Goal: Task Accomplishment & Management: Manage account settings

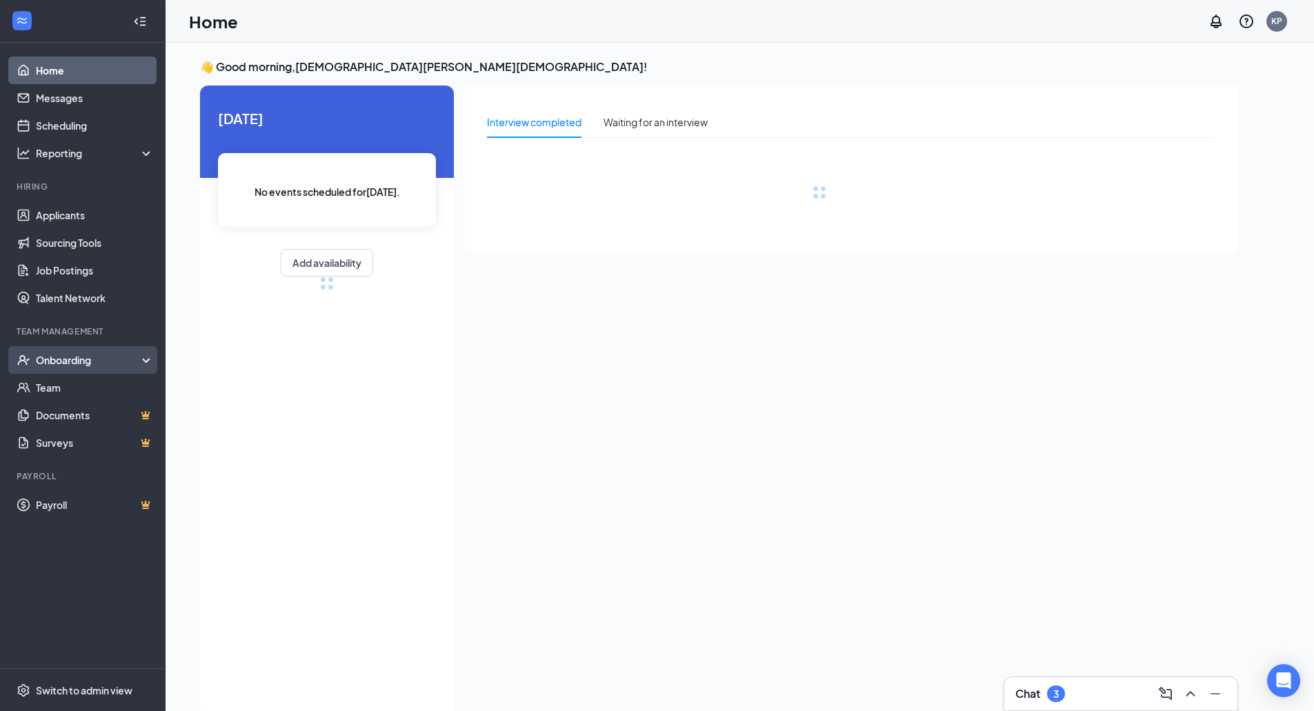
click at [75, 358] on div "Onboarding" at bounding box center [89, 360] width 106 height 14
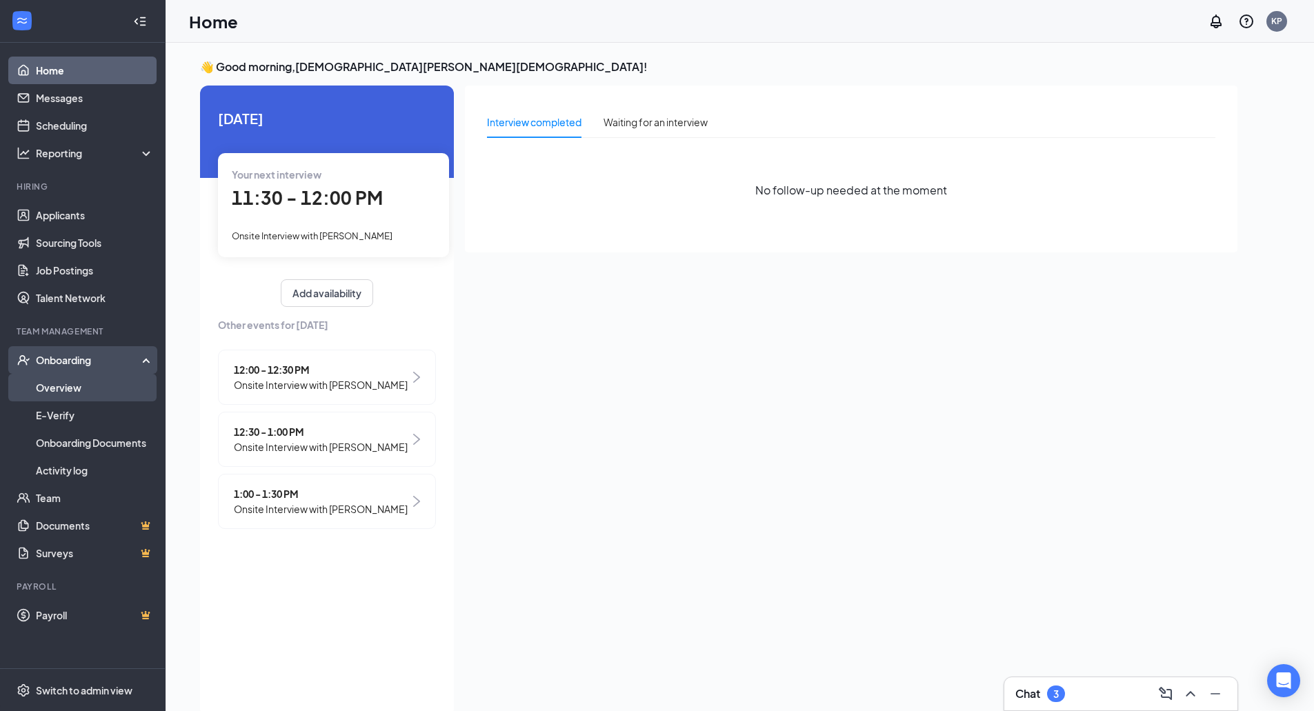
click at [73, 391] on link "Overview" at bounding box center [95, 388] width 118 height 28
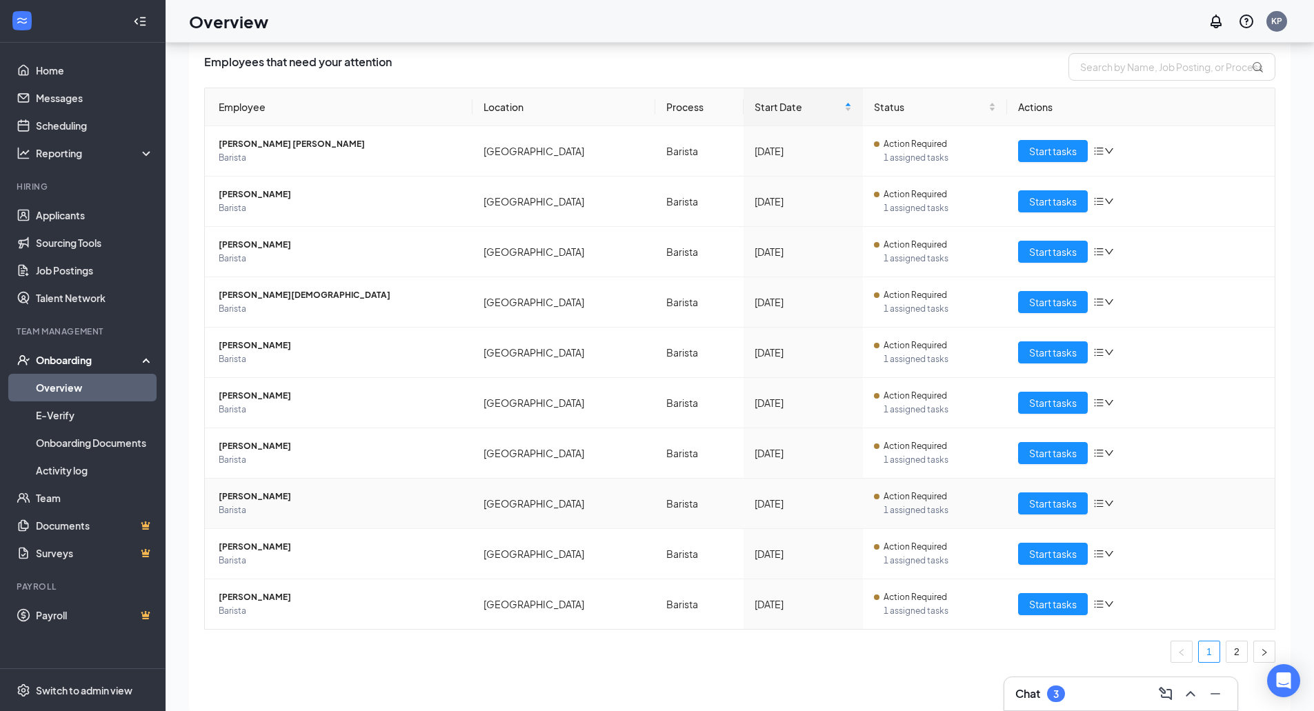
scroll to position [62, 0]
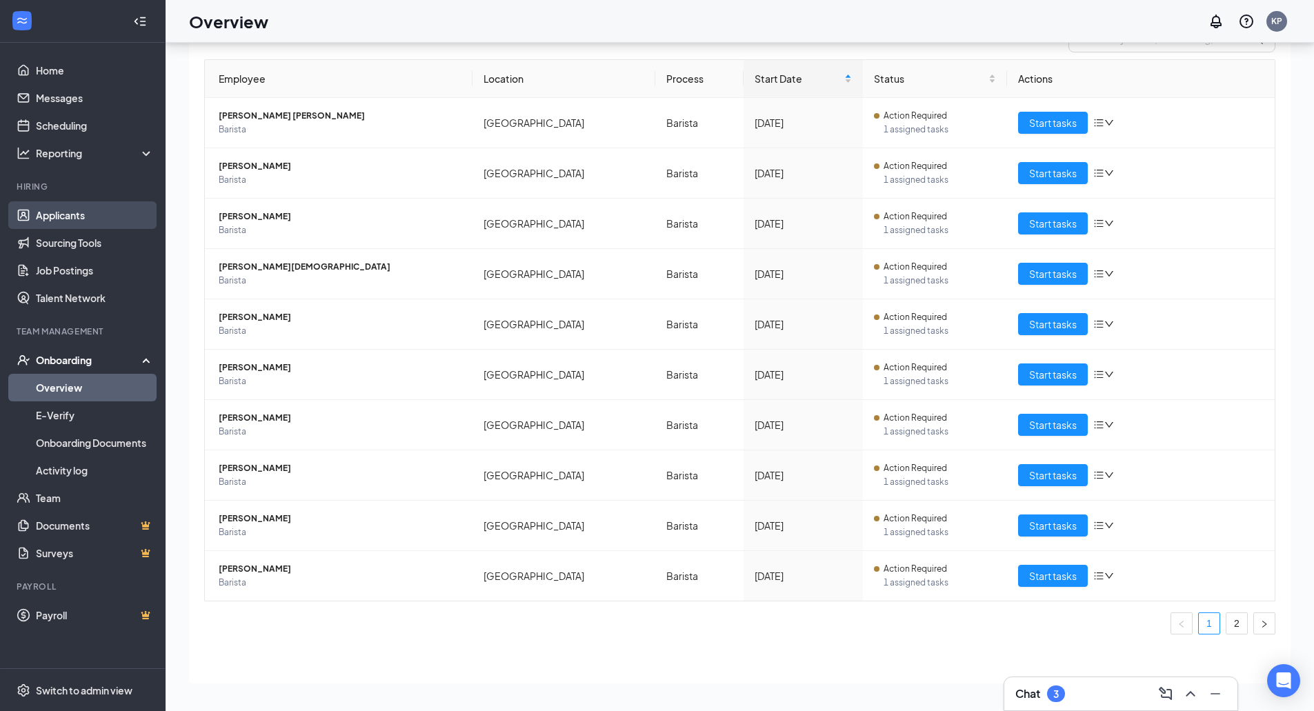
click at [77, 212] on link "Applicants" at bounding box center [95, 215] width 118 height 28
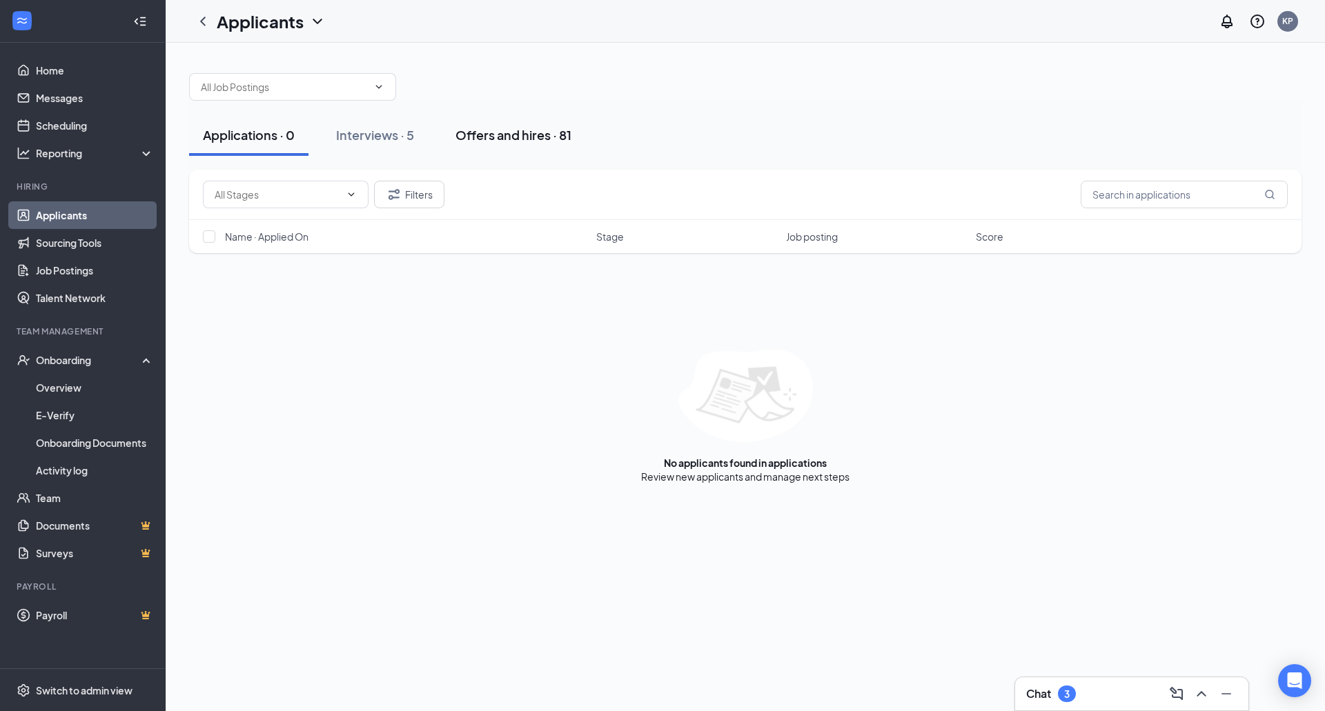
click at [495, 137] on div "Offers and hires · 81" at bounding box center [513, 134] width 116 height 17
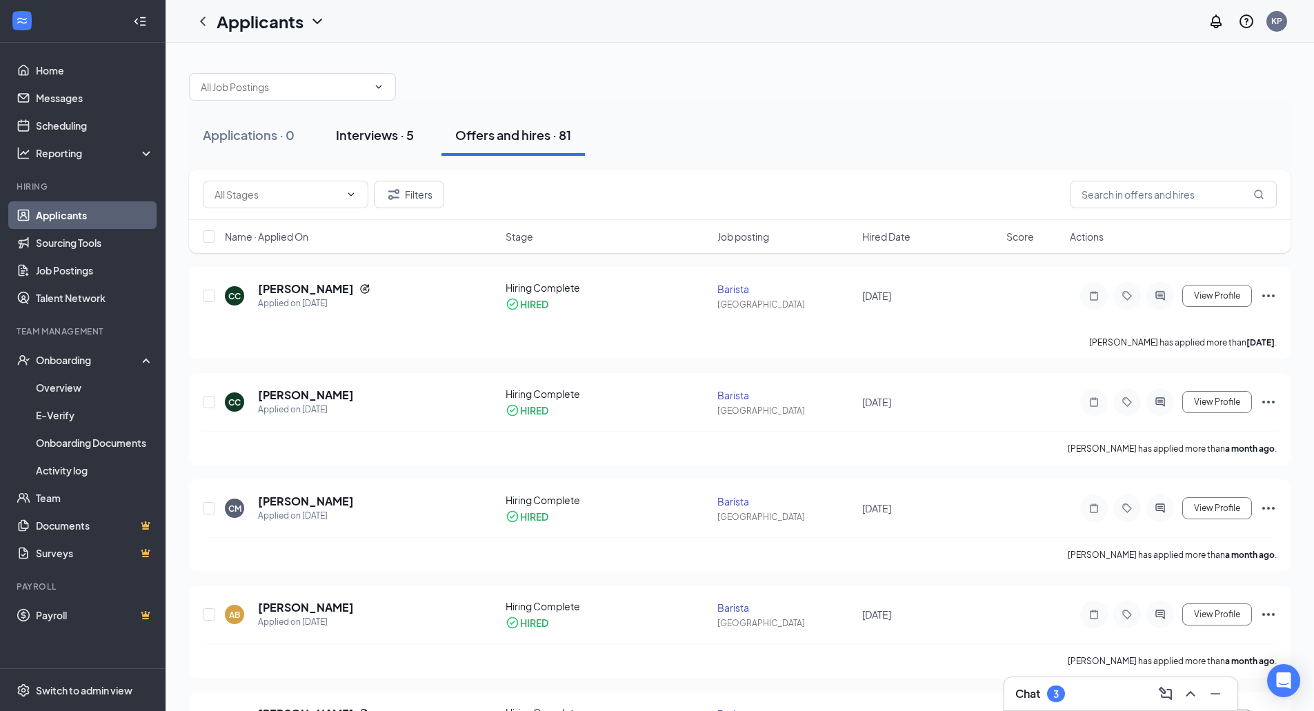
click at [390, 132] on div "Interviews · 5" at bounding box center [375, 134] width 78 height 17
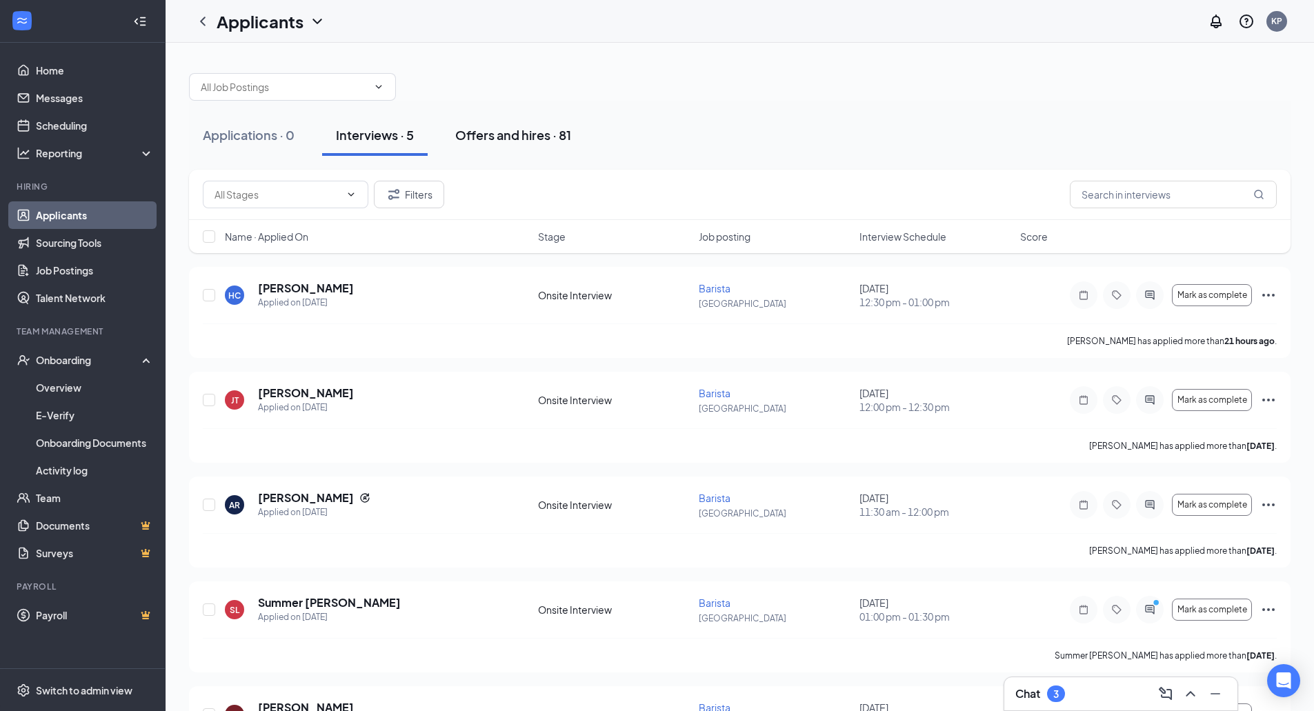
click at [499, 135] on div "Offers and hires · 81" at bounding box center [513, 134] width 116 height 17
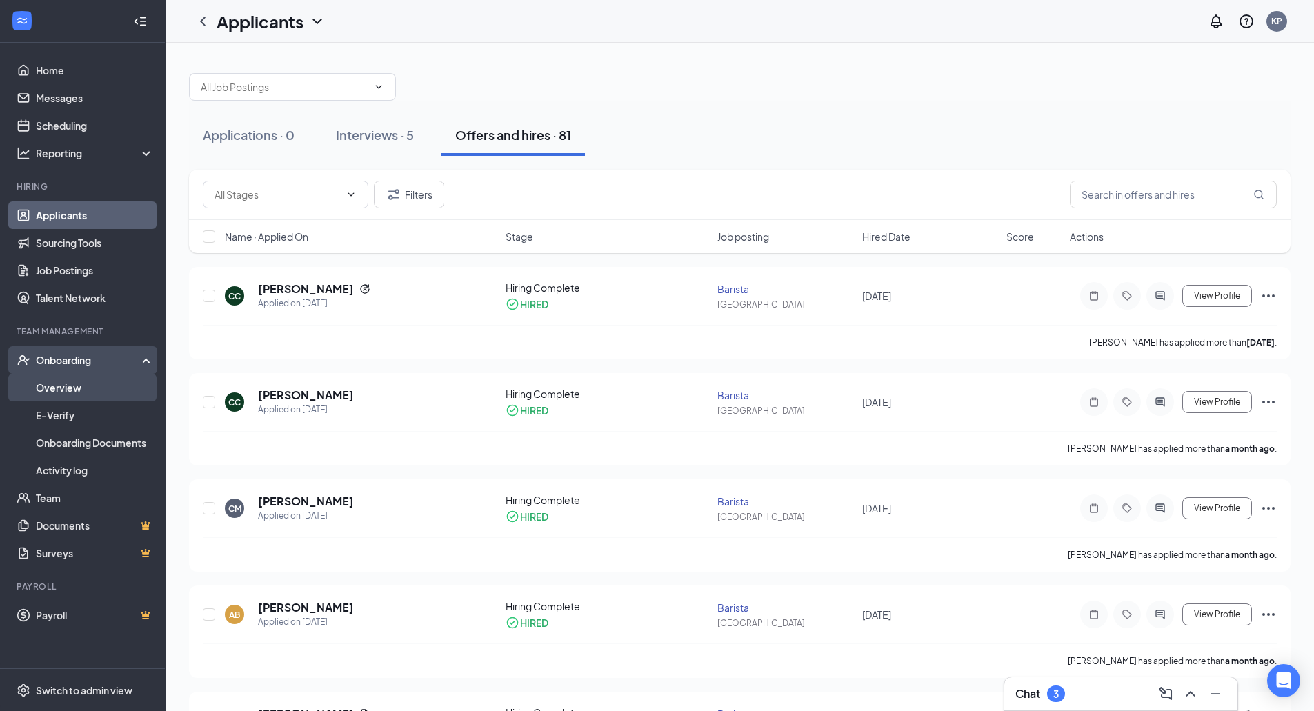
click at [85, 386] on link "Overview" at bounding box center [95, 388] width 118 height 28
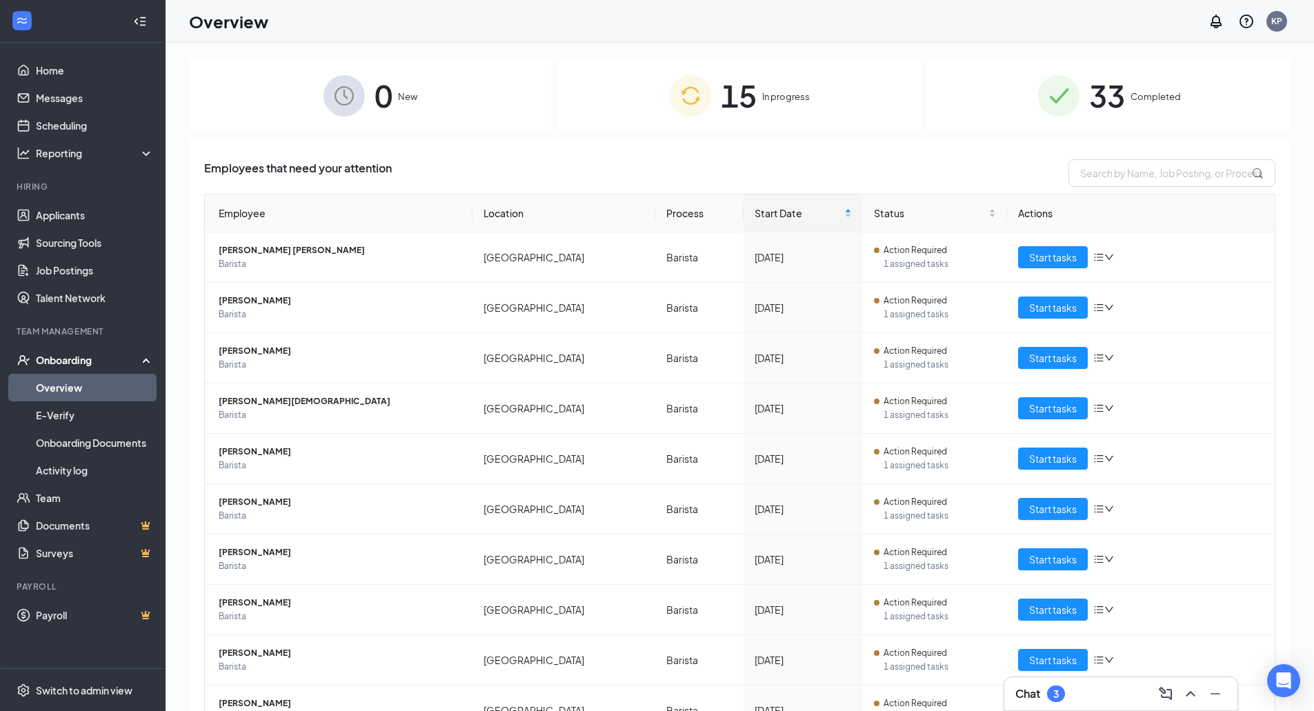
click at [395, 88] on div "0 New" at bounding box center [370, 95] width 363 height 72
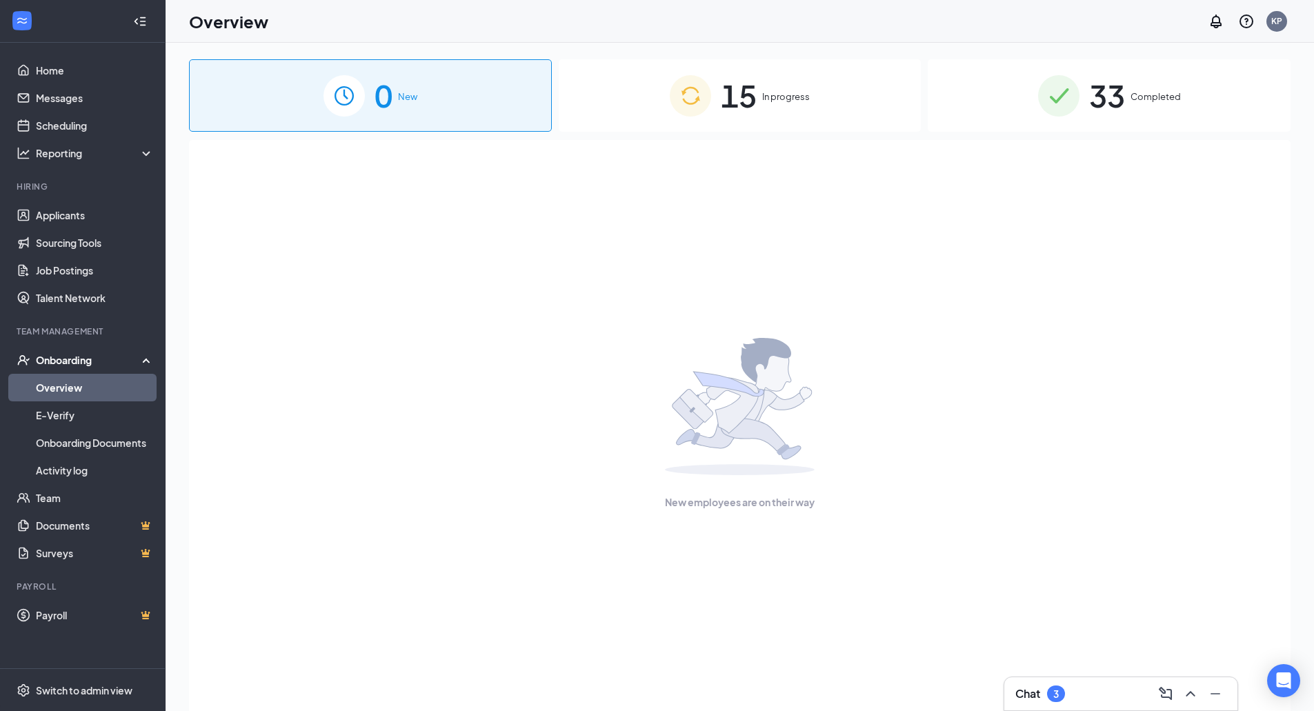
click at [767, 101] on span "In progress" at bounding box center [786, 97] width 48 height 14
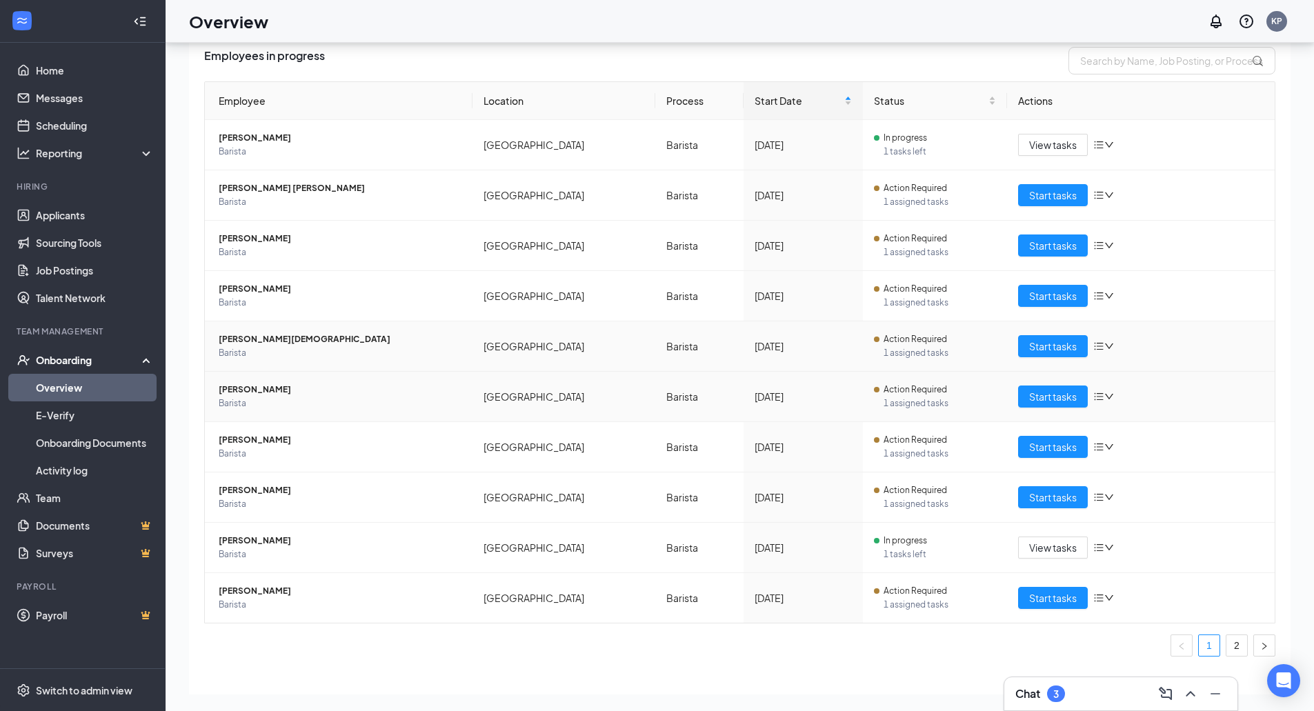
scroll to position [72, 0]
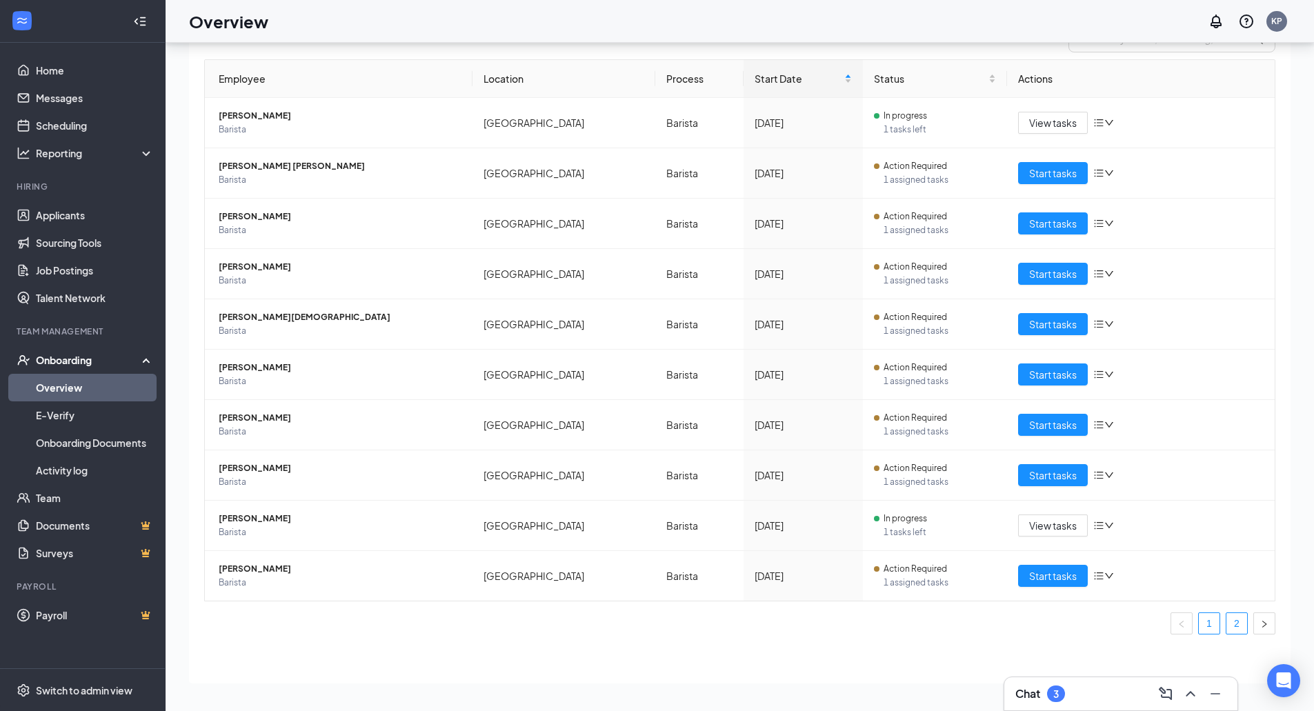
click at [1231, 621] on link "2" at bounding box center [1237, 623] width 21 height 21
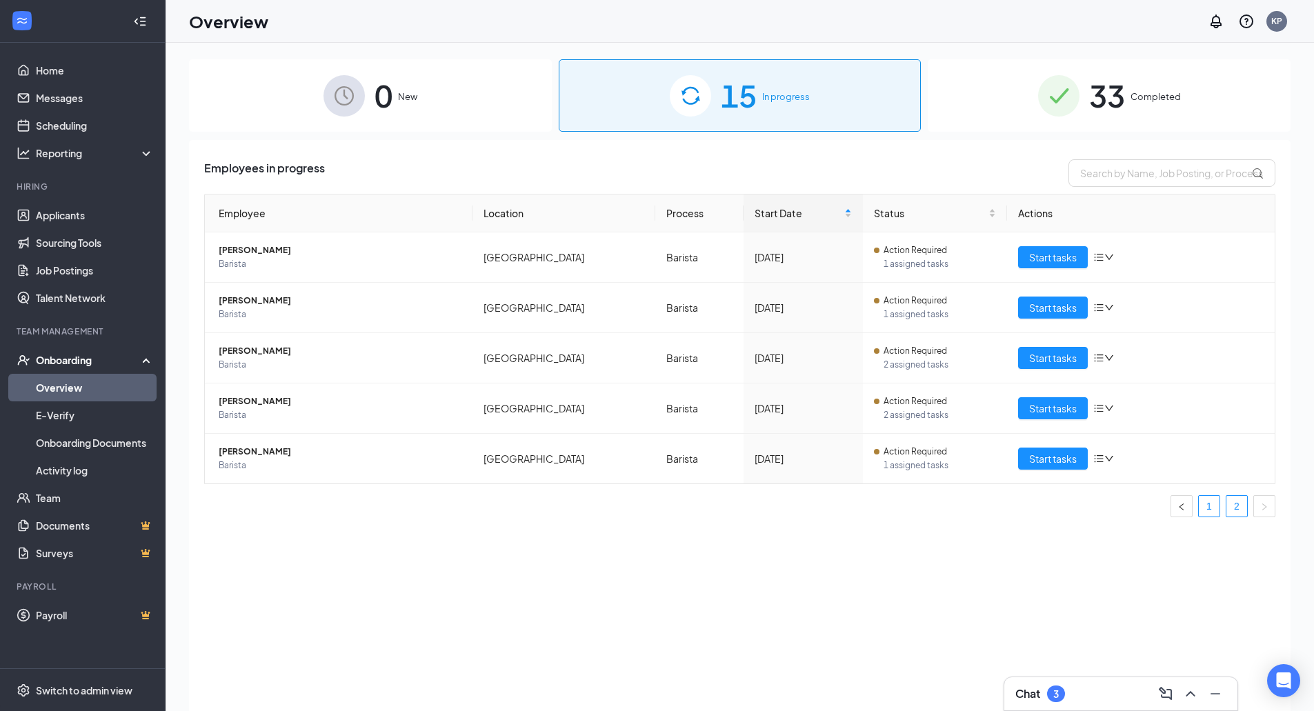
click at [1216, 513] on link "1" at bounding box center [1209, 506] width 21 height 21
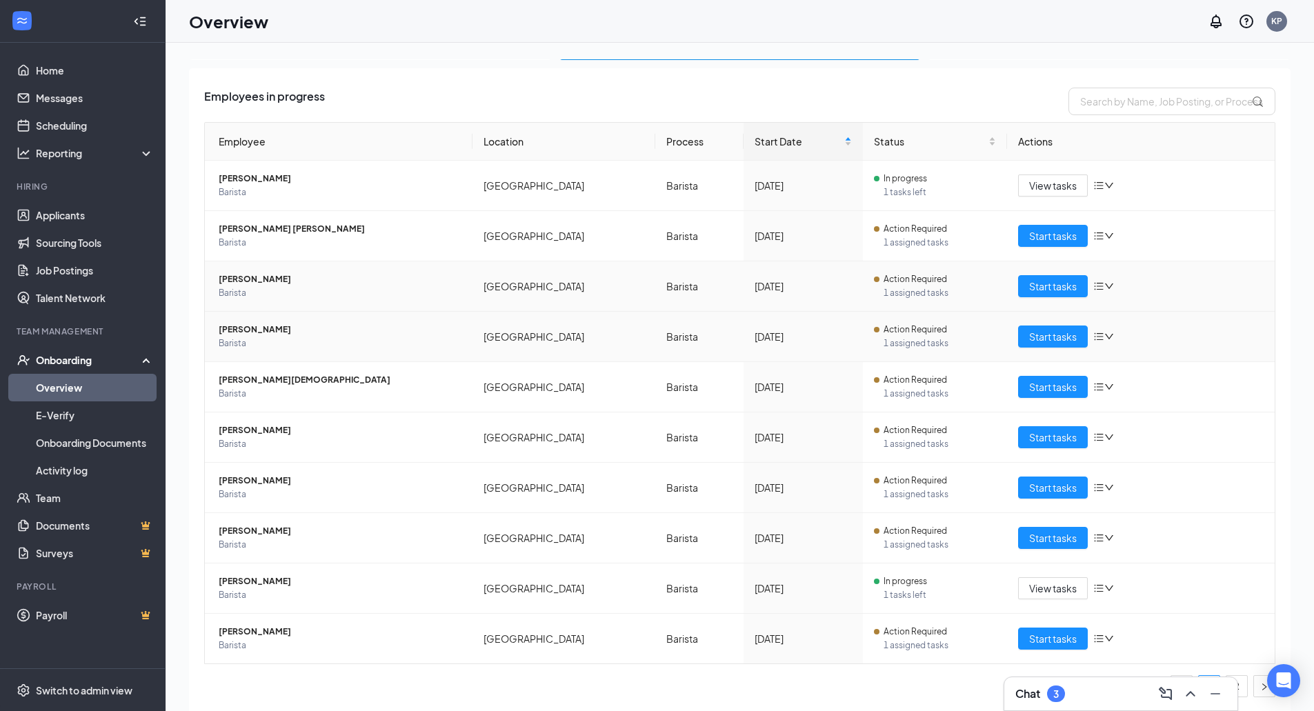
scroll to position [72, 0]
click at [1105, 484] on icon "down" at bounding box center [1110, 487] width 10 height 10
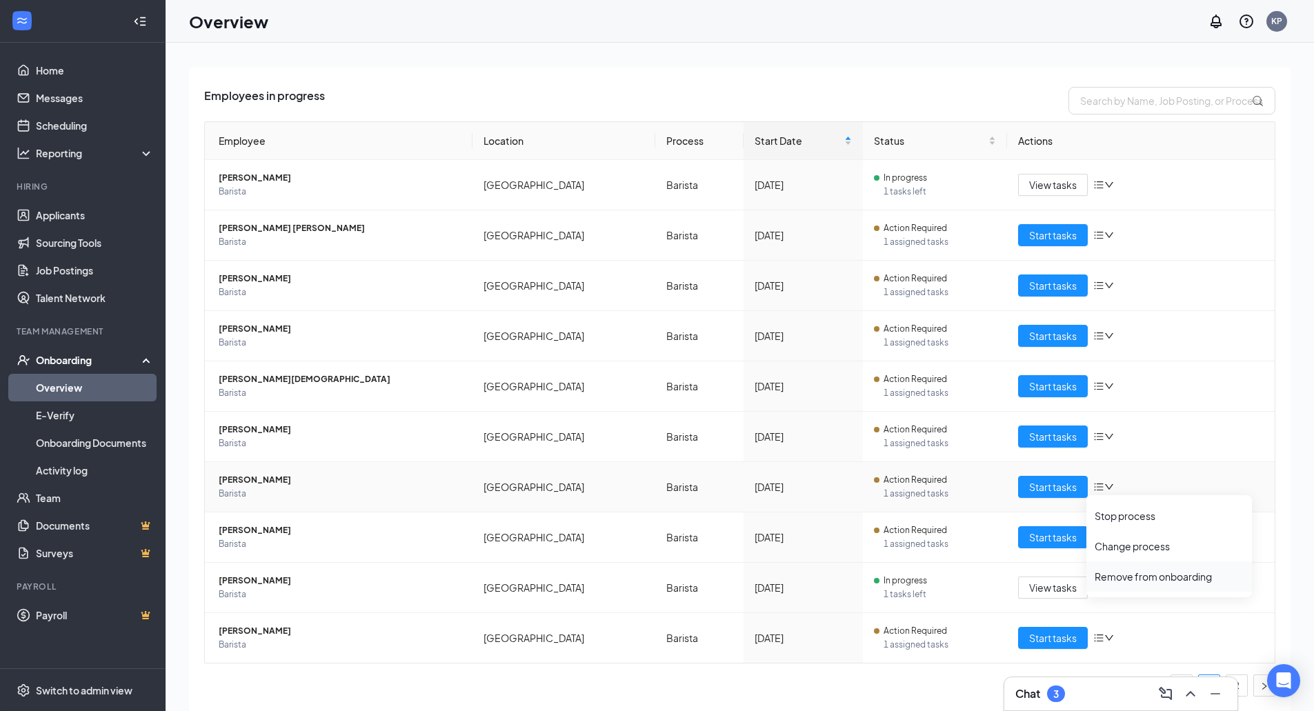
click at [1150, 582] on div "Remove from onboarding" at bounding box center [1169, 577] width 149 height 14
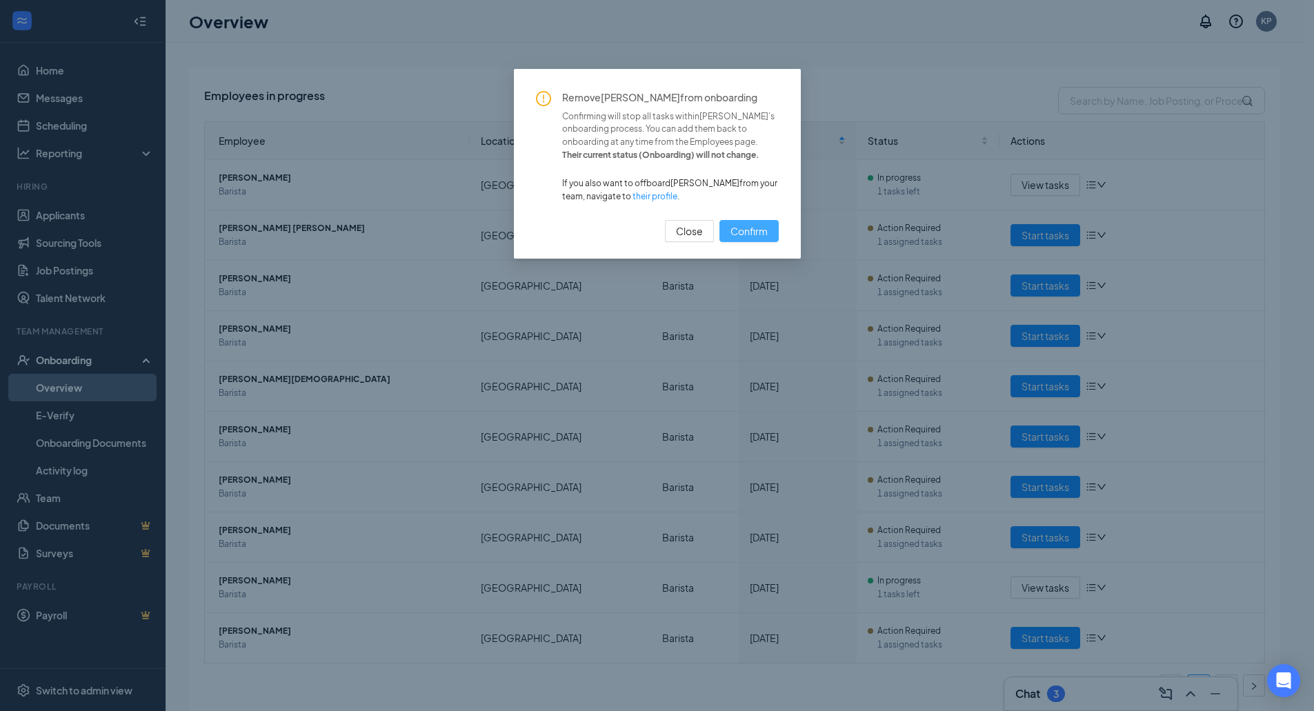
click at [733, 229] on span "Confirm" at bounding box center [749, 231] width 37 height 15
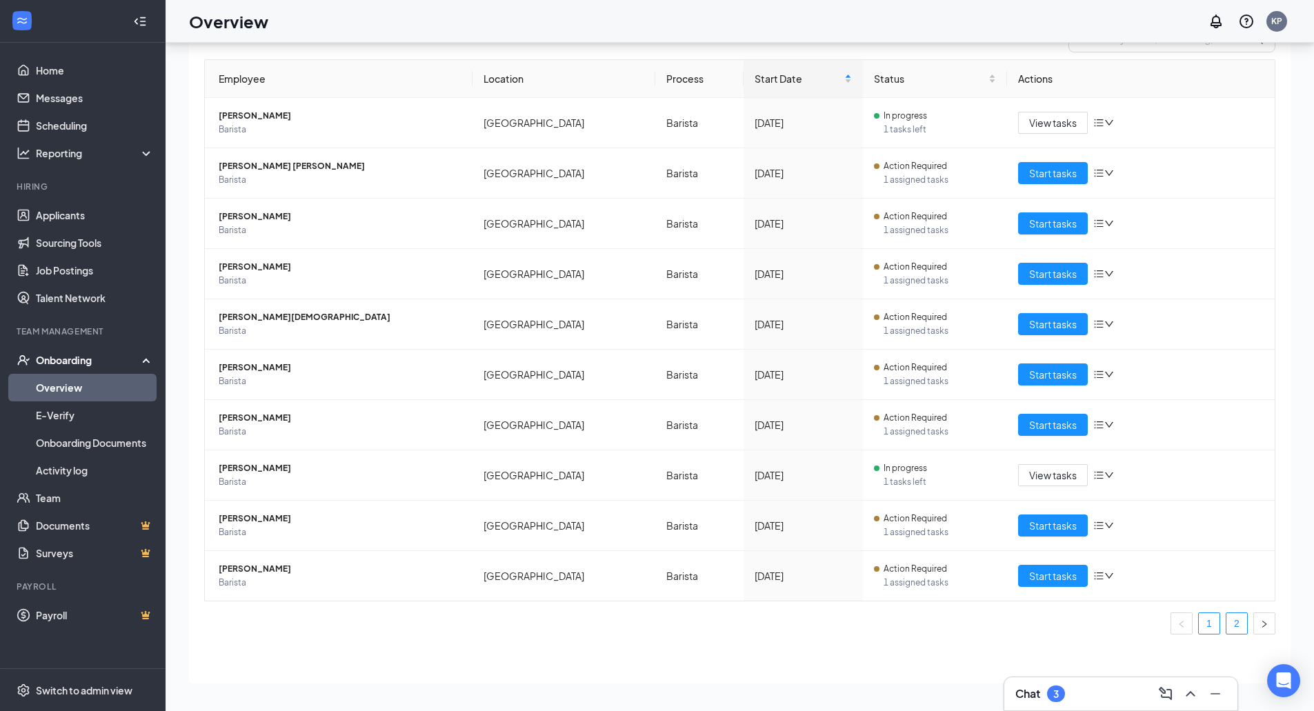
click at [1227, 616] on link "2" at bounding box center [1237, 623] width 21 height 21
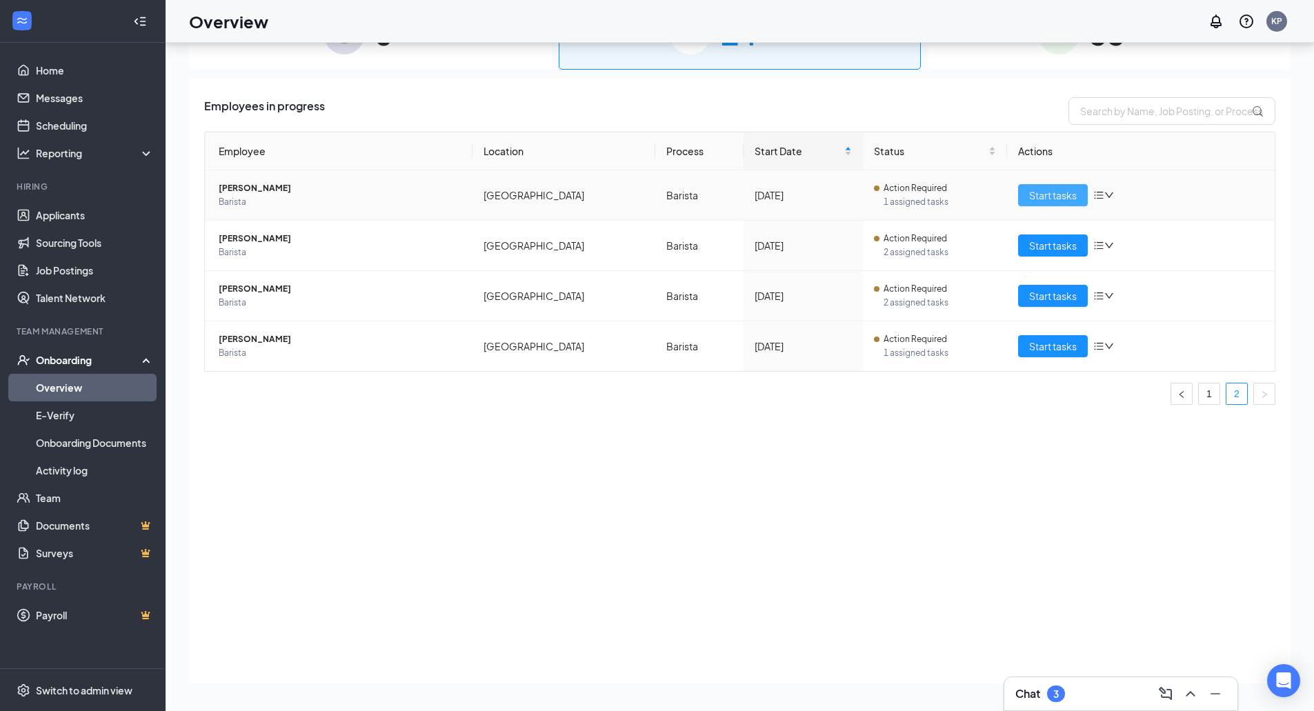
click at [1053, 195] on span "Start tasks" at bounding box center [1053, 195] width 48 height 15
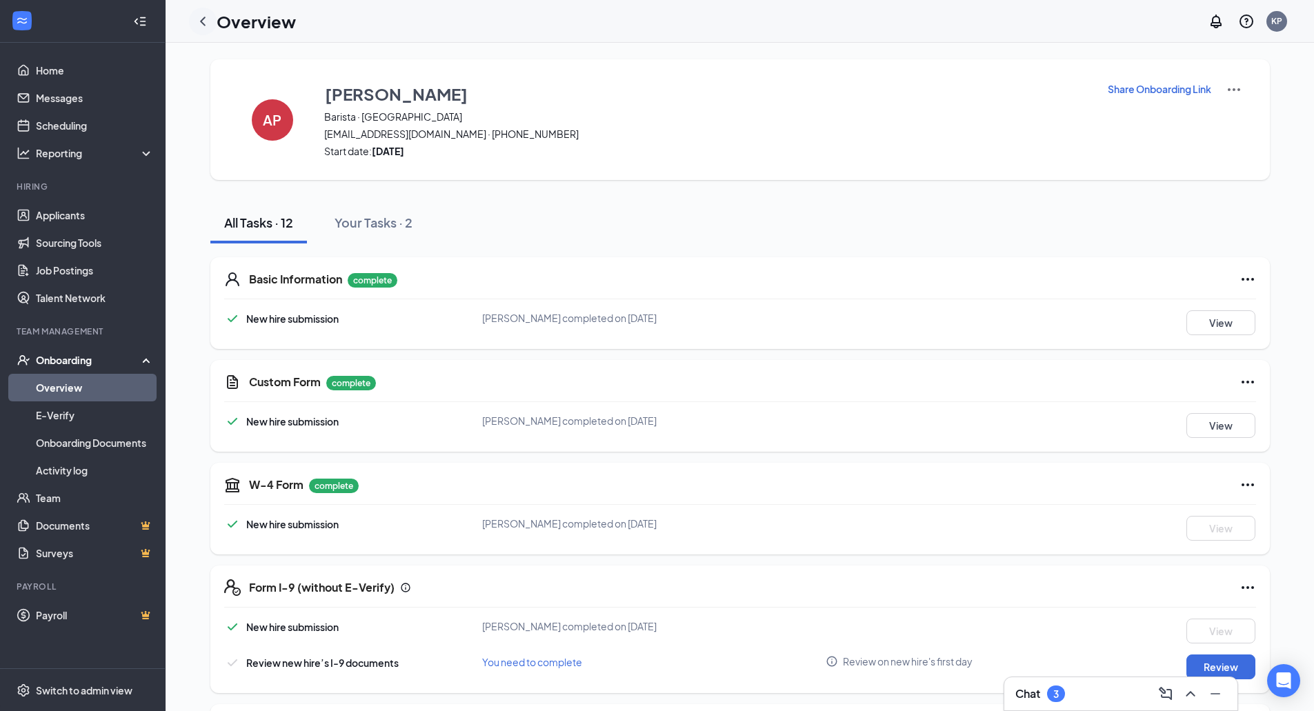
click at [205, 24] on icon "ChevronLeft" at bounding box center [203, 21] width 6 height 9
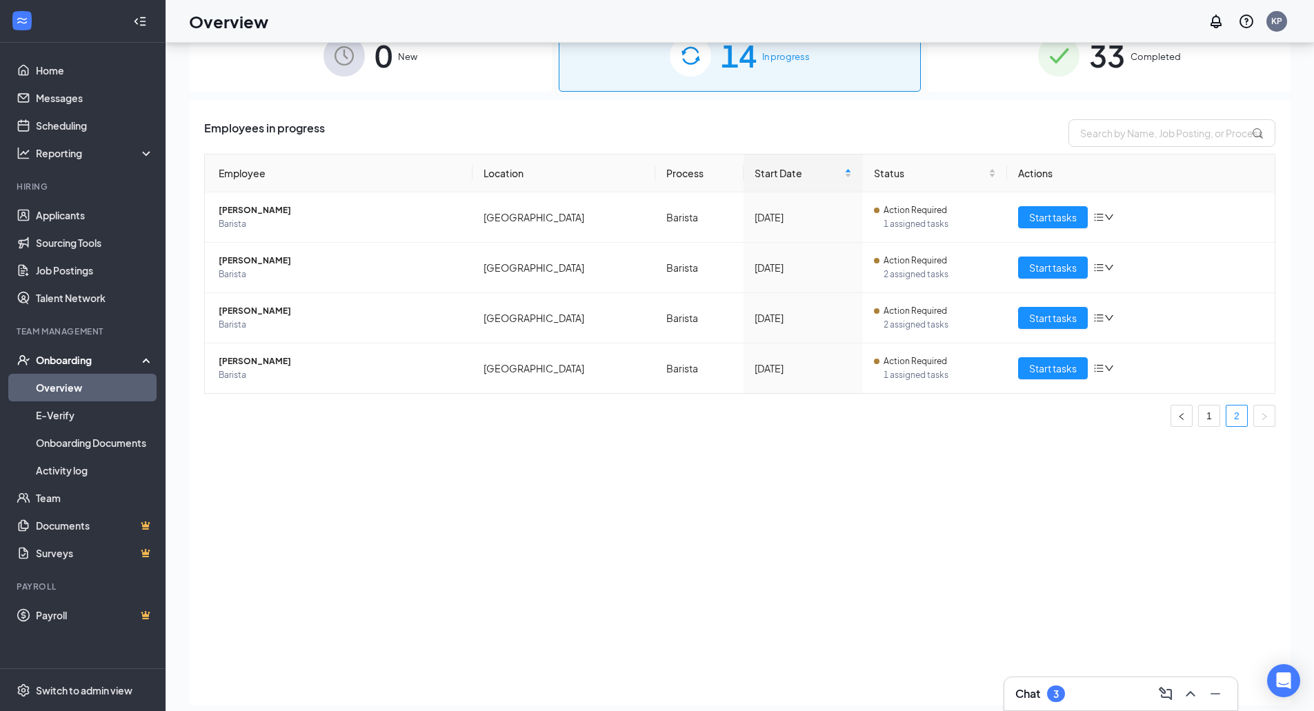
scroll to position [62, 0]
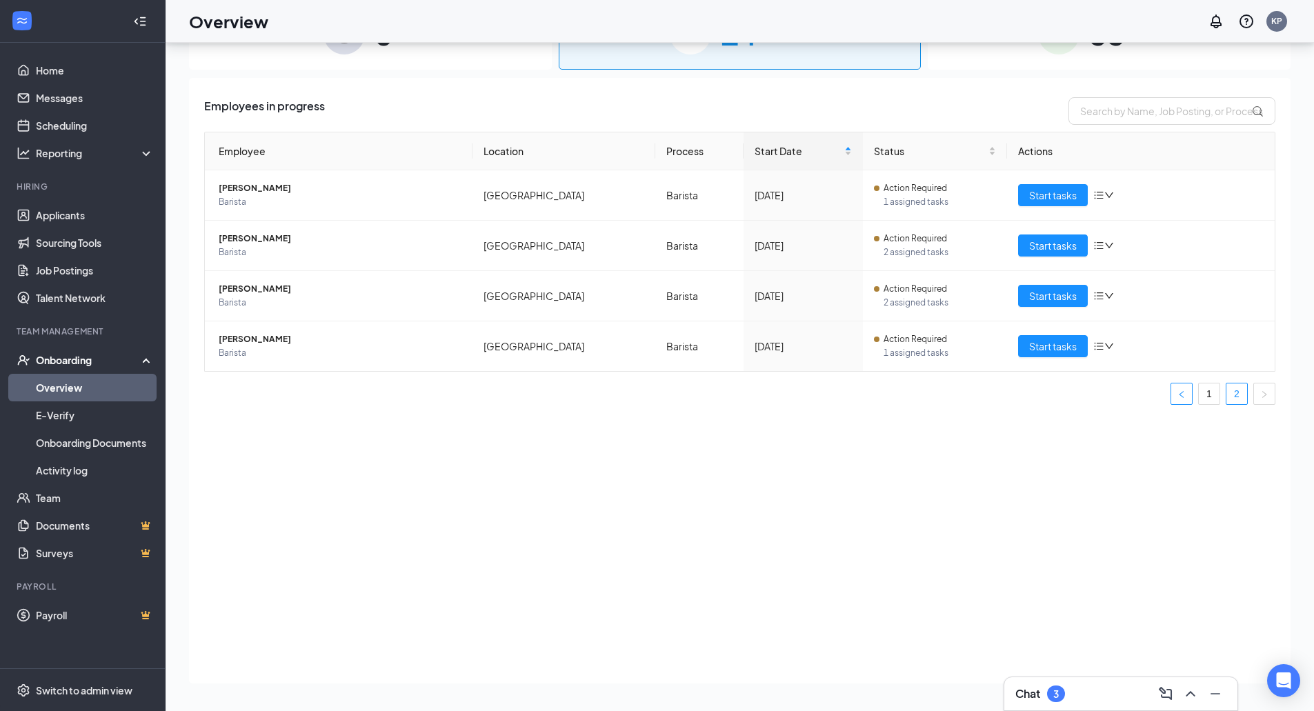
click at [1180, 402] on button "button" at bounding box center [1182, 394] width 22 height 22
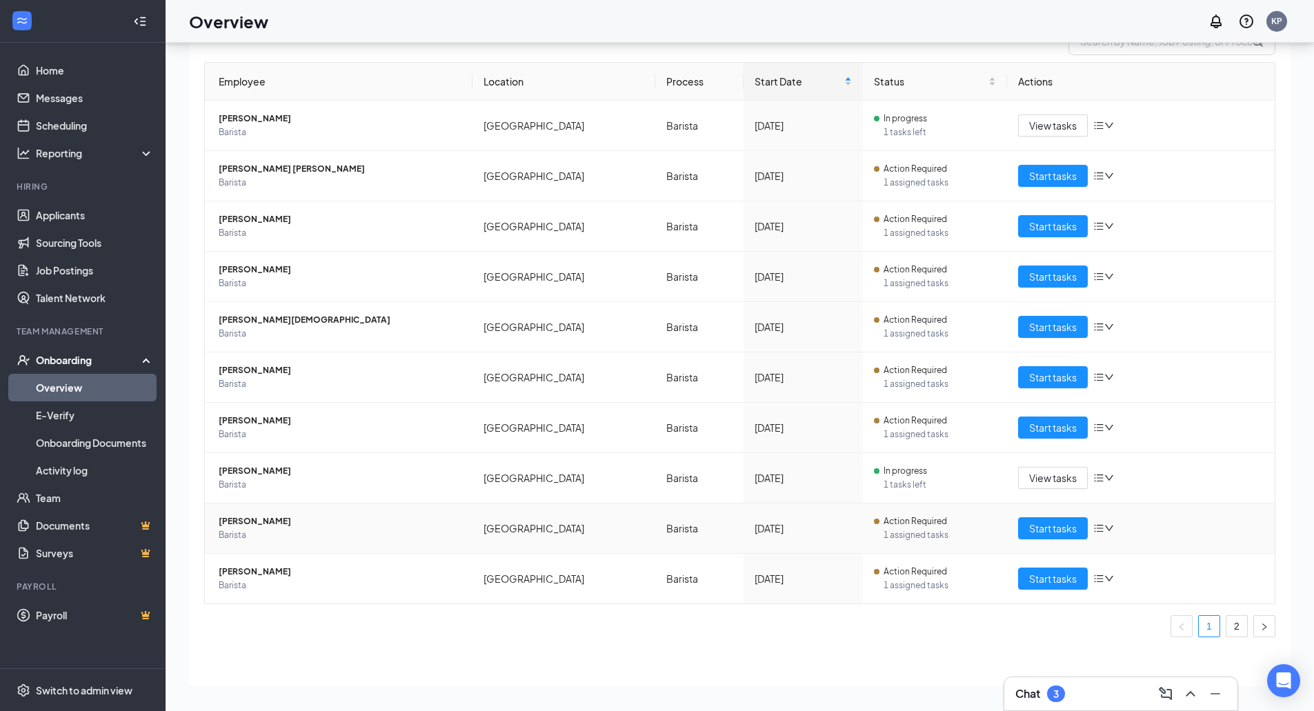
scroll to position [72, 0]
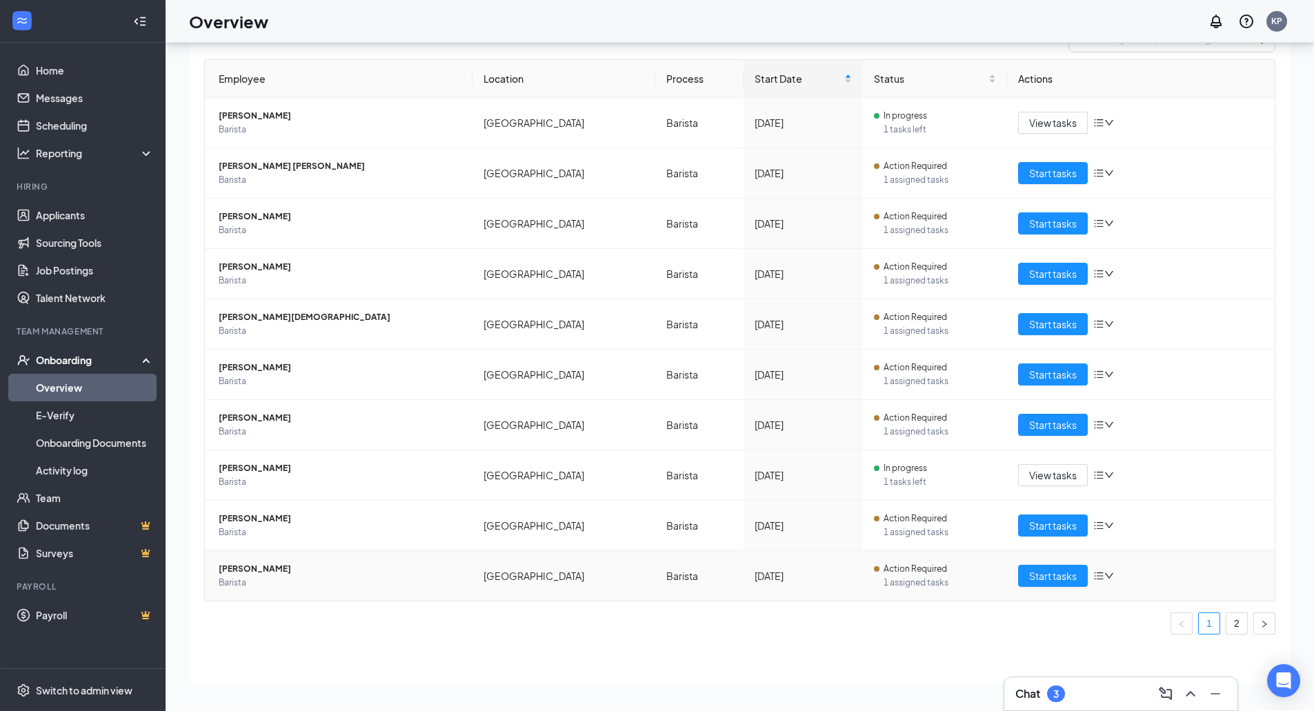
click at [1106, 575] on icon "down" at bounding box center [1110, 576] width 10 height 10
click at [1138, 664] on div "Remove from onboarding" at bounding box center [1169, 666] width 149 height 14
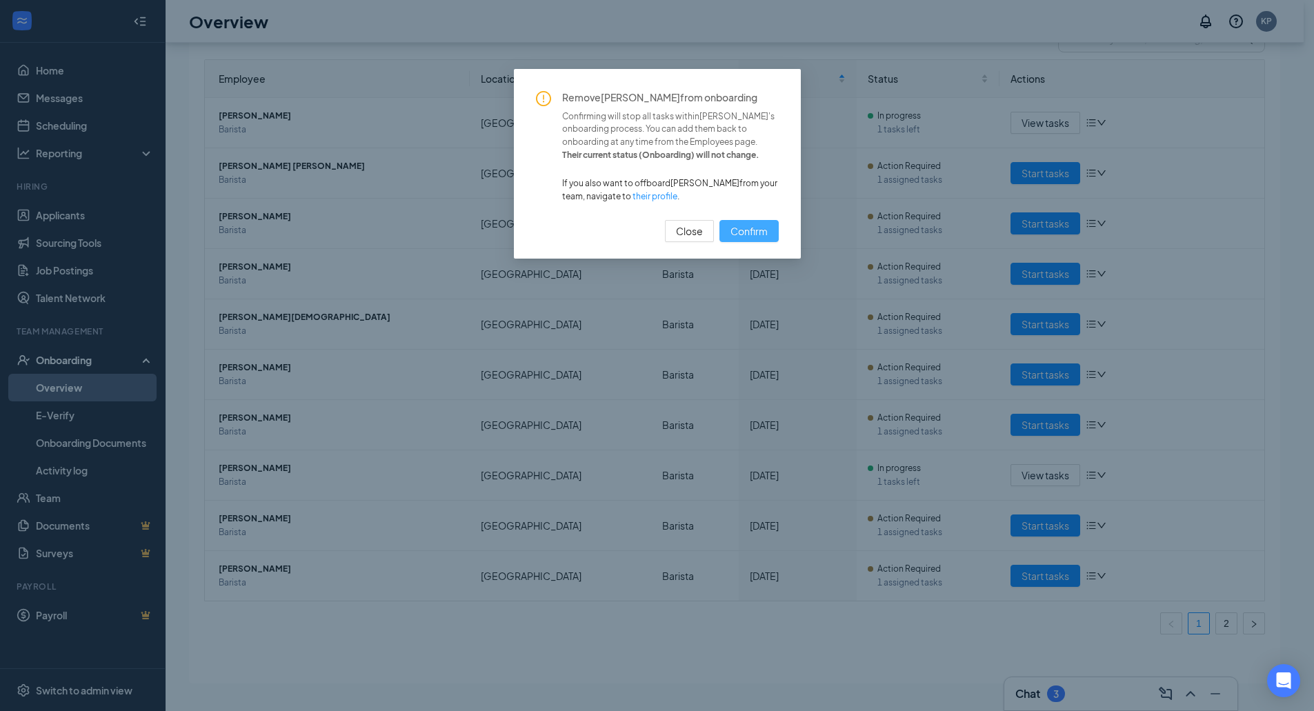
click at [727, 242] on button "Confirm" at bounding box center [749, 231] width 59 height 22
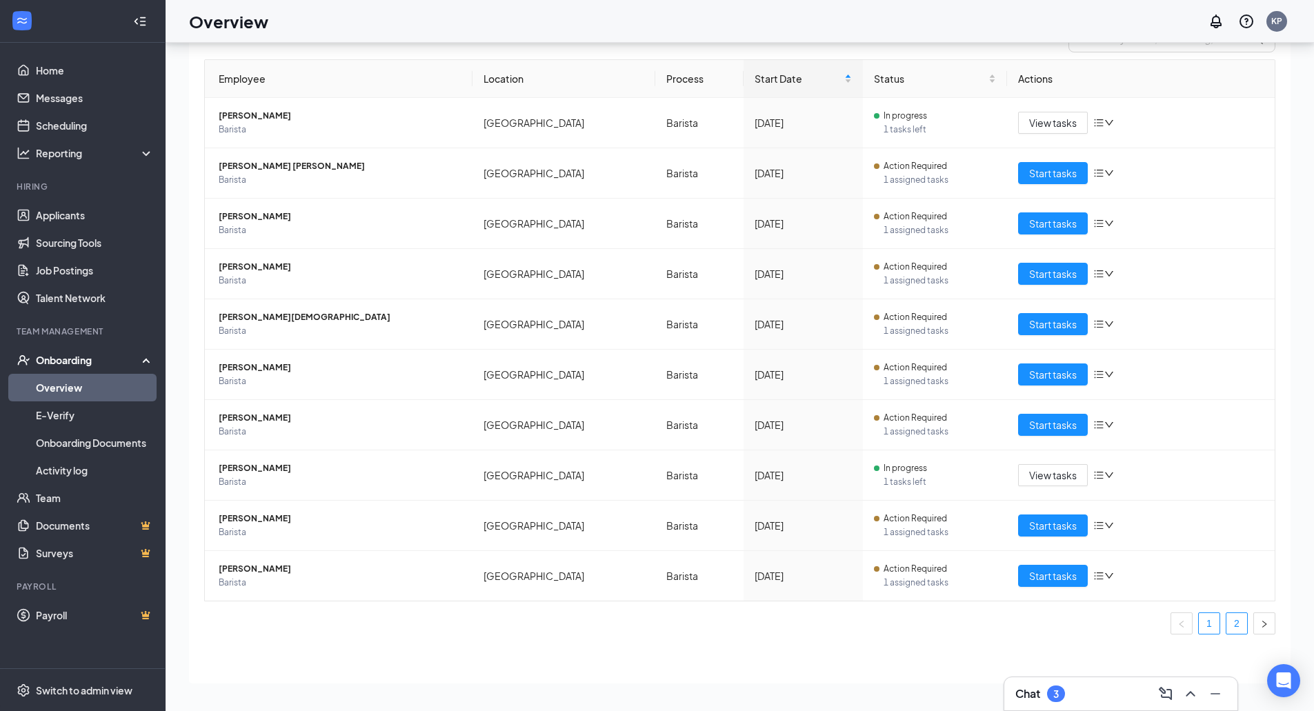
click at [1227, 623] on link "2" at bounding box center [1237, 623] width 21 height 21
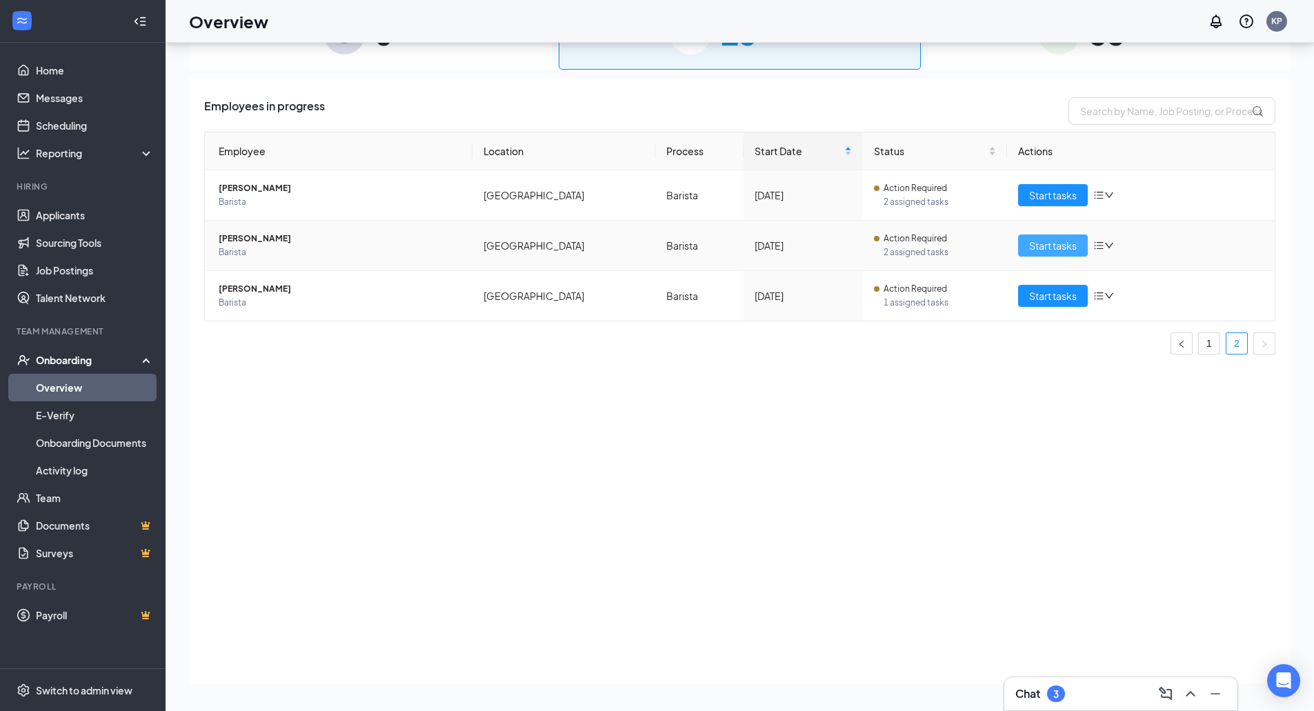
click at [1042, 241] on span "Start tasks" at bounding box center [1053, 245] width 48 height 15
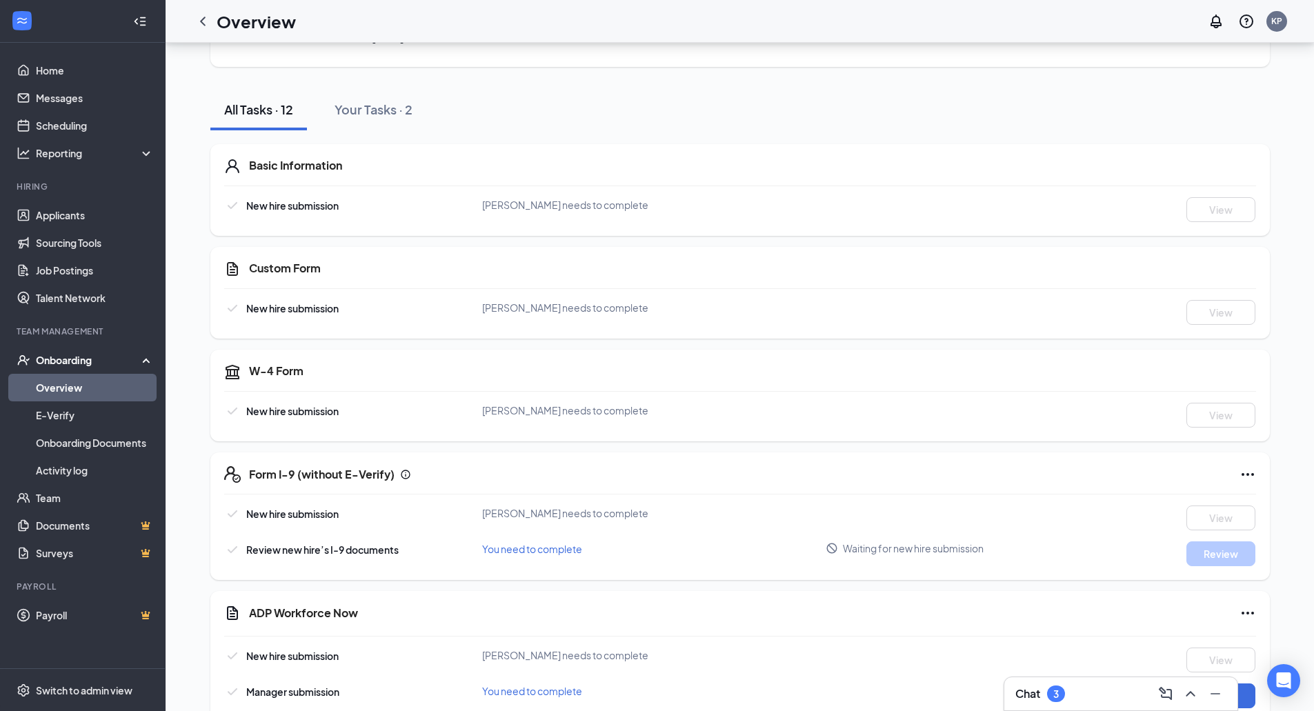
scroll to position [138, 0]
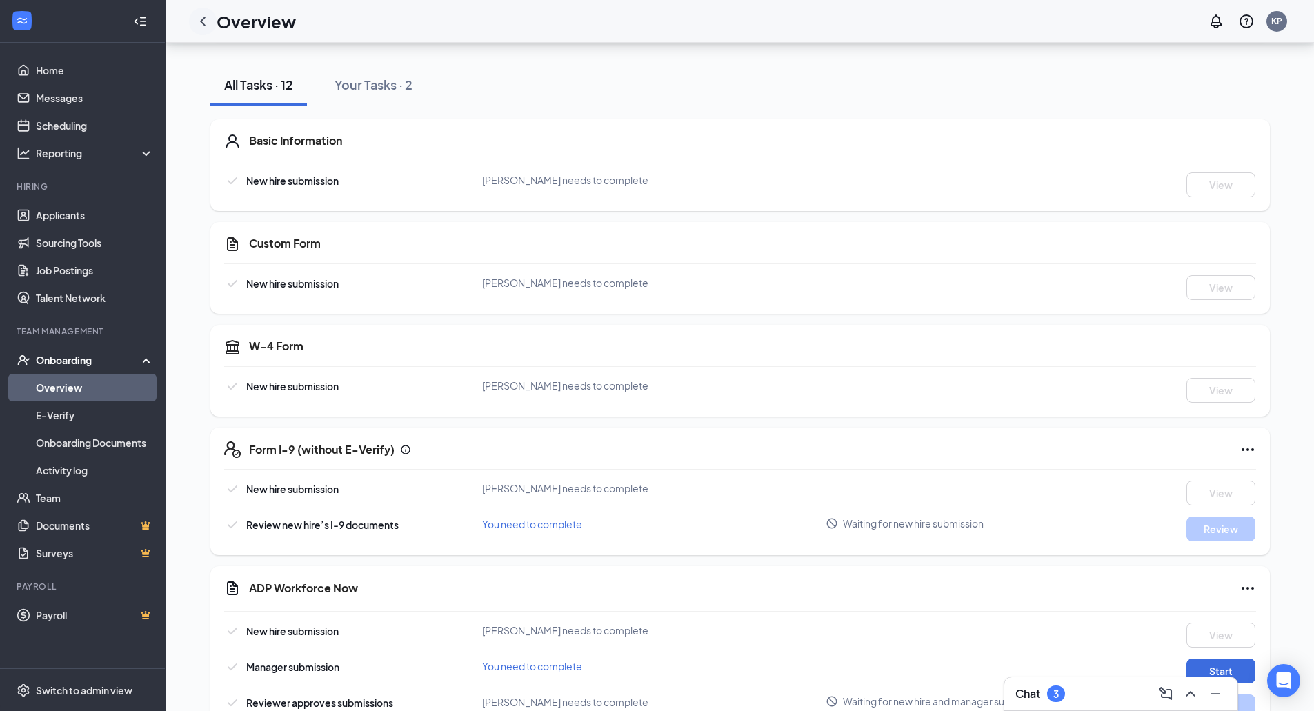
click at [201, 22] on icon "ChevronLeft" at bounding box center [203, 21] width 17 height 17
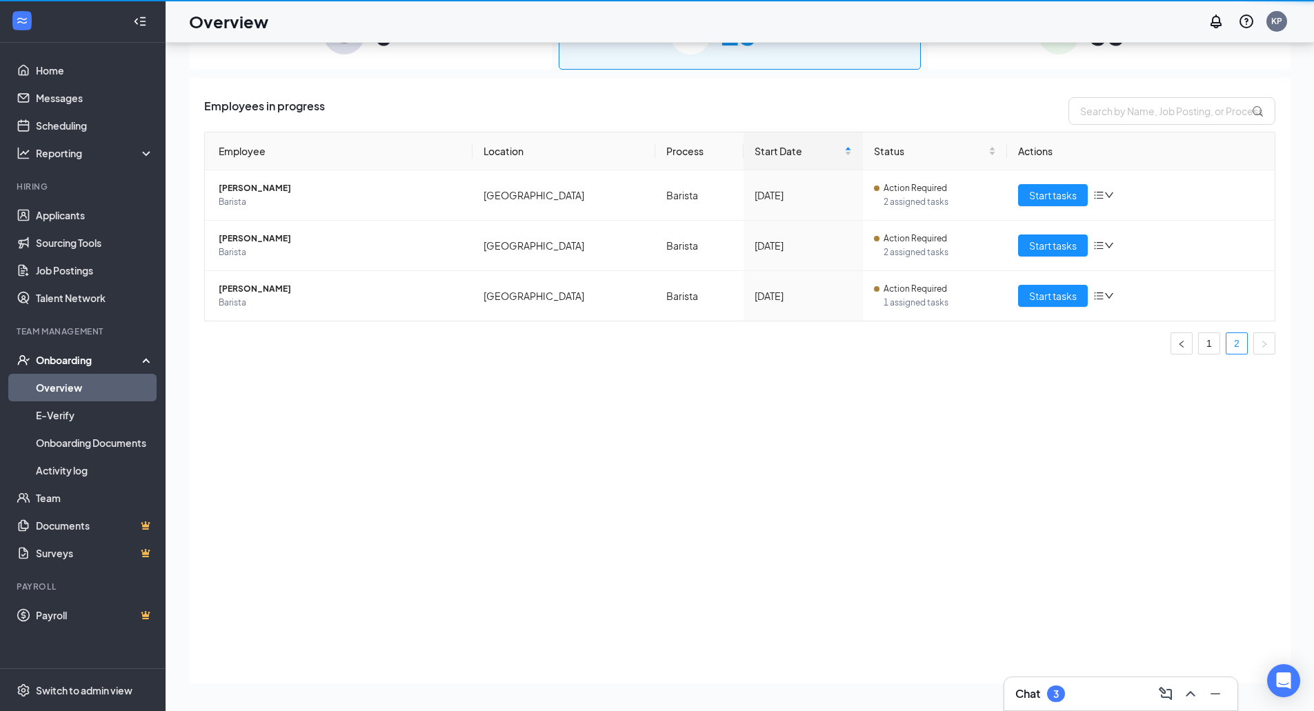
scroll to position [62, 0]
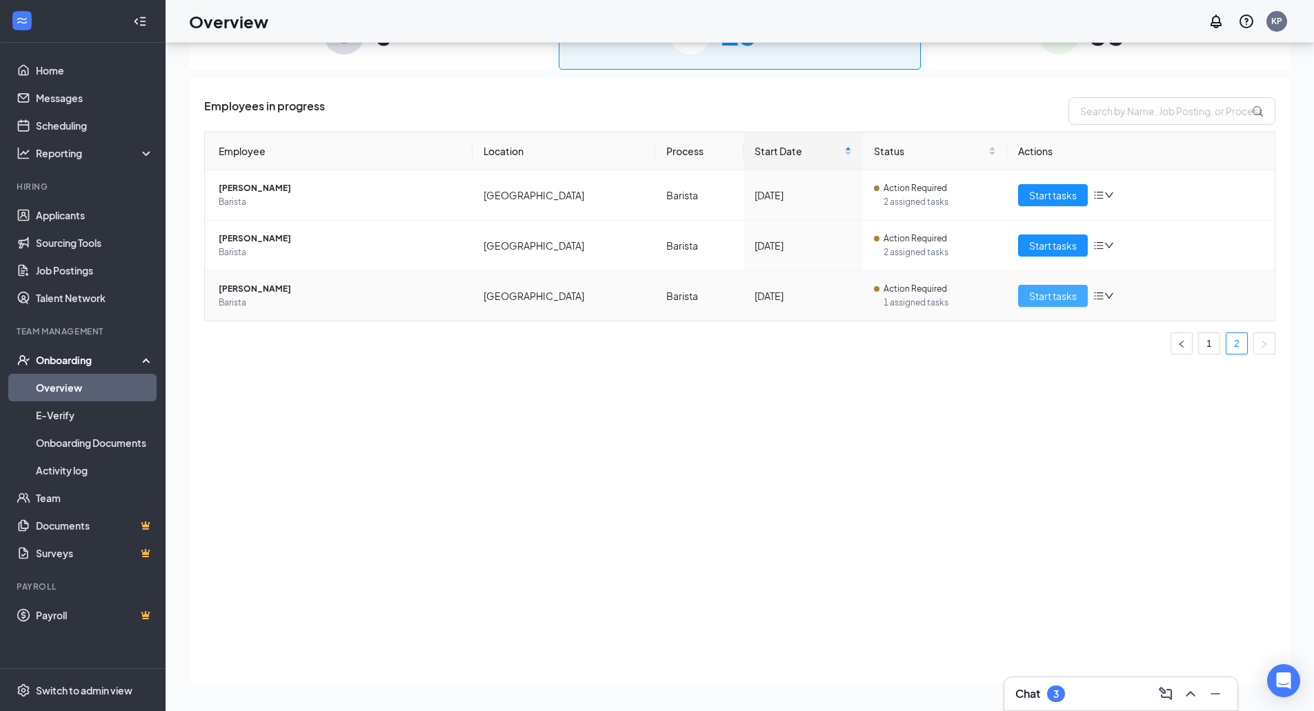
click at [1047, 297] on span "Start tasks" at bounding box center [1053, 295] width 48 height 15
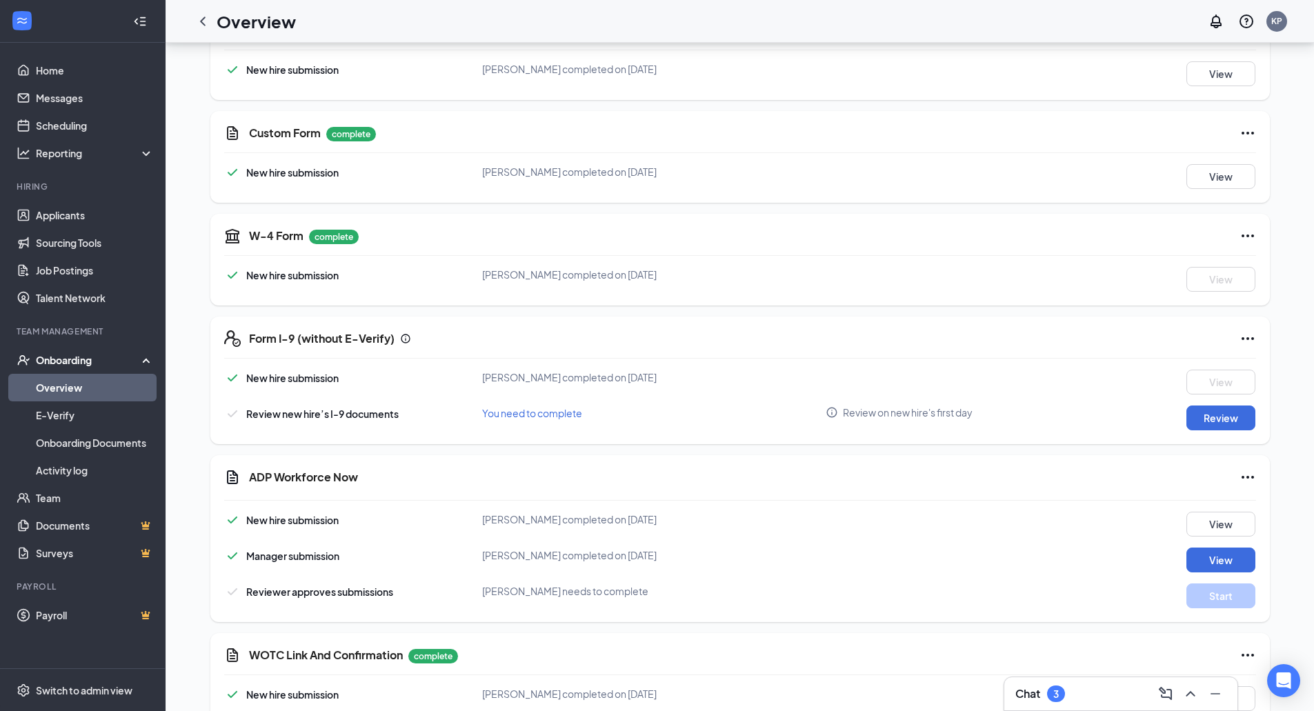
scroll to position [414, 0]
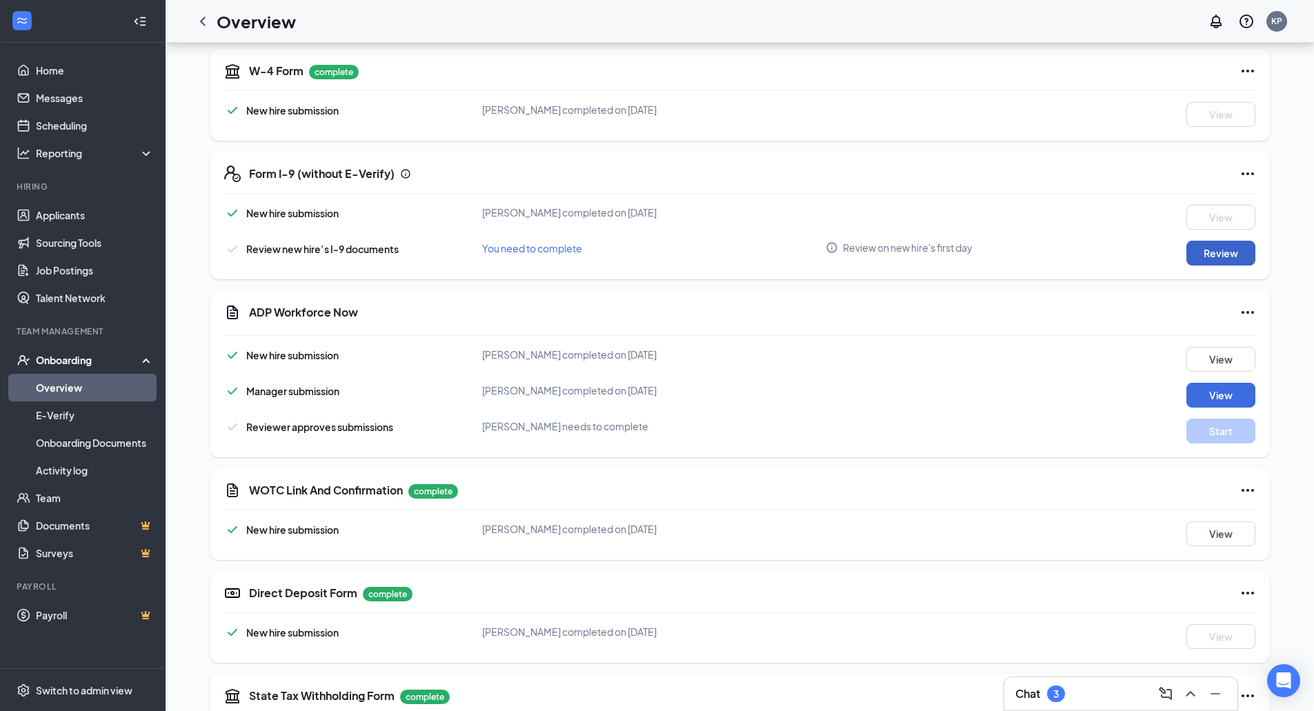
click at [1222, 248] on button "Review" at bounding box center [1221, 253] width 69 height 25
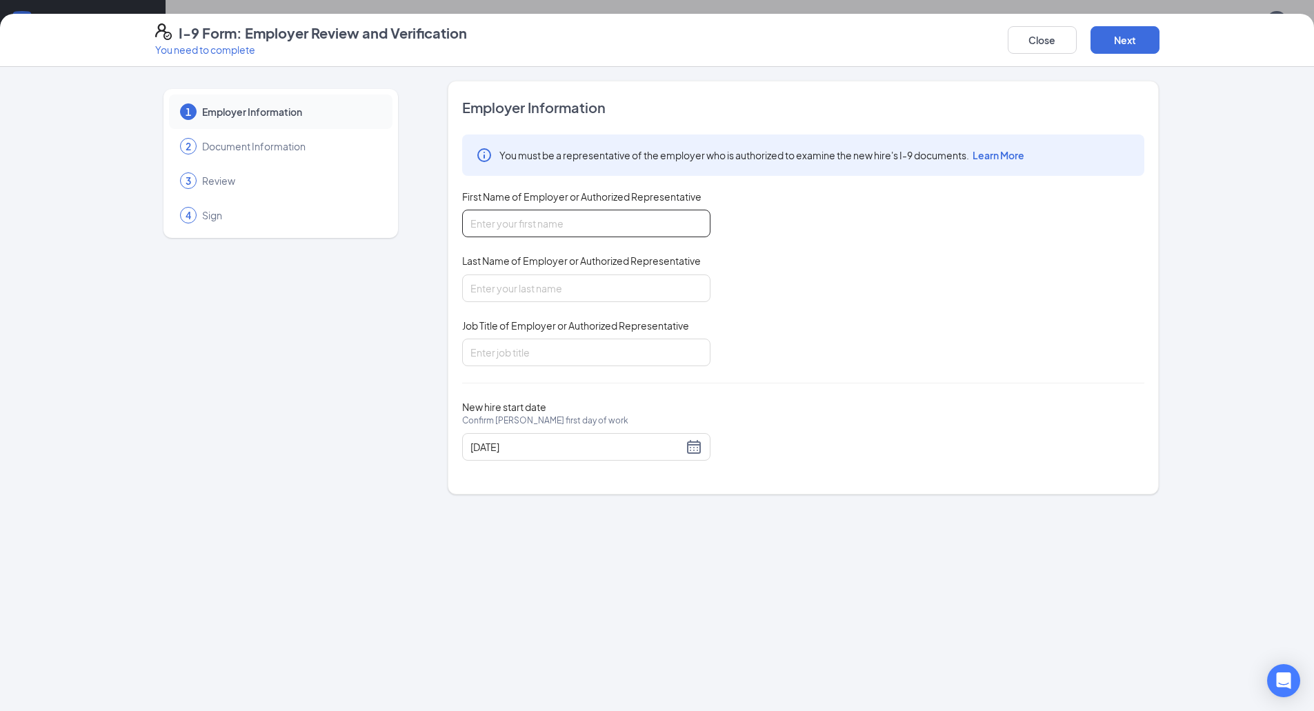
click at [548, 230] on input "First Name of Employer or Authorized Representative" at bounding box center [586, 224] width 248 height 28
type input "[PERSON_NAME]"
type input "Papa"
click at [571, 268] on span "Last Name of Employer or Authorized Representative" at bounding box center [581, 261] width 239 height 14
click at [571, 275] on input "Papa" at bounding box center [586, 289] width 248 height 28
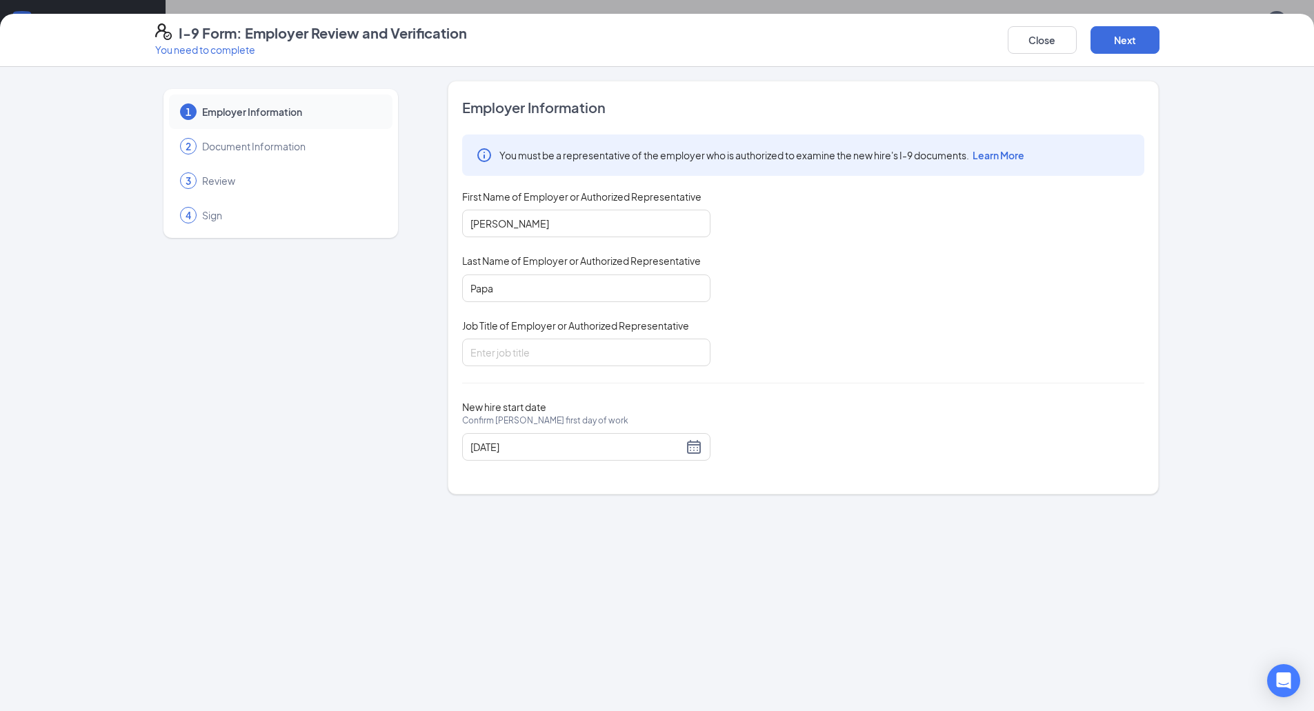
click at [508, 337] on div "Job Title of Employer or Authorized Representative" at bounding box center [586, 329] width 248 height 20
click at [504, 350] on input "Job Title of Employer or Authorized Representative" at bounding box center [586, 353] width 248 height 28
type input "Store Manager"
click at [571, 384] on div "Employer Information You must be a representative of the employer who is author…" at bounding box center [803, 287] width 682 height 379
click at [693, 445] on div "[DATE]" at bounding box center [587, 447] width 232 height 17
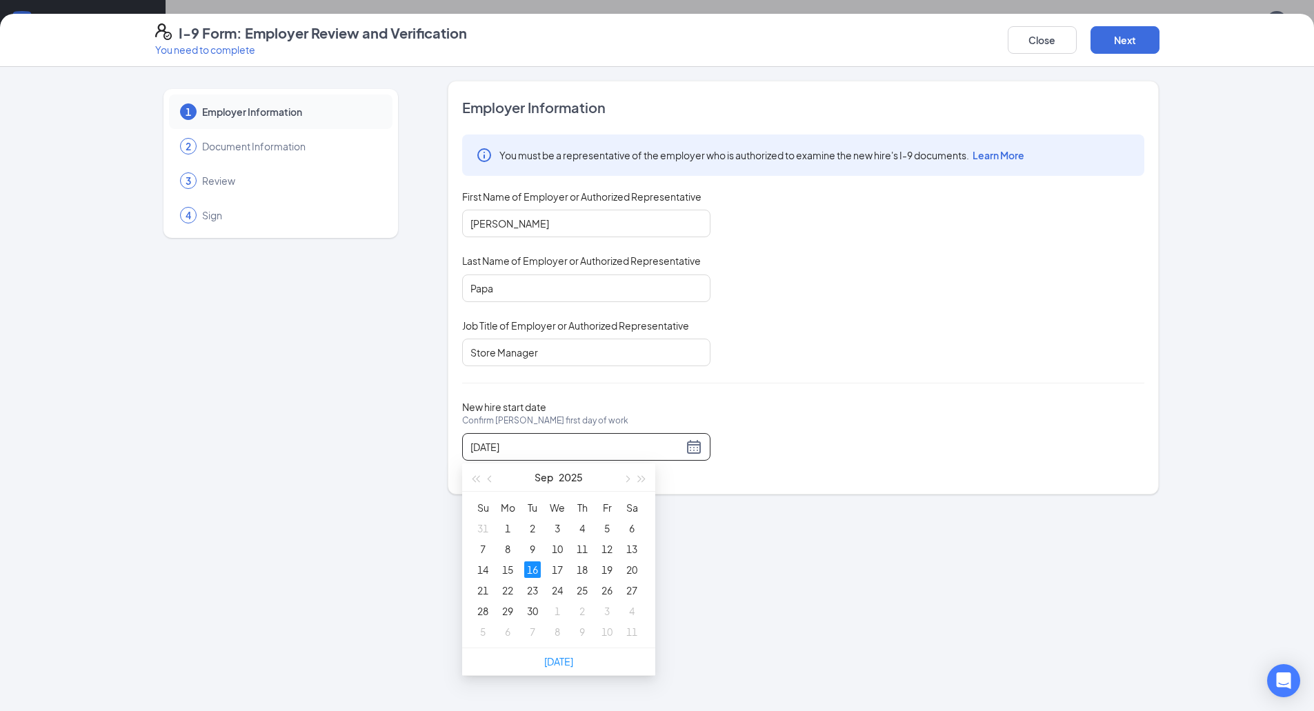
click at [943, 255] on div "You must be a representative of the employer who is authorized to examine the n…" at bounding box center [803, 251] width 682 height 232
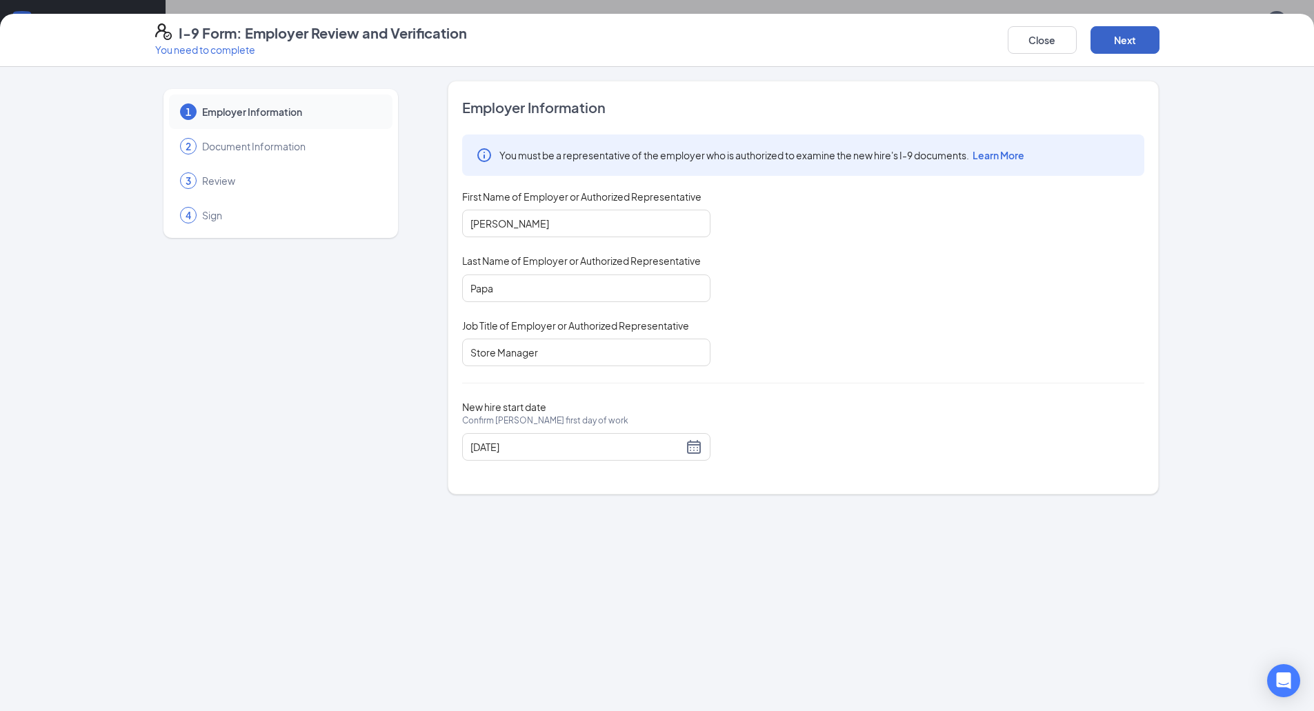
click at [1091, 26] on button "Next" at bounding box center [1125, 40] width 69 height 28
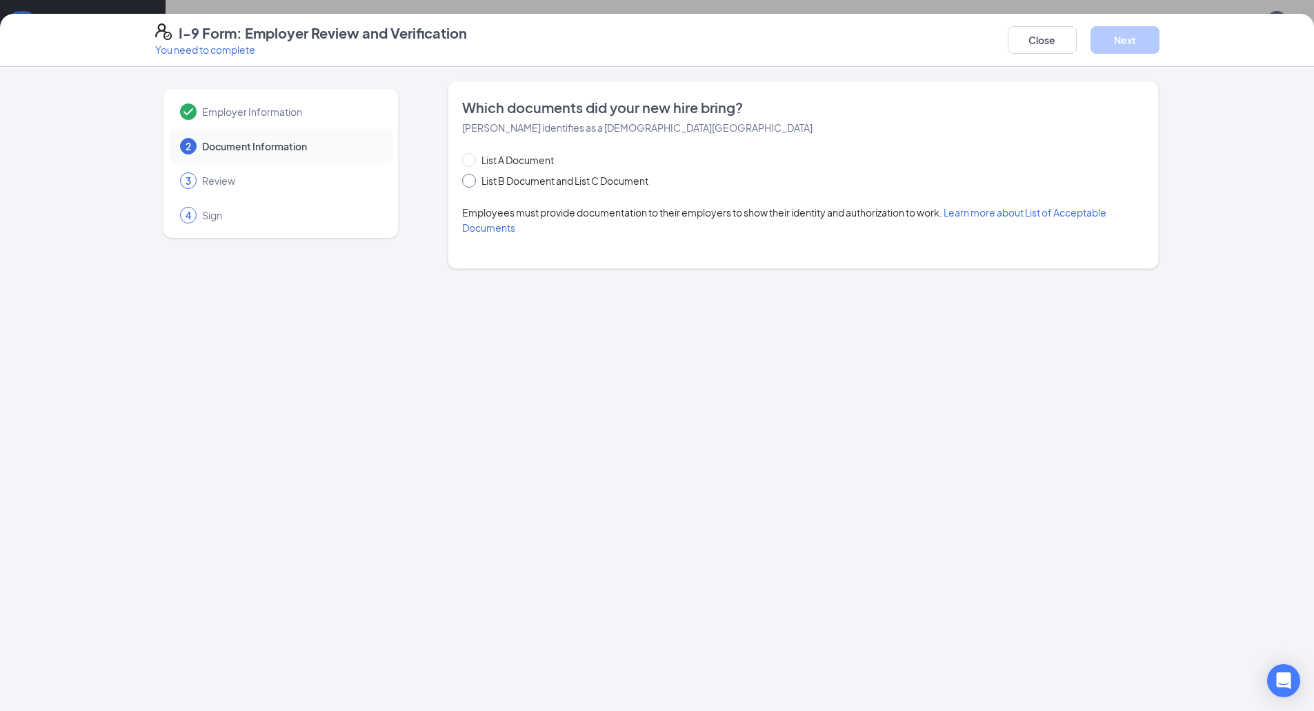
click at [464, 179] on input "List B Document and List C Document" at bounding box center [467, 179] width 10 height 10
radio input "true"
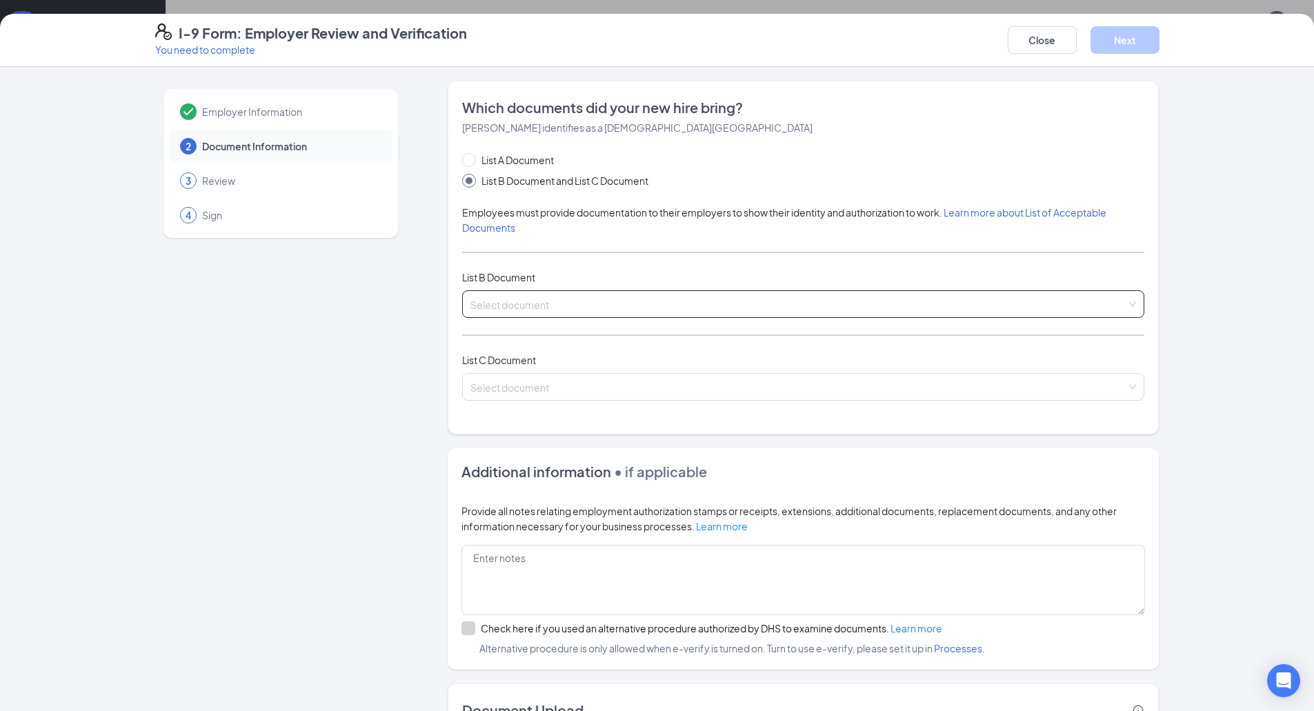
click at [492, 301] on input "search" at bounding box center [799, 301] width 656 height 21
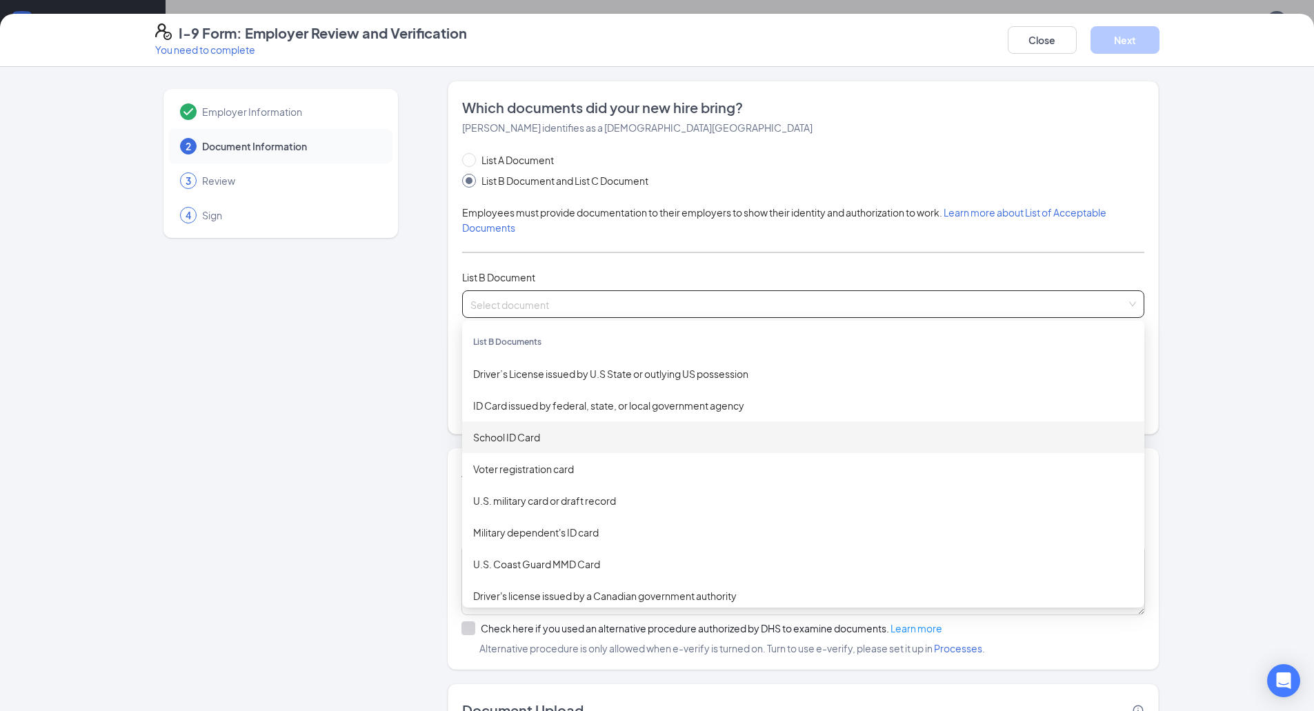
click at [506, 439] on div "School ID Card" at bounding box center [803, 437] width 660 height 15
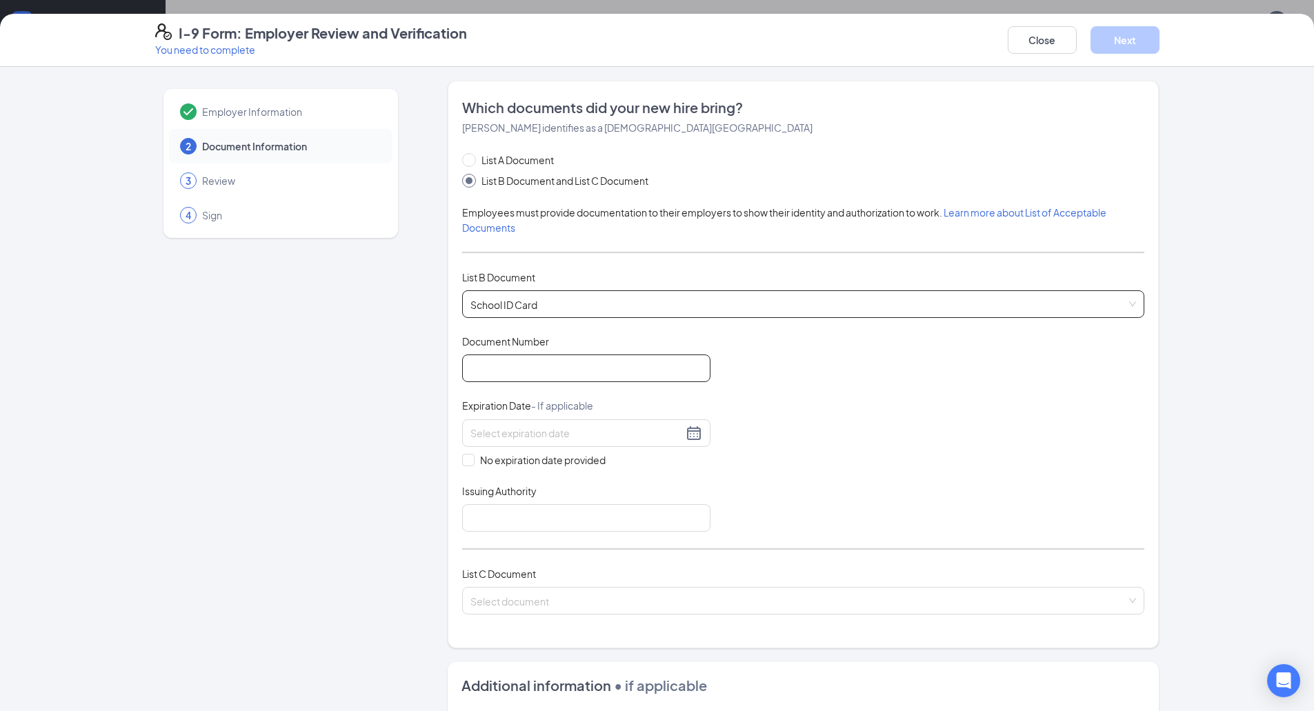
click at [497, 372] on input "Document Number" at bounding box center [586, 369] width 248 height 28
type input "32437"
click at [466, 464] on span at bounding box center [468, 460] width 12 height 12
click at [466, 464] on input "No expiration date provided" at bounding box center [467, 459] width 10 height 10
checkbox input "true"
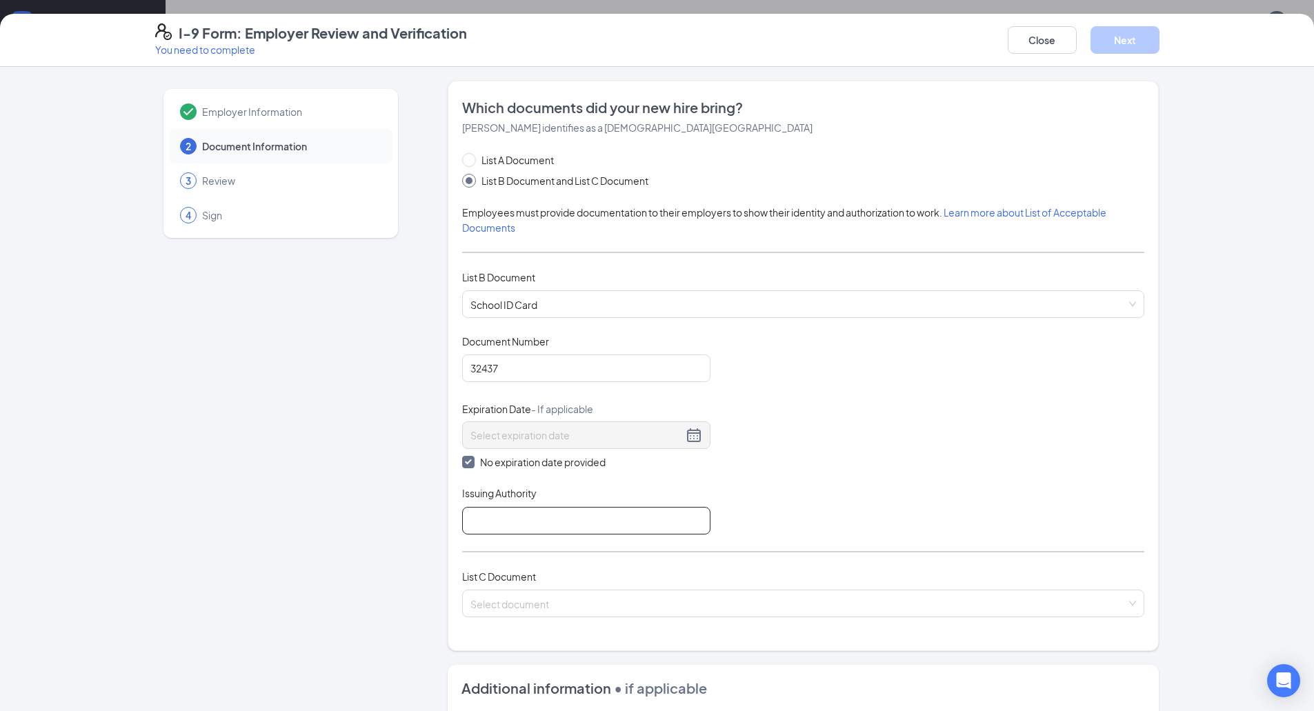
click at [487, 526] on input "Issuing Authority" at bounding box center [586, 521] width 248 height 28
type input "RI Department of Labor and Training"
click at [524, 595] on input "search" at bounding box center [799, 601] width 656 height 21
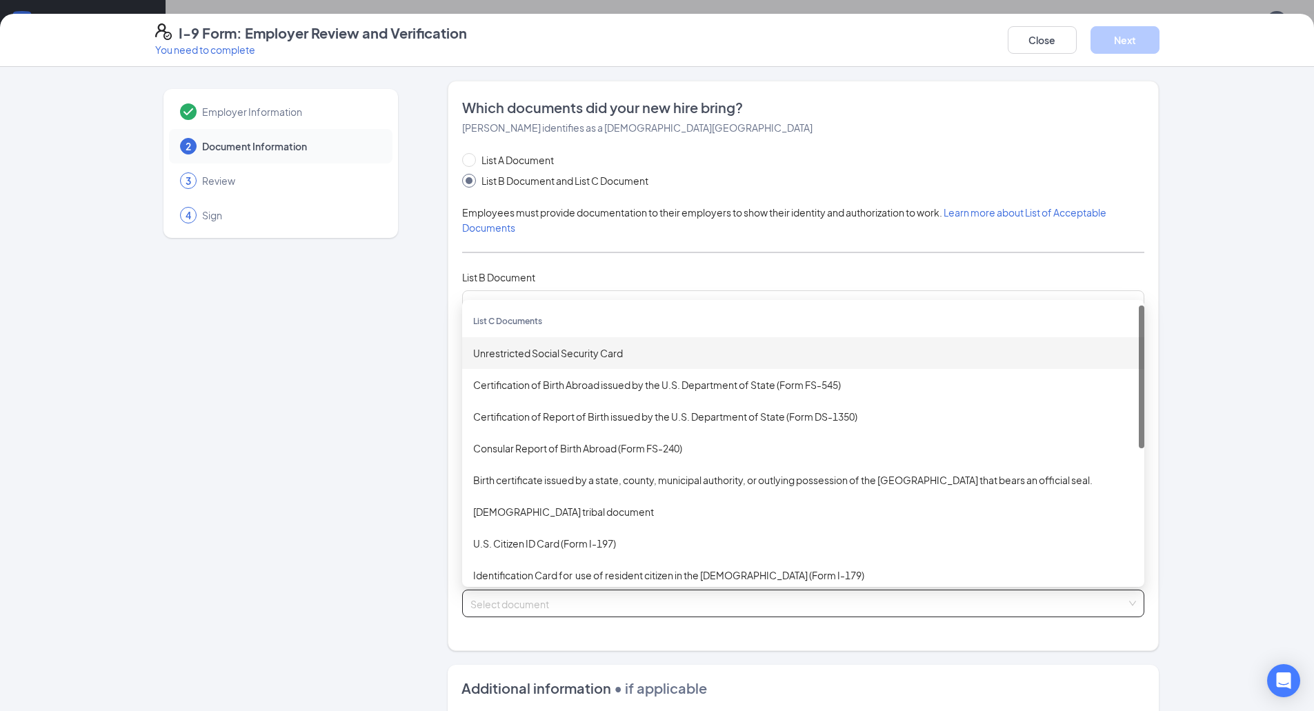
click at [571, 356] on div "Unrestricted Social Security Card" at bounding box center [803, 353] width 660 height 15
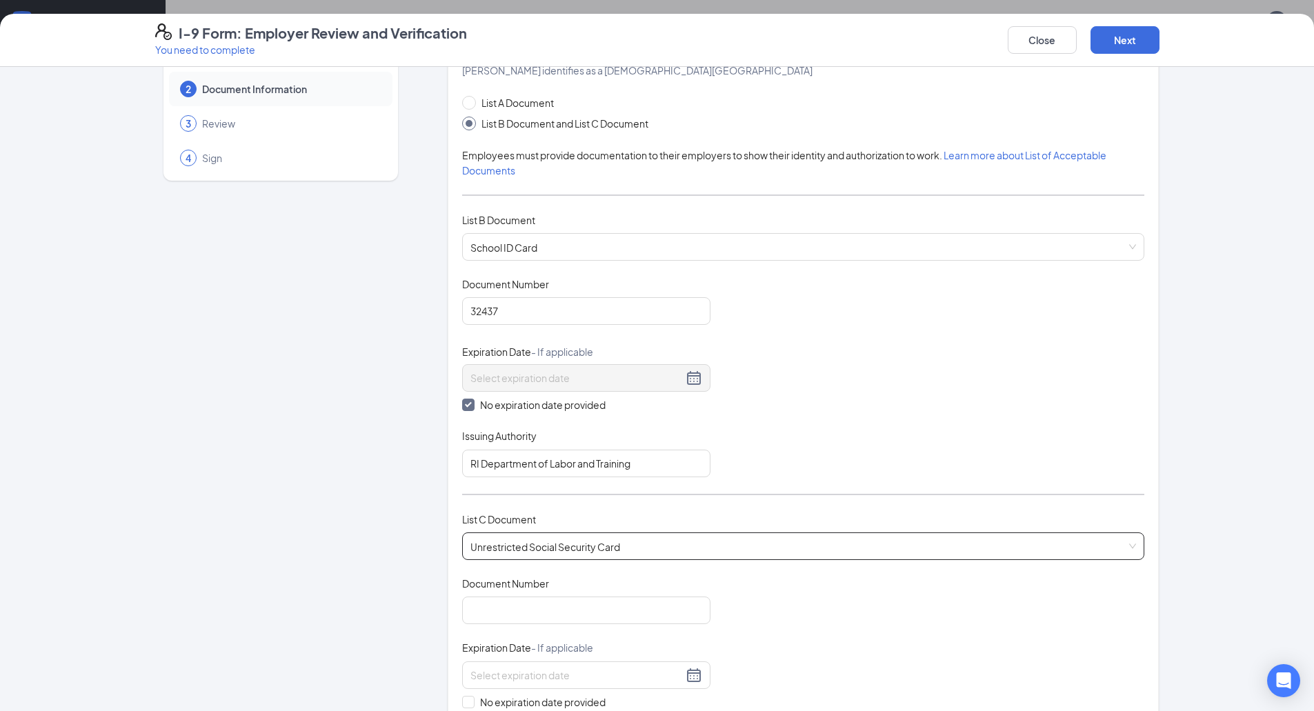
scroll to position [138, 0]
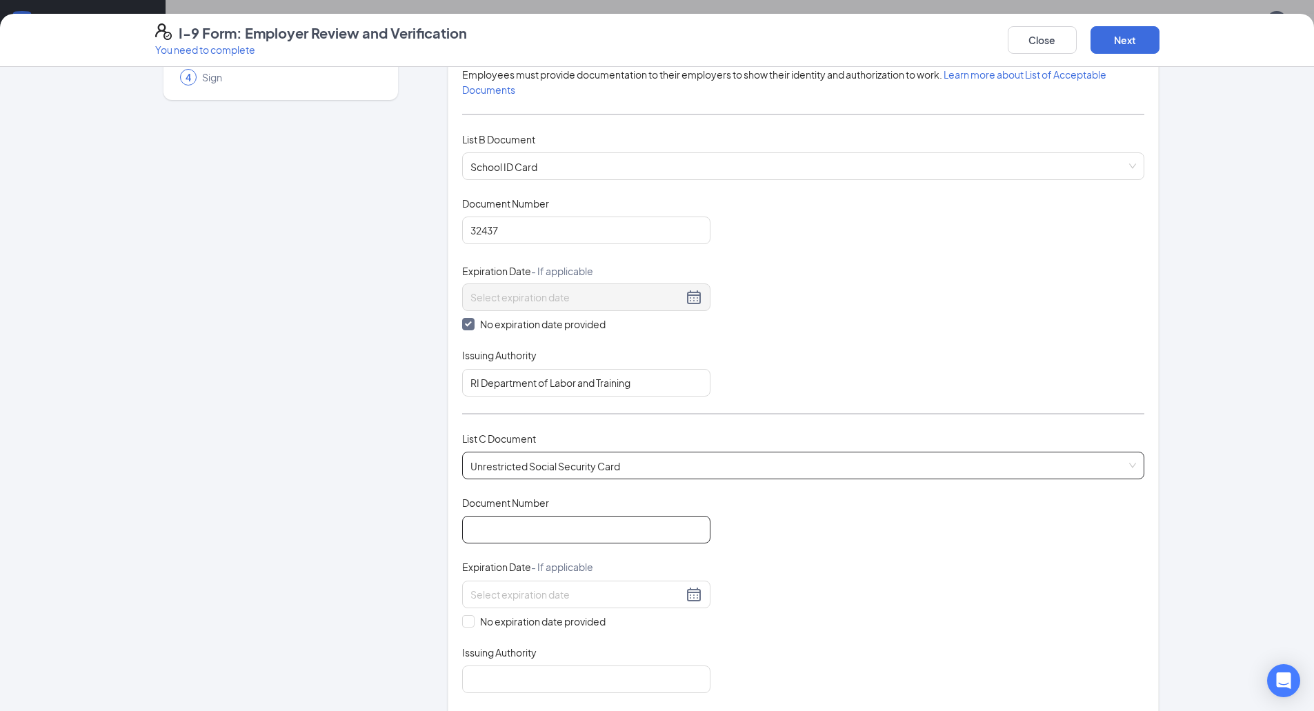
click at [495, 539] on input "Document Number" at bounding box center [586, 530] width 248 height 28
type input "037742577"
click at [463, 622] on input "No expiration date provided" at bounding box center [467, 620] width 10 height 10
checkbox input "true"
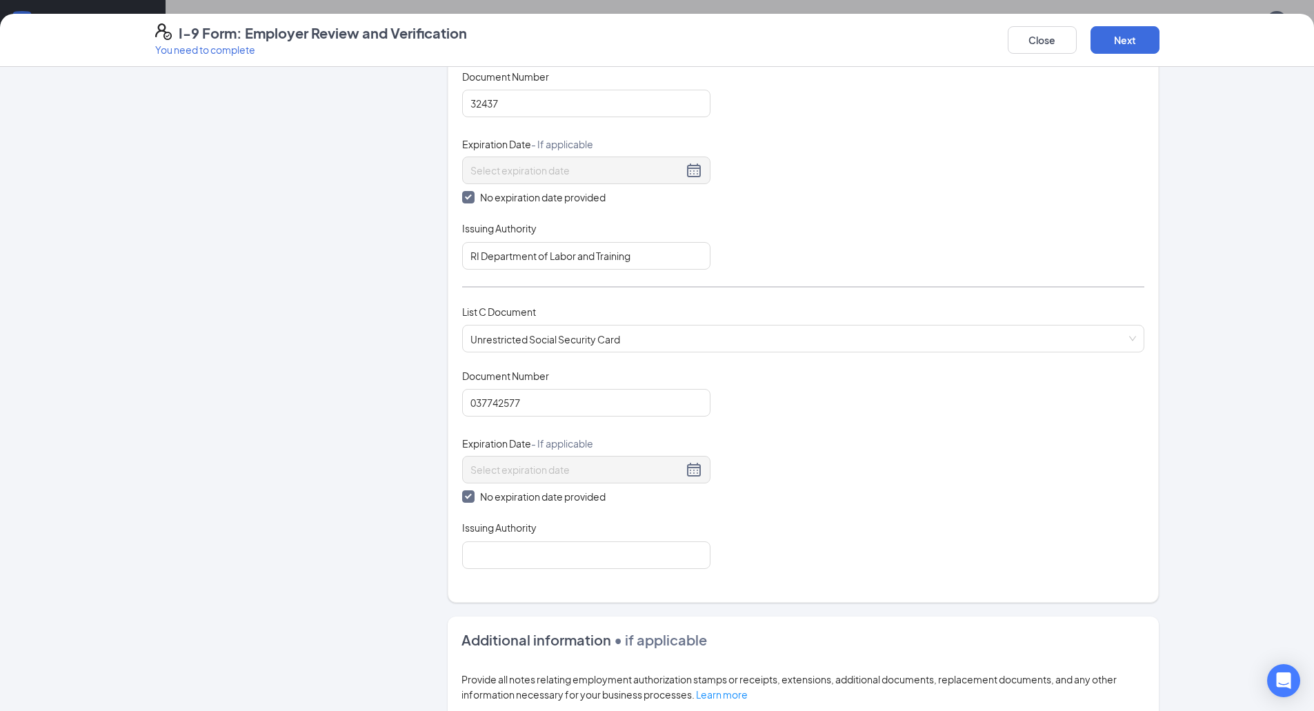
scroll to position [276, 0]
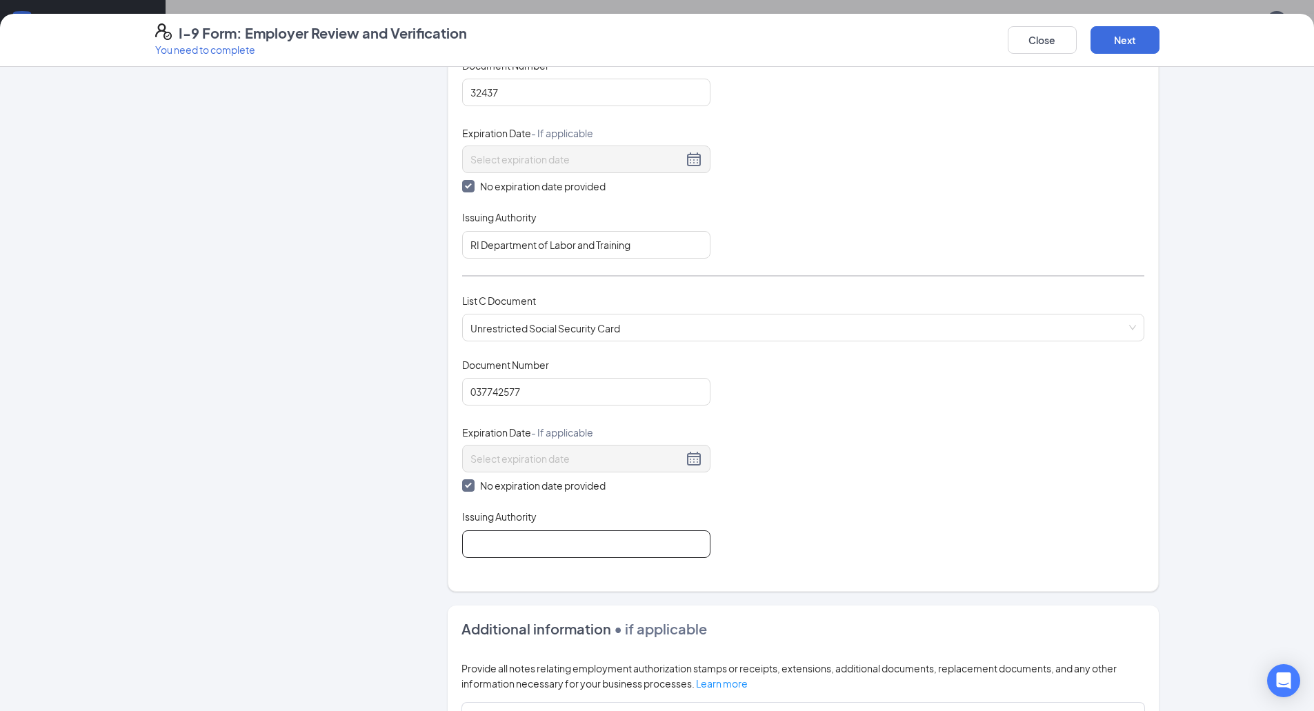
click at [485, 547] on input "Issuing Authority" at bounding box center [586, 545] width 248 height 28
type input "SSA"
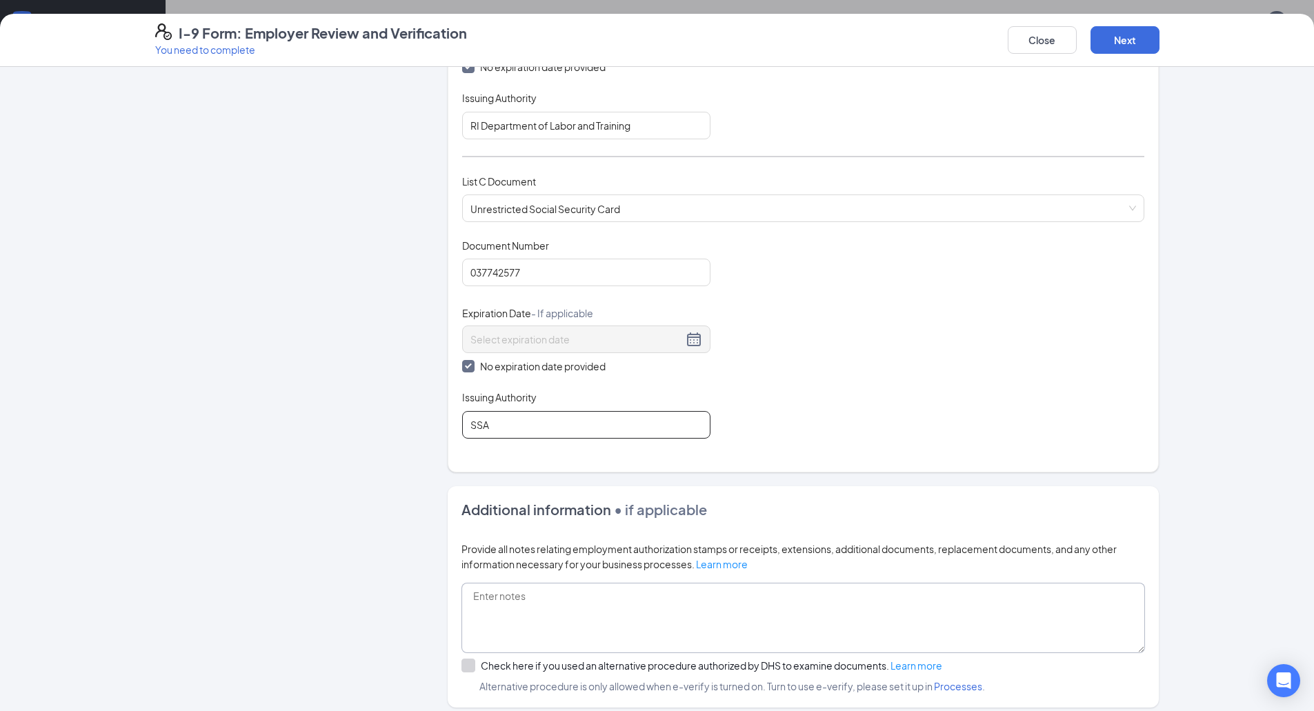
scroll to position [414, 0]
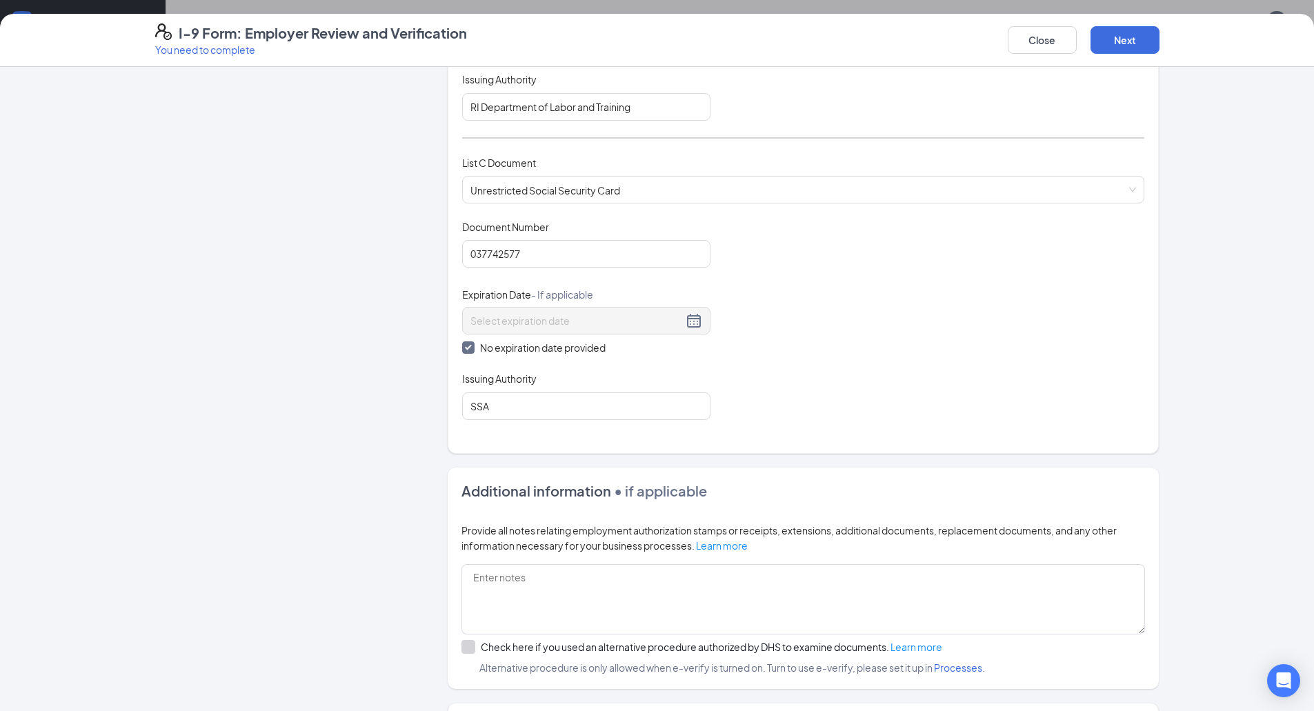
click at [462, 652] on div at bounding box center [469, 647] width 14 height 14
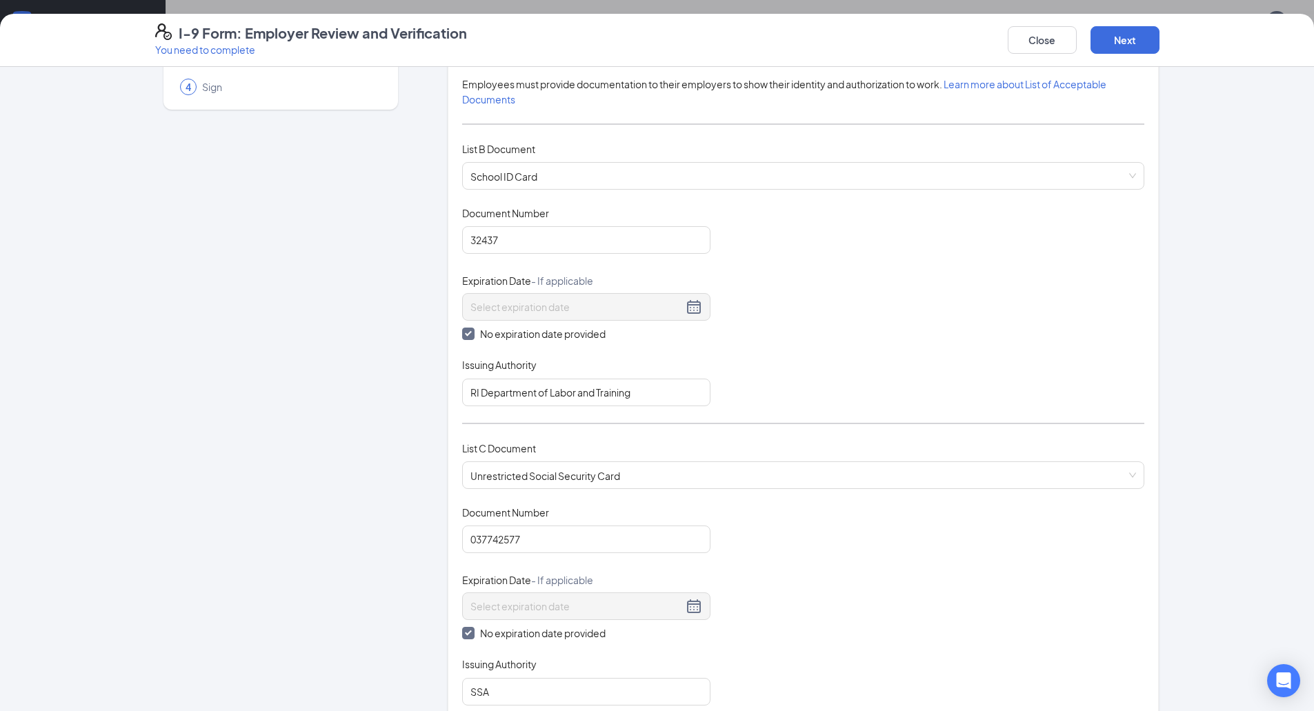
scroll to position [207, 0]
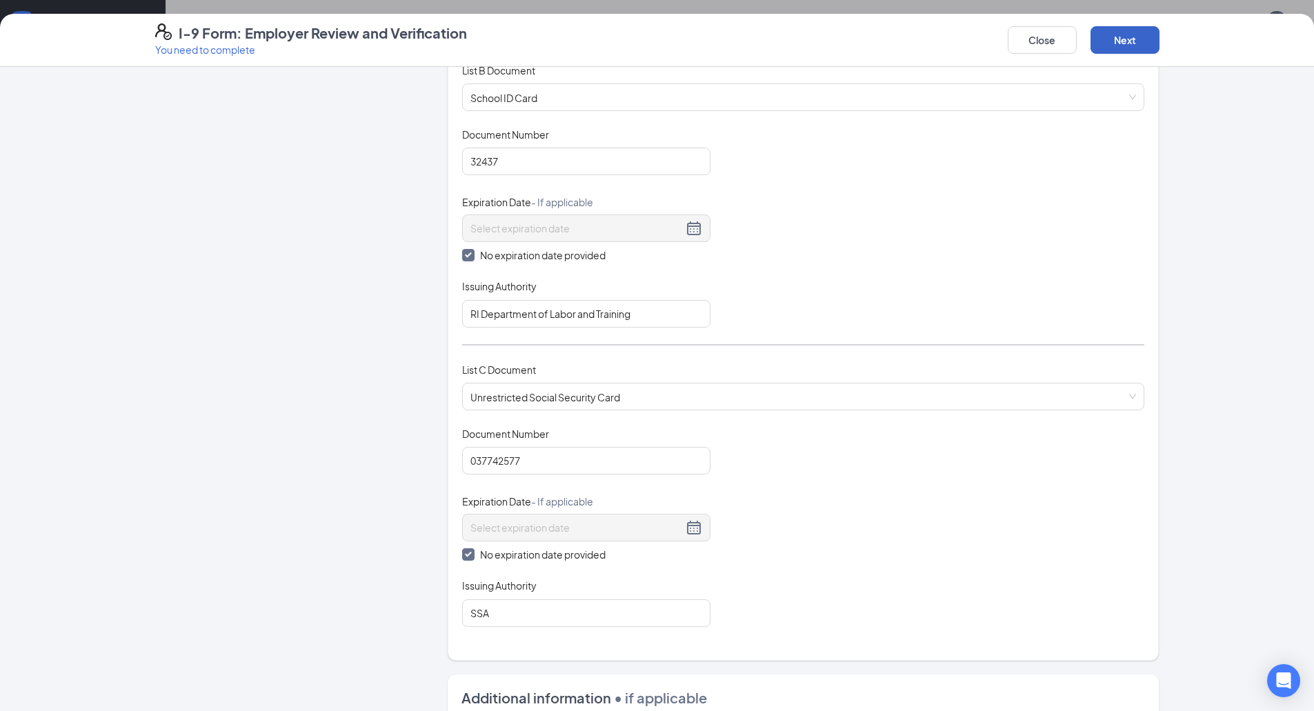
click at [1101, 31] on button "Next" at bounding box center [1125, 40] width 69 height 28
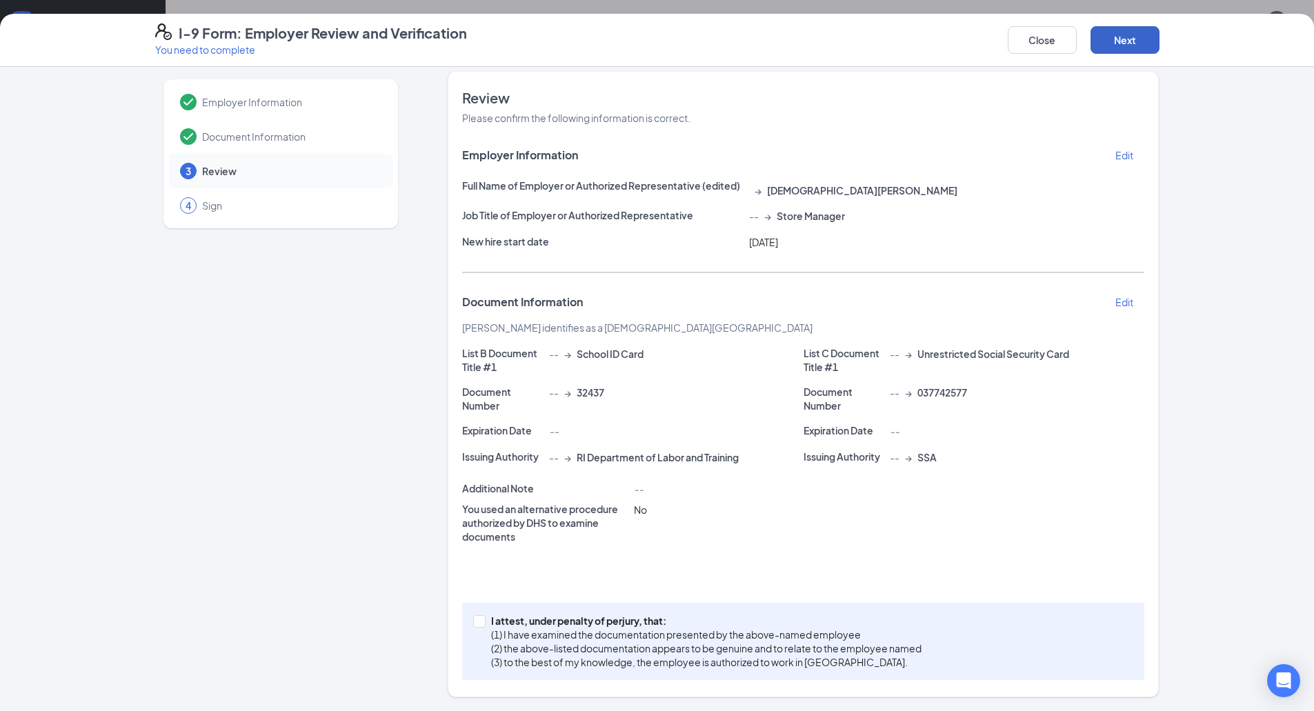
scroll to position [10, 0]
click at [473, 617] on input "I attest, under penalty of [PERSON_NAME], that: (1) I have examined the documen…" at bounding box center [478, 620] width 10 height 10
checkbox input "true"
click at [1096, 42] on button "Next" at bounding box center [1125, 40] width 69 height 28
click at [1135, 42] on button "Next" at bounding box center [1125, 40] width 69 height 28
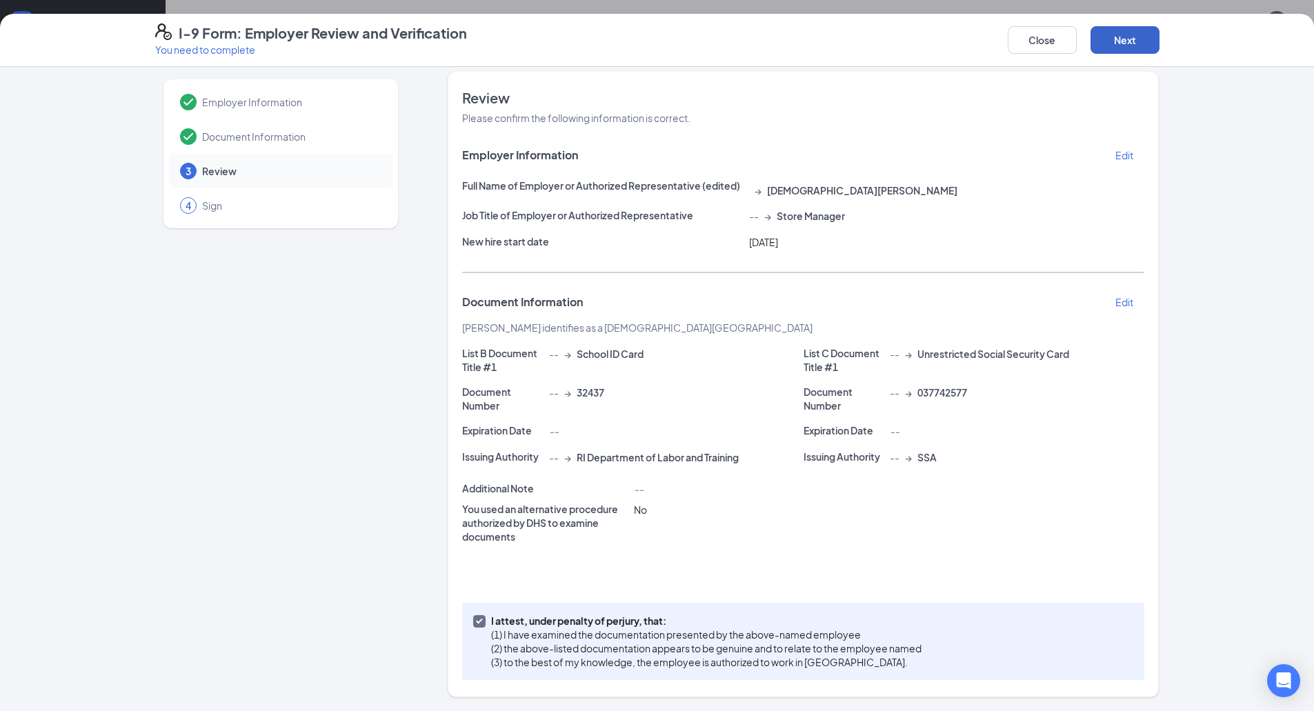
click at [1099, 44] on button "Next" at bounding box center [1125, 40] width 69 height 28
click at [1027, 42] on button "Close" at bounding box center [1042, 40] width 69 height 28
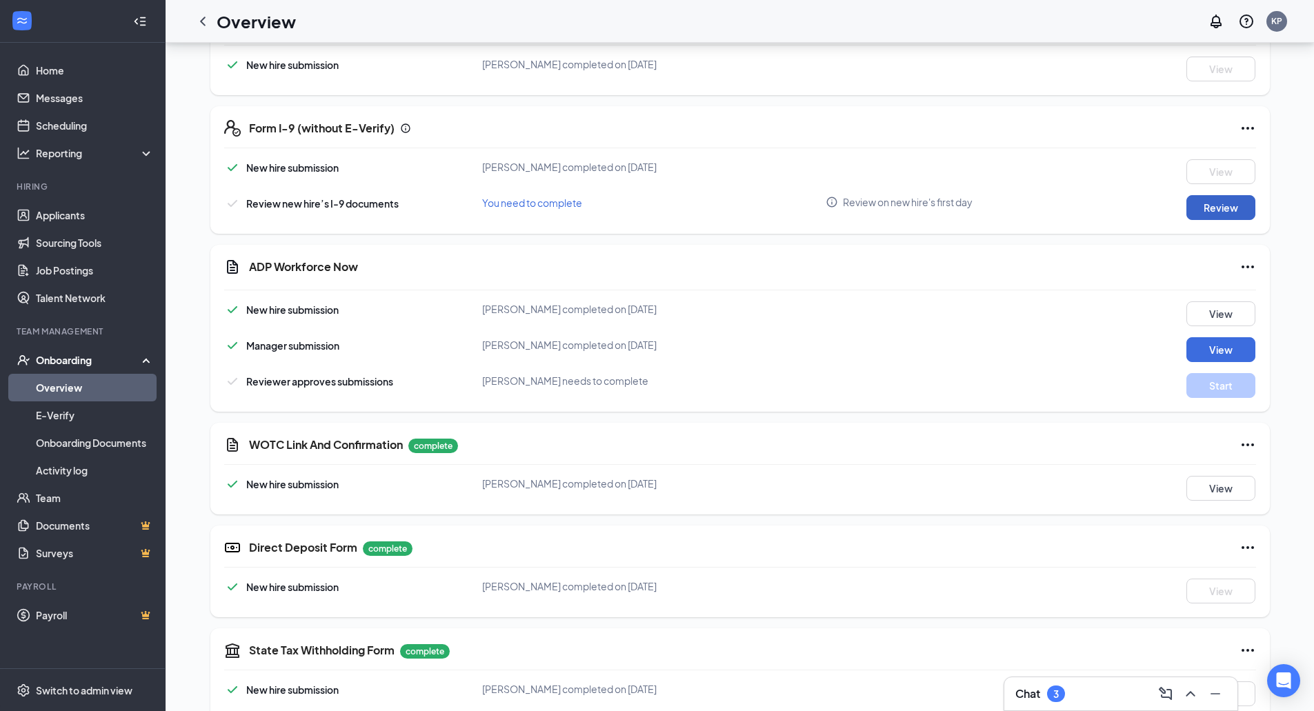
scroll to position [381, 0]
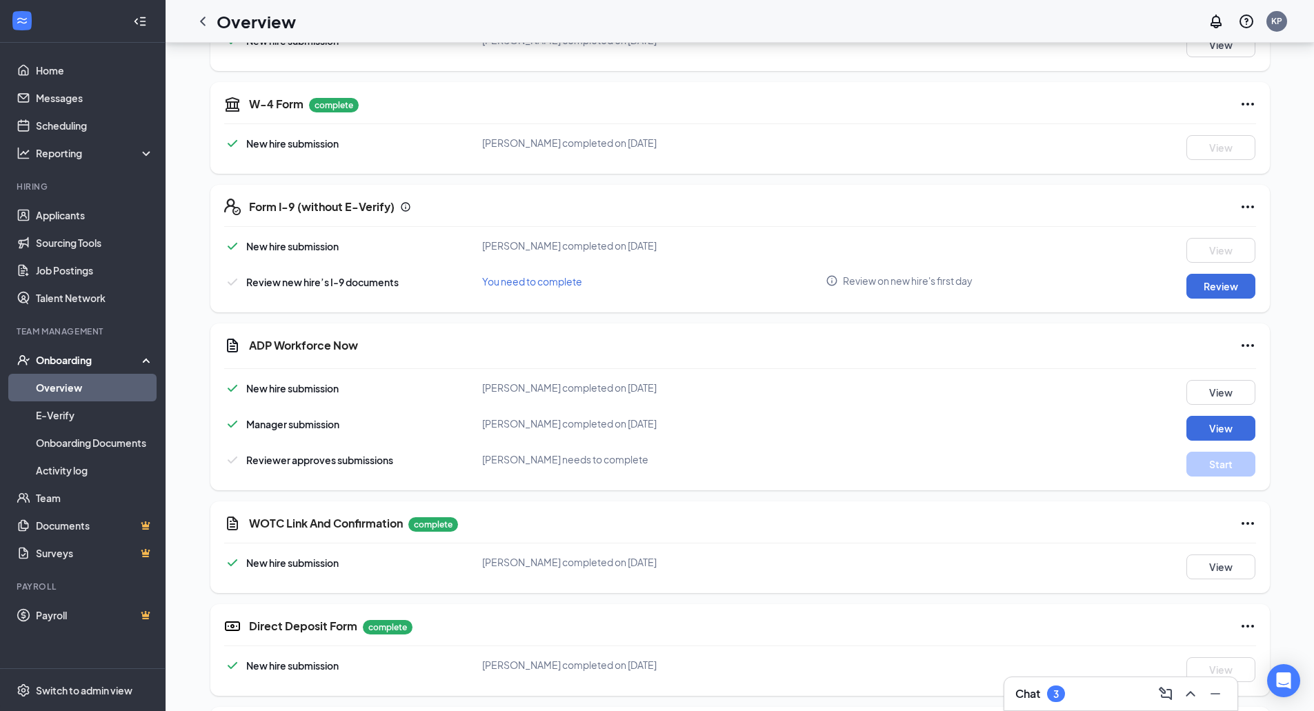
click at [1205, 300] on div "Form I-9 (without E-Verify) New hire submission [PERSON_NAME] completed on [DAT…" at bounding box center [740, 249] width 1060 height 128
click at [1205, 284] on button "Review" at bounding box center [1221, 286] width 69 height 25
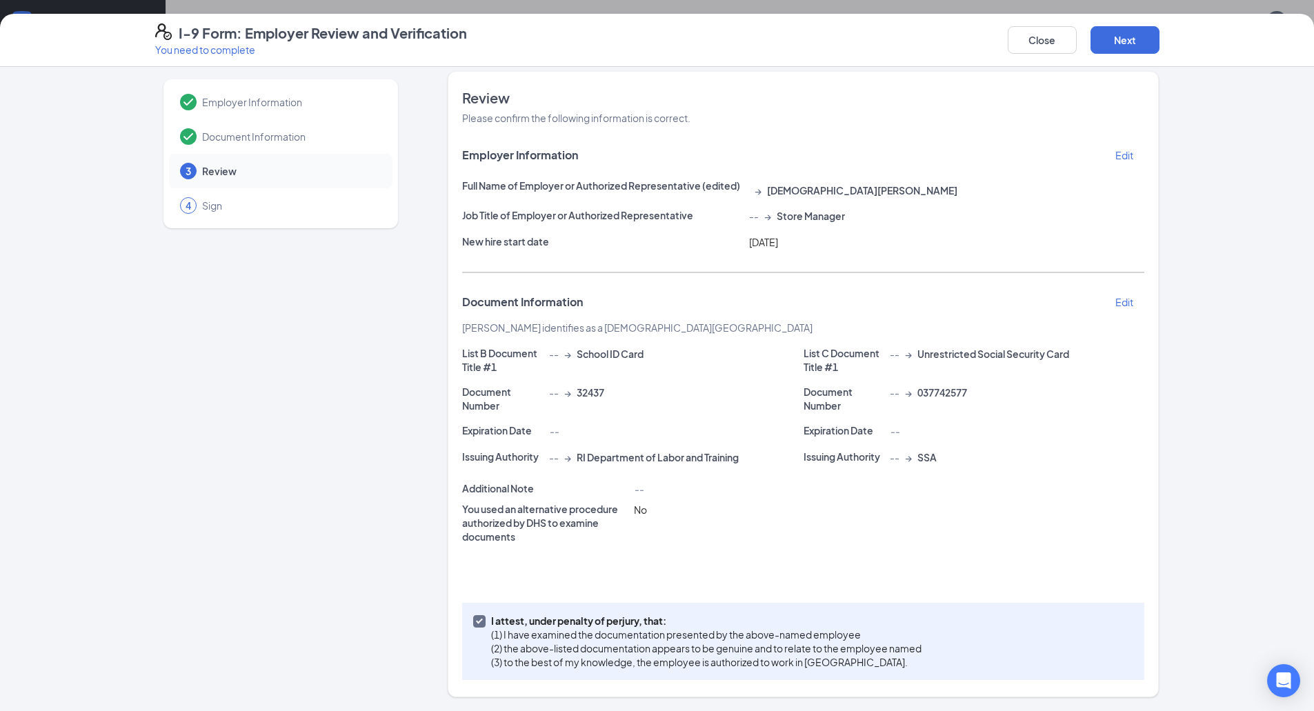
scroll to position [519, 0]
click at [1128, 50] on button "Next" at bounding box center [1125, 40] width 69 height 28
click at [1145, 34] on button "Next" at bounding box center [1125, 40] width 69 height 28
click at [1138, 46] on button "Next" at bounding box center [1125, 40] width 69 height 28
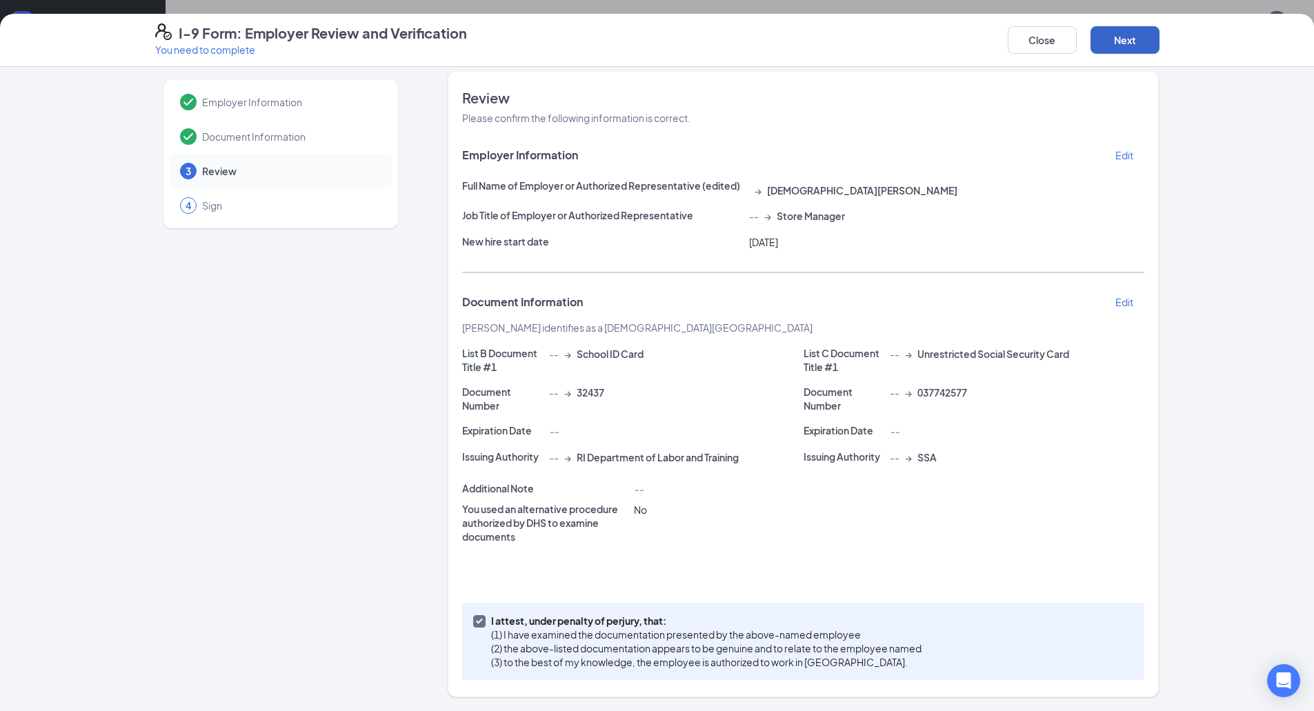
click at [1122, 48] on button "Next" at bounding box center [1125, 40] width 69 height 28
click at [1032, 50] on button "Close" at bounding box center [1042, 40] width 69 height 28
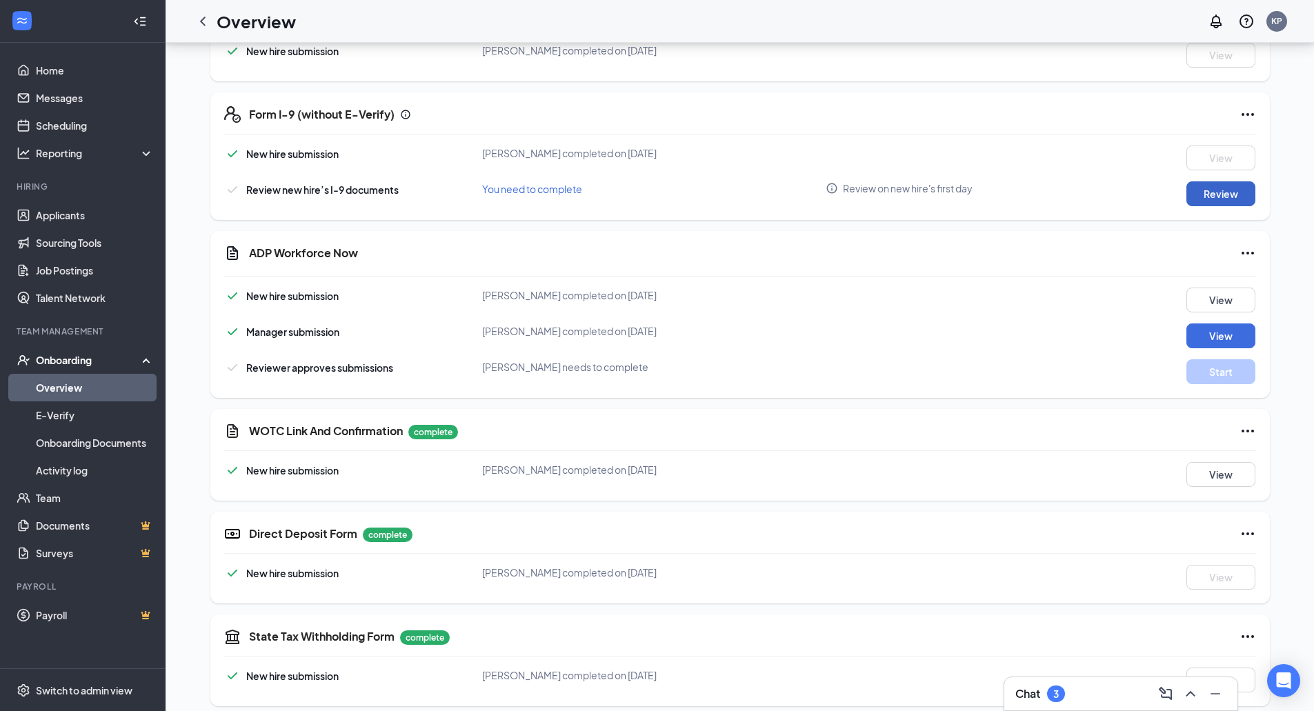
scroll to position [450, 0]
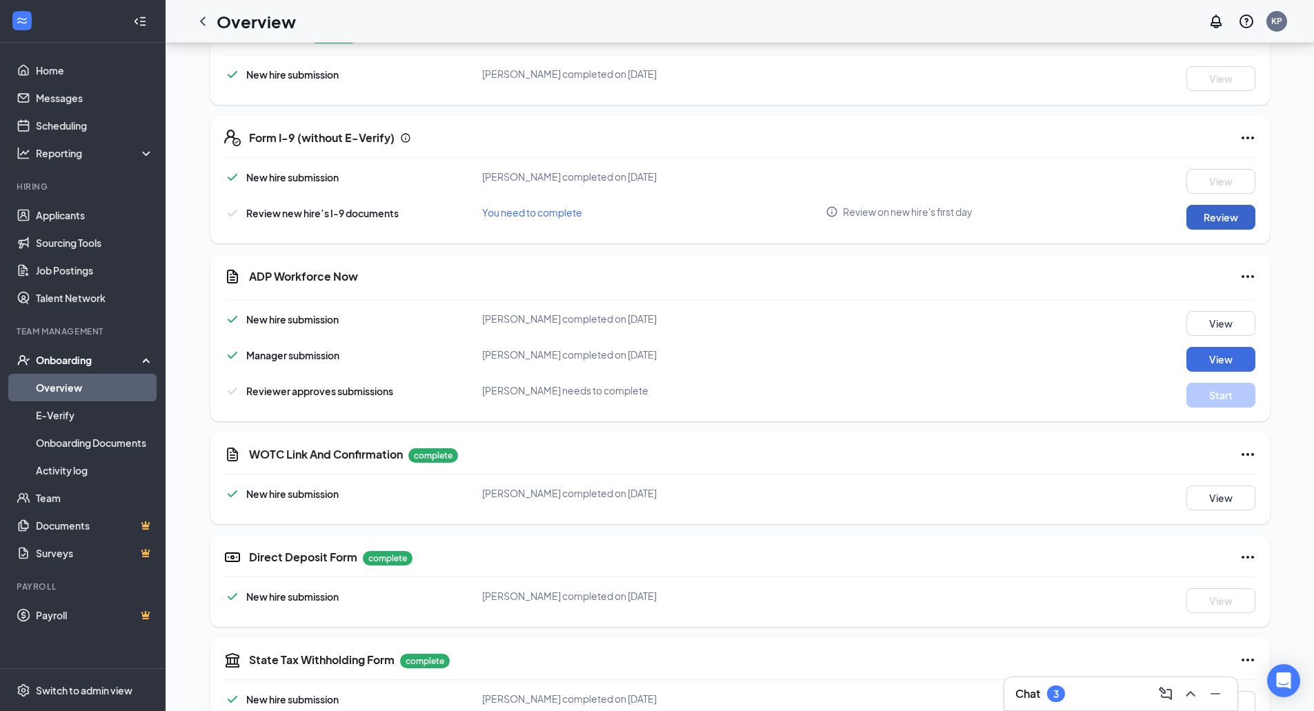
click at [1223, 217] on button "Review" at bounding box center [1221, 217] width 69 height 25
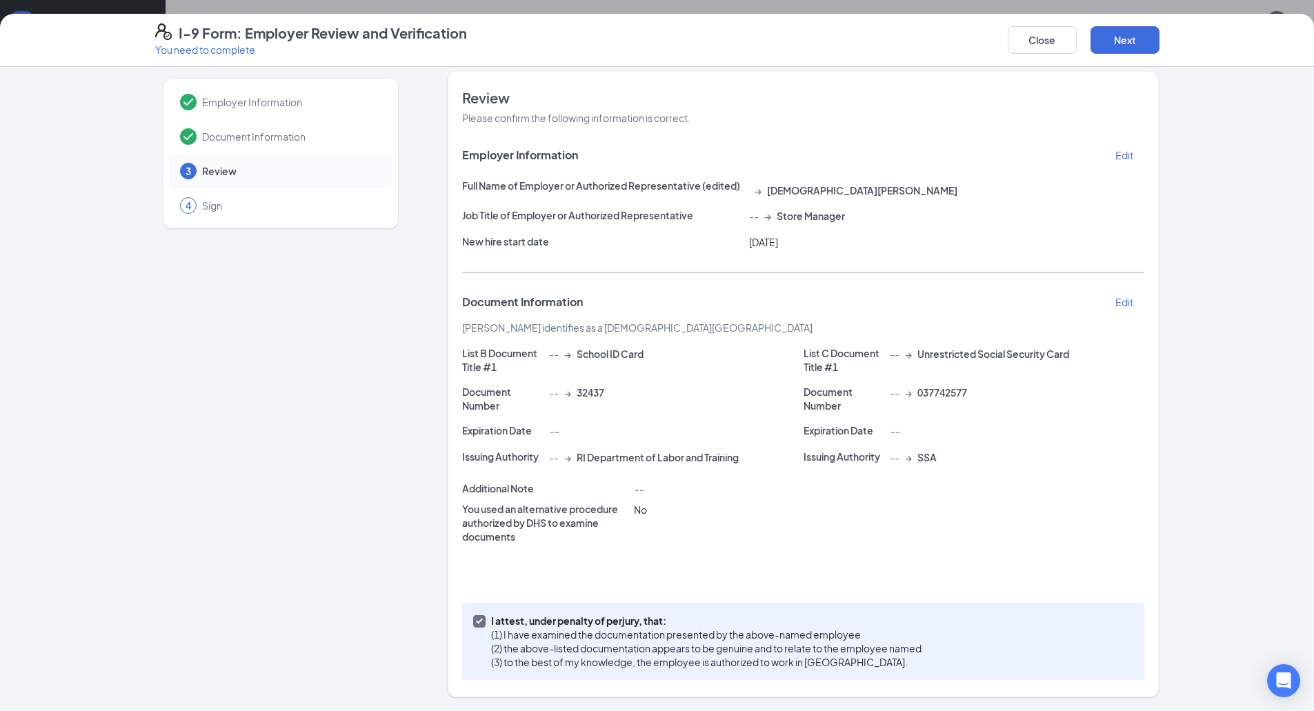
scroll to position [588, 0]
click at [473, 622] on input "I attest, under penalty of [PERSON_NAME], that: (1) I have examined the documen…" at bounding box center [478, 620] width 10 height 10
click at [476, 623] on input "I attest, under penalty of [PERSON_NAME], that: (1) I have examined the documen…" at bounding box center [478, 620] width 10 height 10
checkbox input "true"
click at [1151, 46] on button "Next" at bounding box center [1125, 40] width 69 height 28
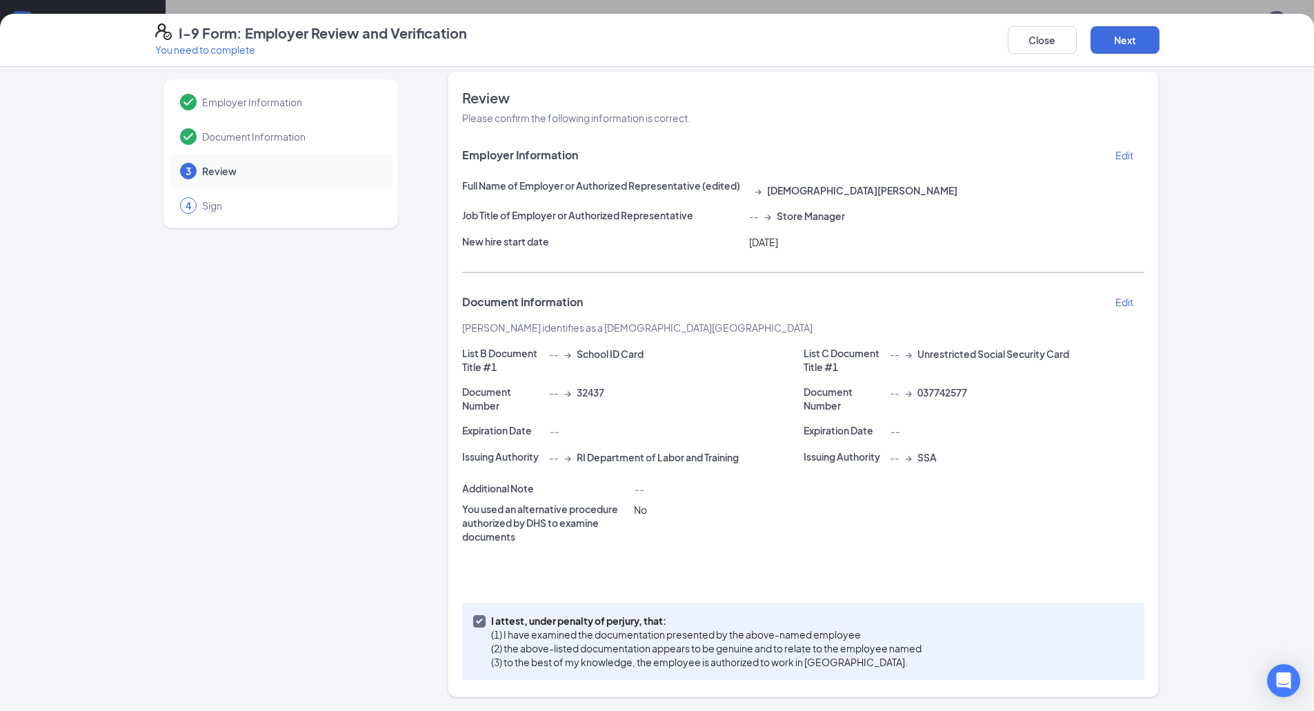
click at [219, 170] on span "Review" at bounding box center [290, 171] width 177 height 14
click at [1104, 39] on button "Next" at bounding box center [1125, 40] width 69 height 28
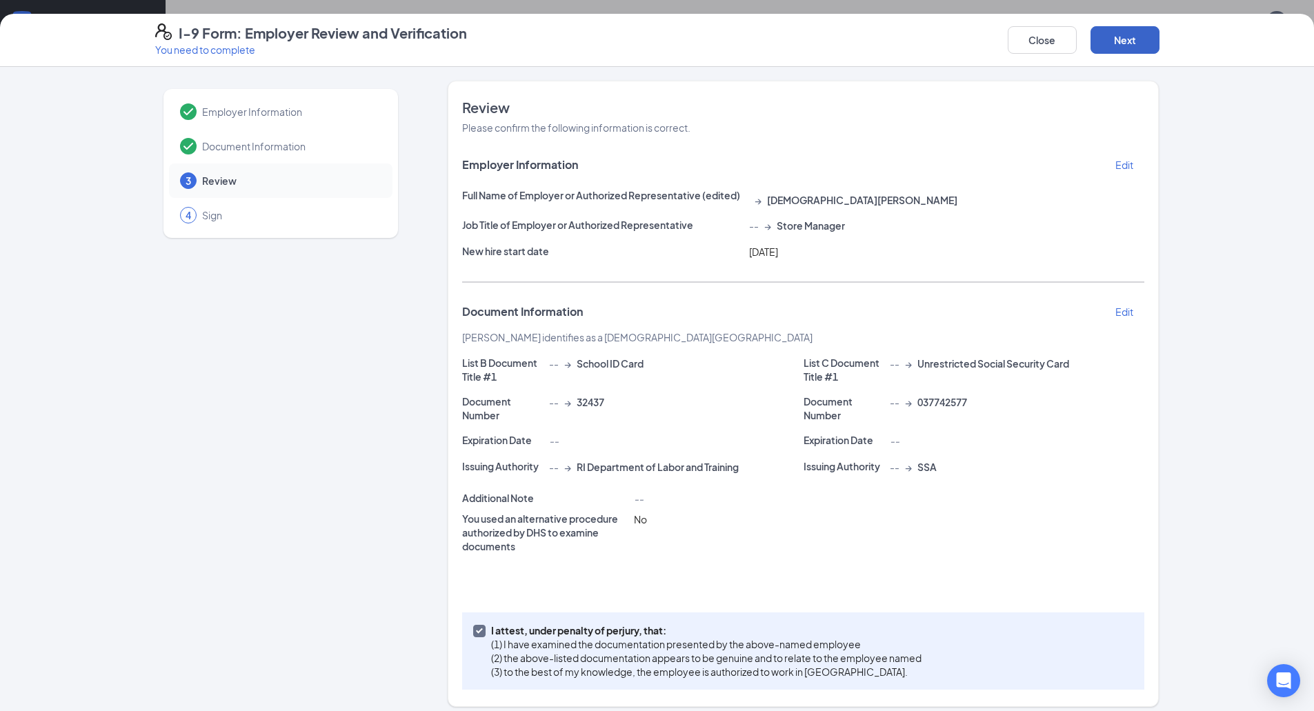
scroll to position [174, 0]
click at [1025, 39] on button "Close" at bounding box center [1042, 40] width 69 height 28
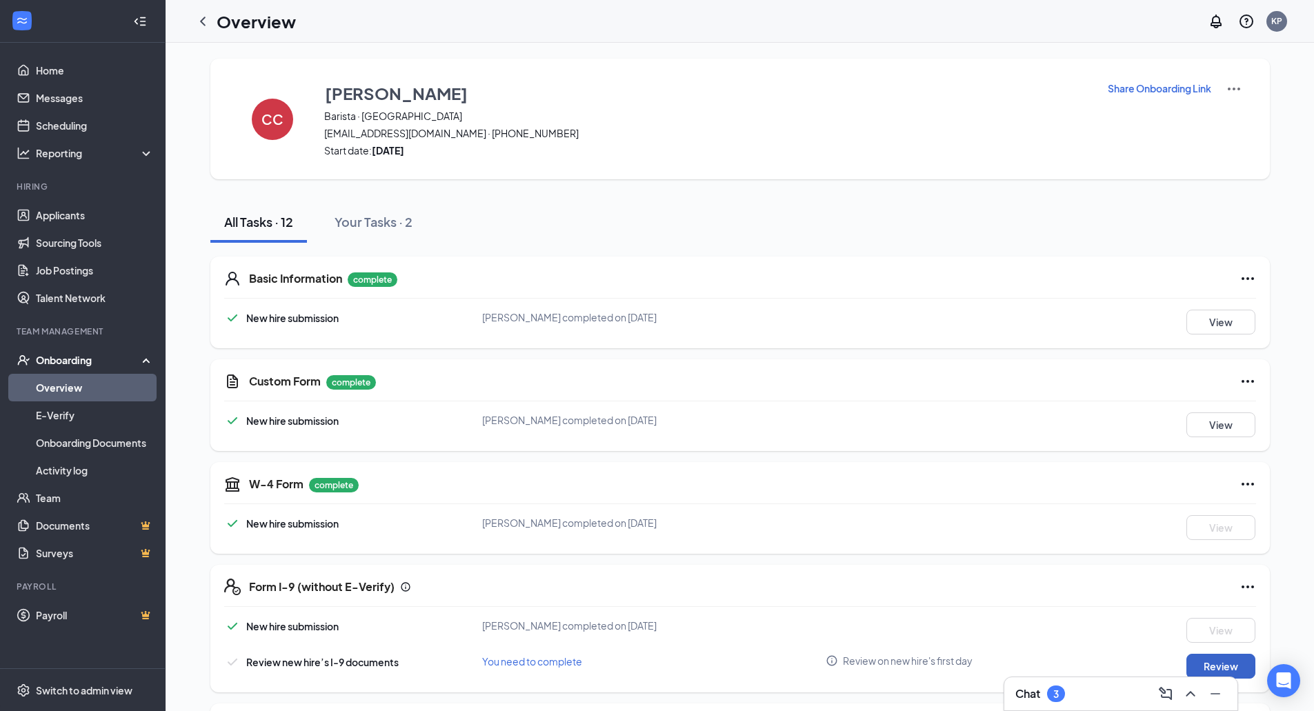
scroll to position [0, 0]
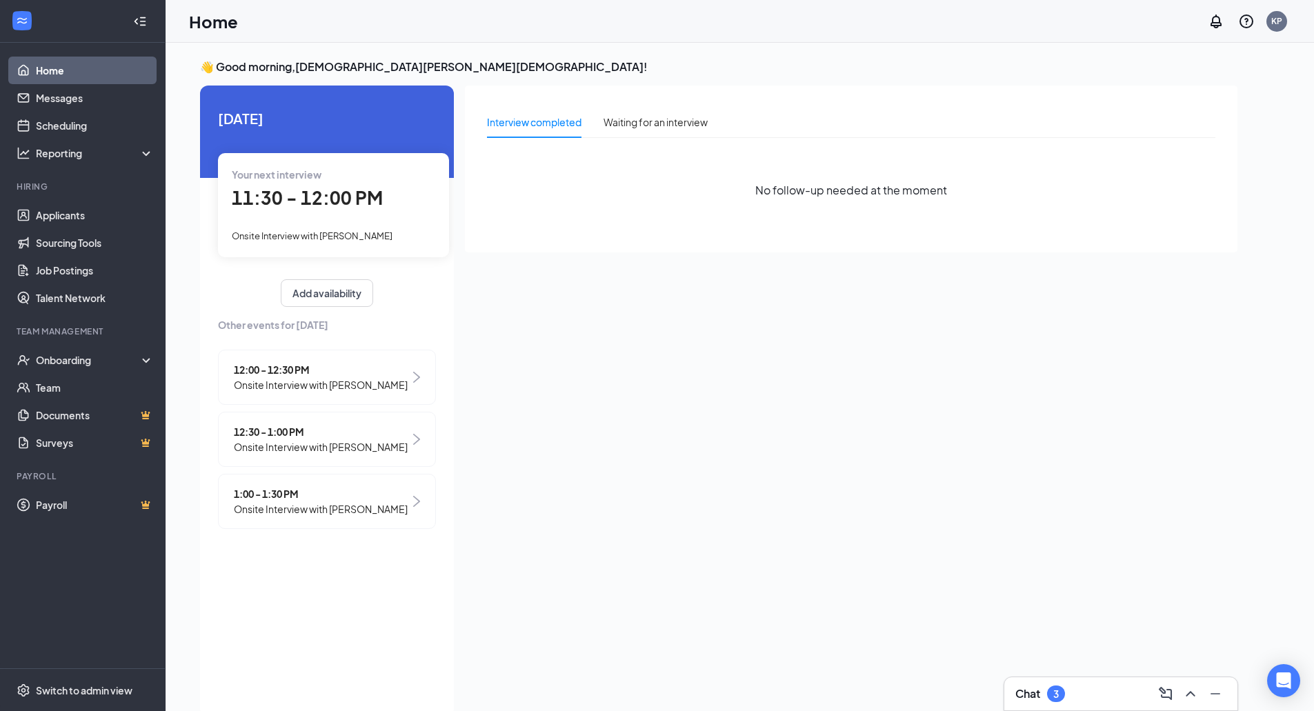
click at [379, 386] on span "Onsite Interview with [PERSON_NAME]" at bounding box center [321, 384] width 174 height 15
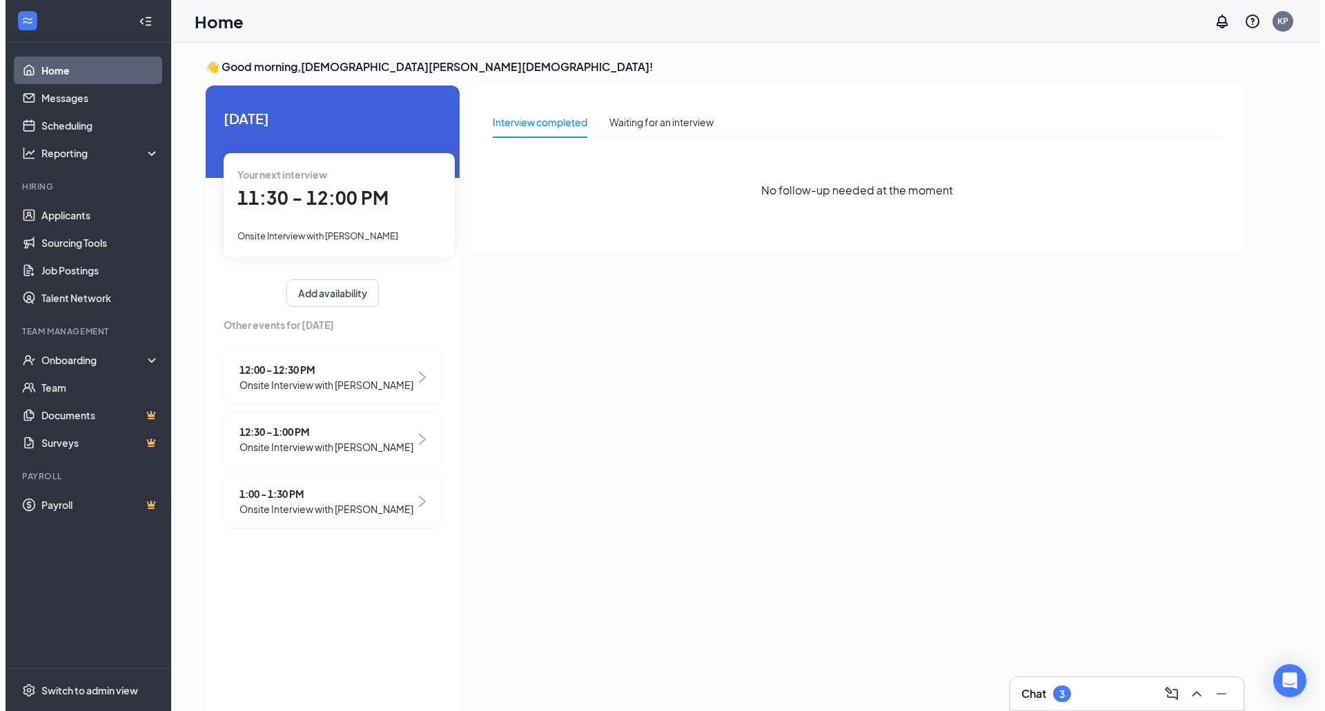
scroll to position [6, 0]
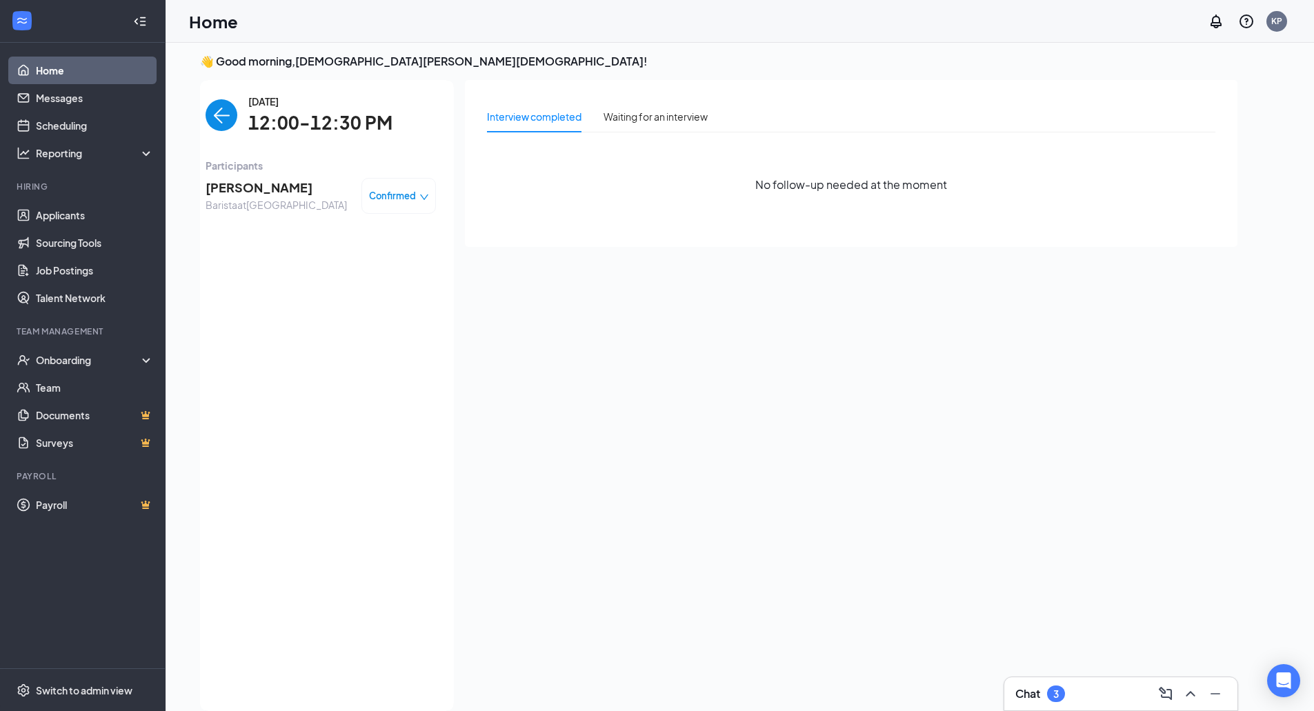
click at [295, 194] on span "[PERSON_NAME]" at bounding box center [276, 187] width 141 height 19
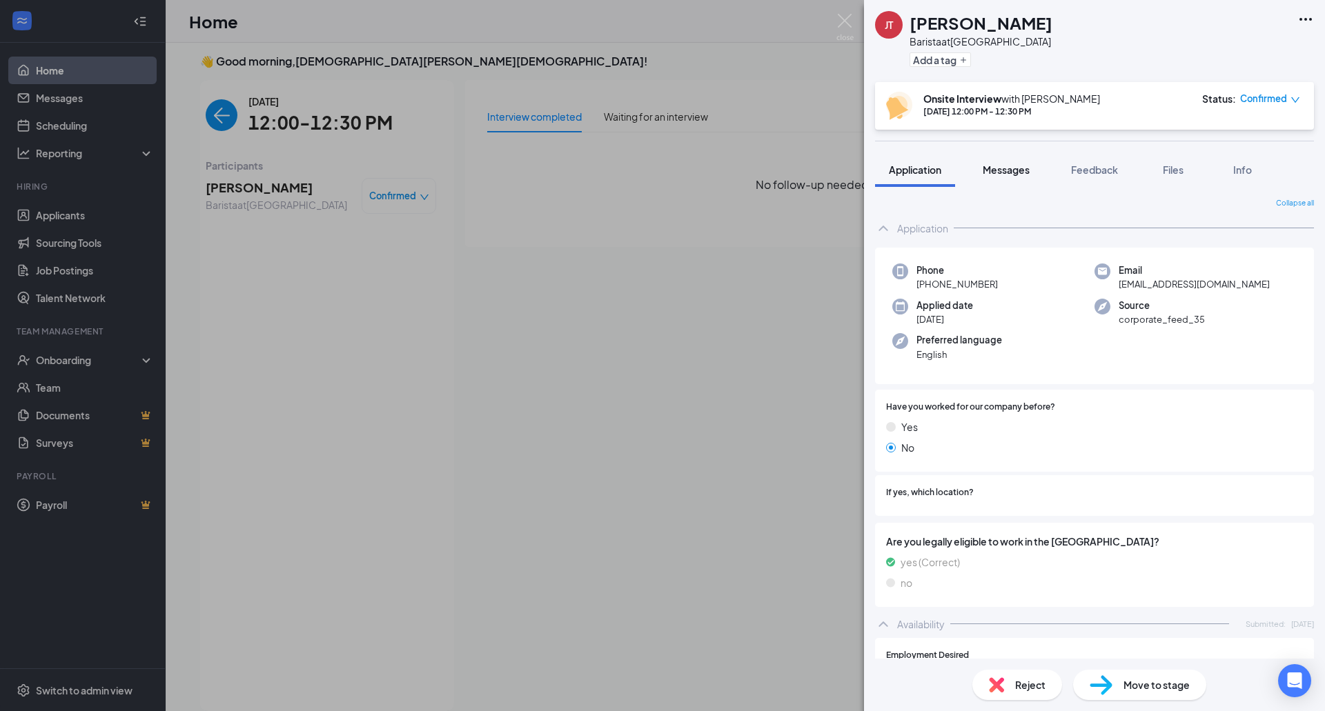
click at [1019, 168] on span "Messages" at bounding box center [1005, 170] width 47 height 12
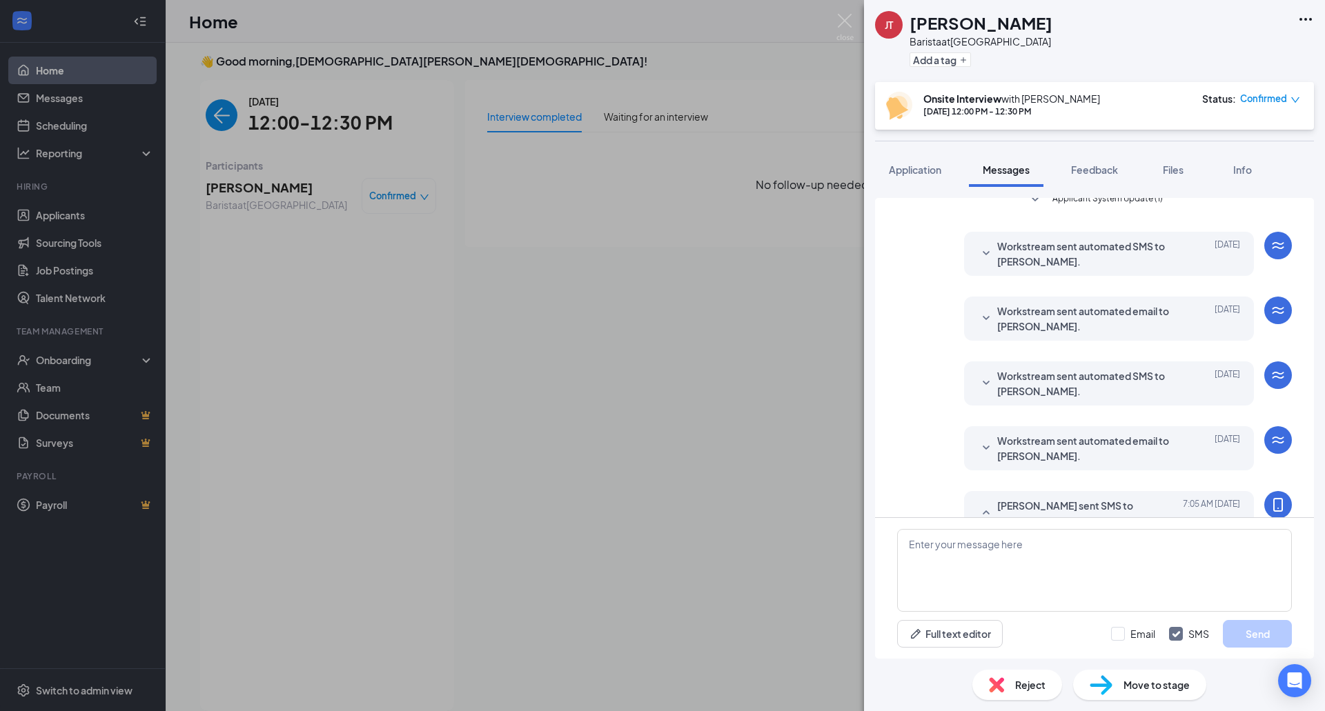
scroll to position [282, 0]
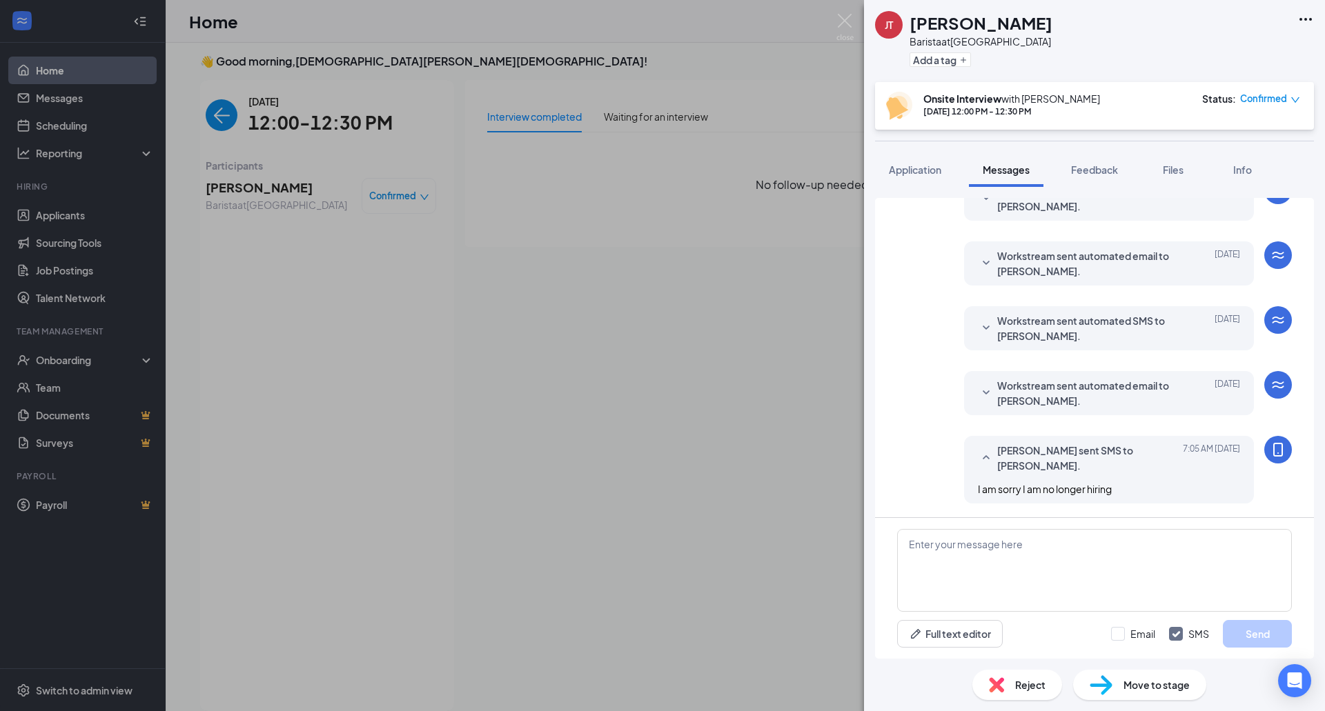
click at [224, 117] on div "JT Johandry Tranberg Barista at West Shore Rd Add a tag Onsite Interview with K…" at bounding box center [662, 355] width 1325 height 711
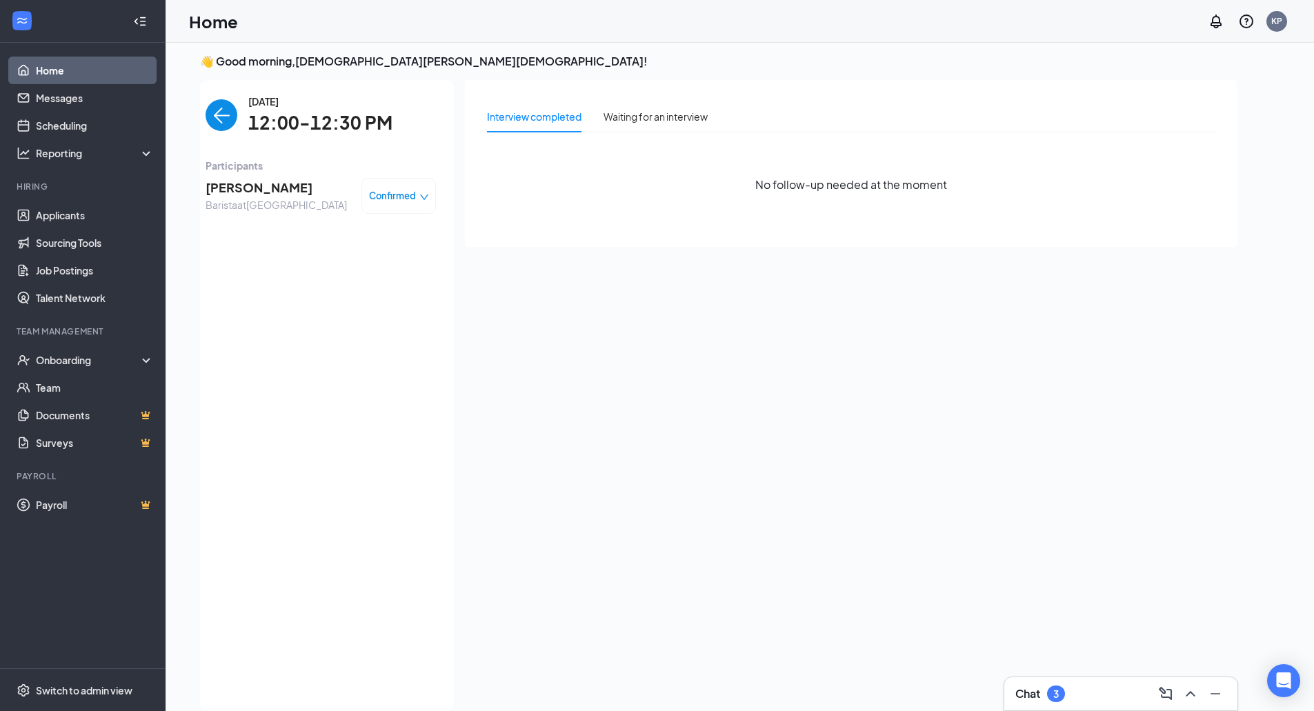
click at [213, 106] on img "back-button" at bounding box center [222, 115] width 32 height 32
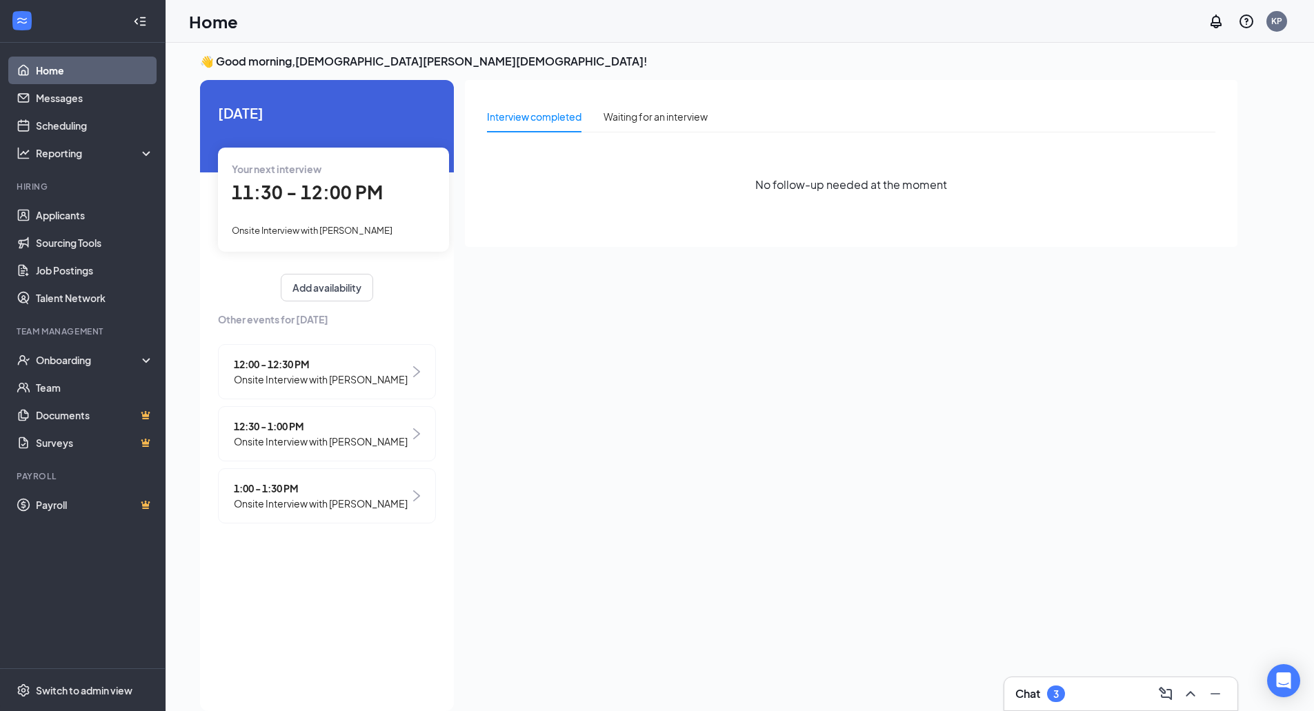
click at [356, 511] on span "Onsite Interview with [PERSON_NAME]" at bounding box center [321, 503] width 174 height 15
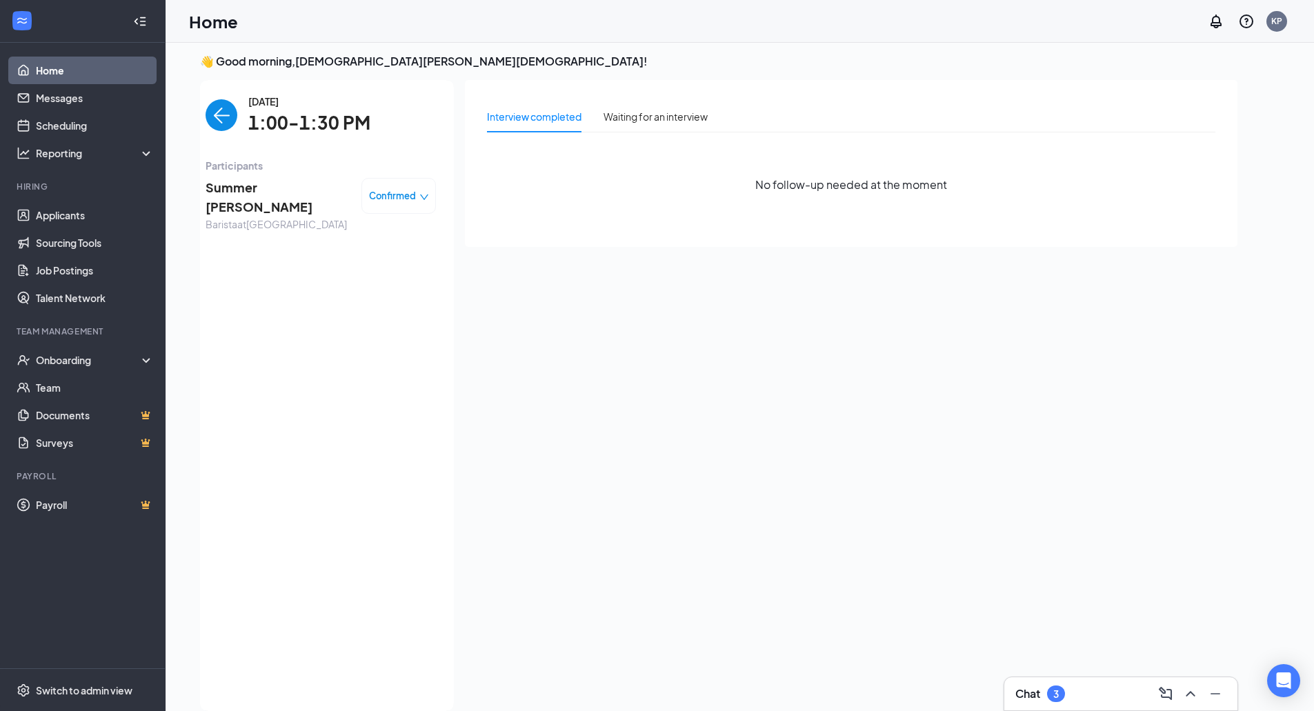
click at [247, 195] on span "Summer [PERSON_NAME]" at bounding box center [278, 197] width 145 height 39
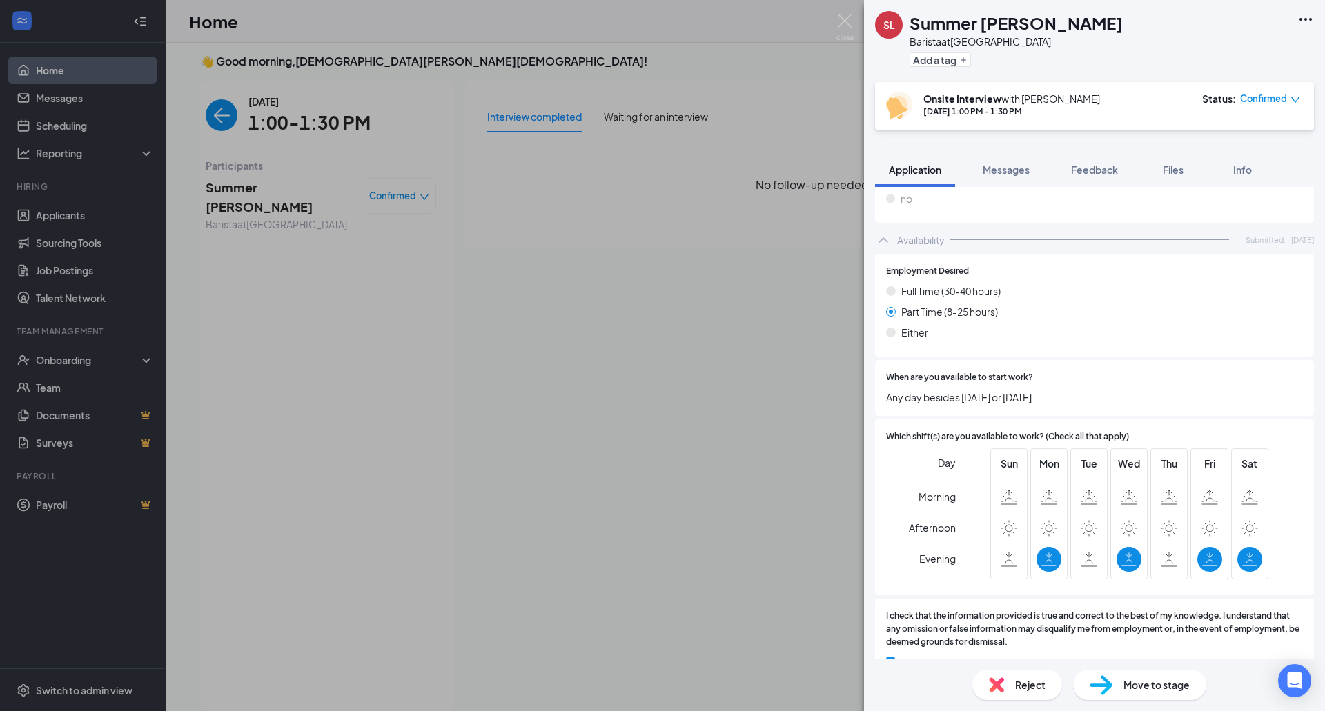
scroll to position [415, 0]
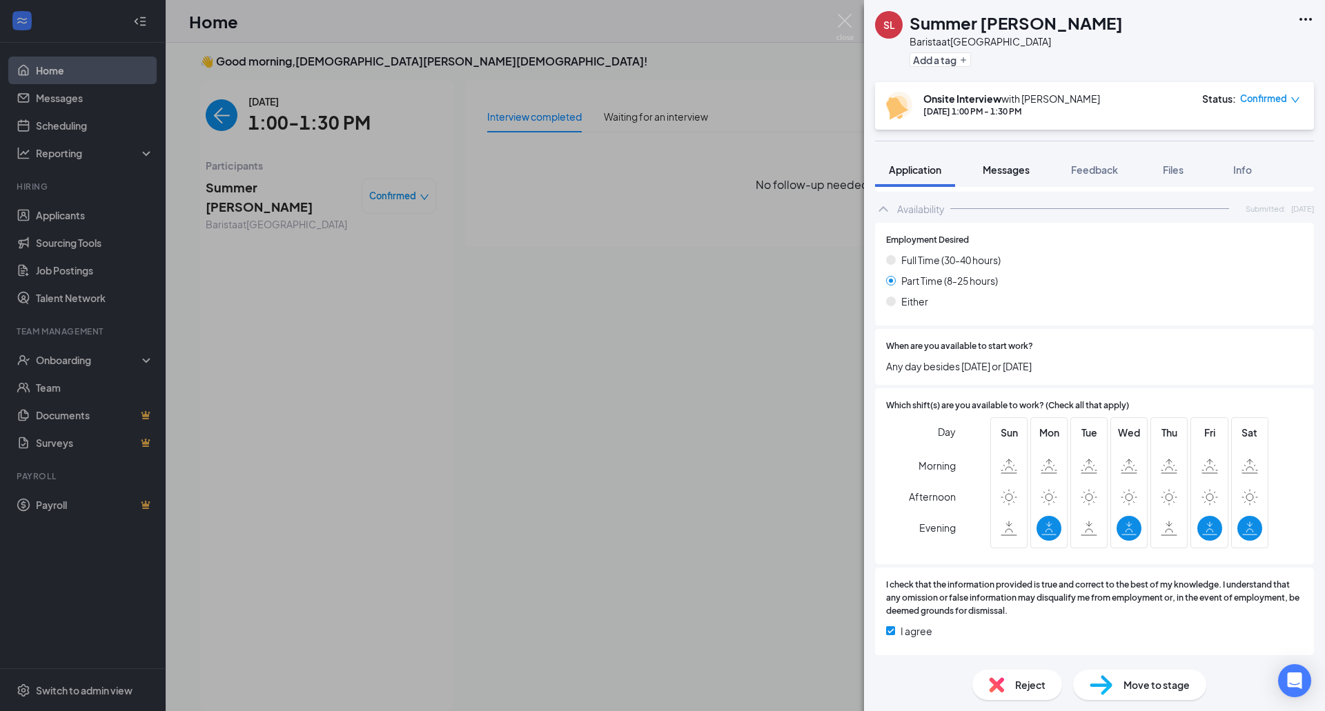
click at [1001, 172] on span "Messages" at bounding box center [1005, 170] width 47 height 12
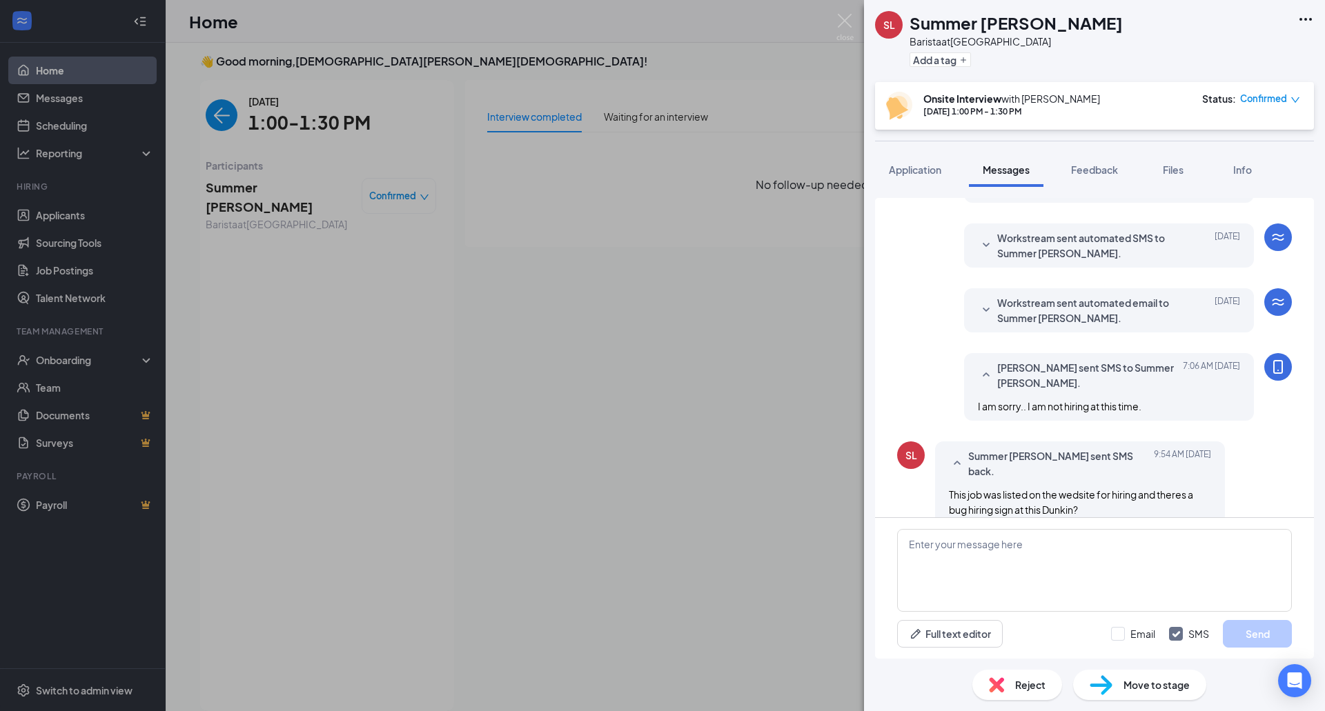
scroll to position [372, 0]
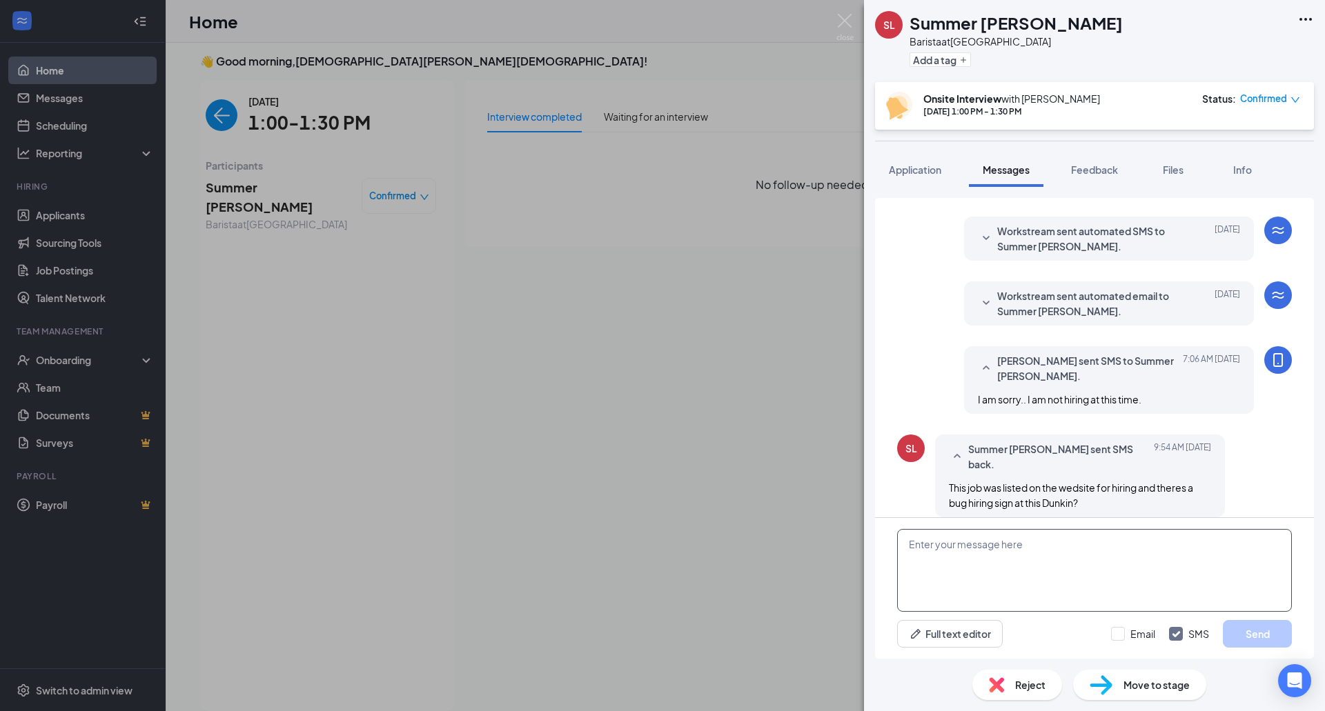
click at [924, 543] on textarea at bounding box center [1094, 570] width 395 height 83
type textarea "Y"
type textarea "L"
click at [907, 544] on textarea "I have filled all positions in my store" at bounding box center [1094, 570] width 395 height 83
type textarea "Our company is hiring but I am not..I have filled all positions in my store"
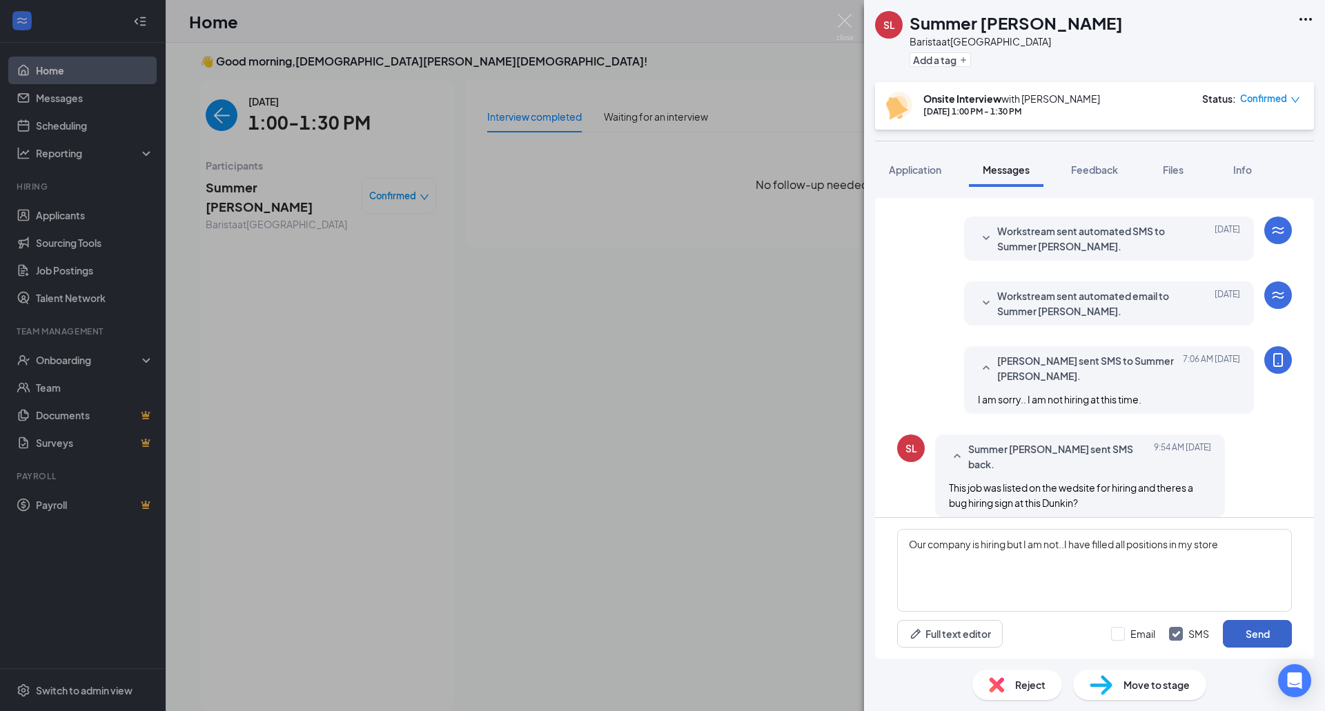
click at [1250, 633] on button "Send" at bounding box center [1257, 634] width 69 height 28
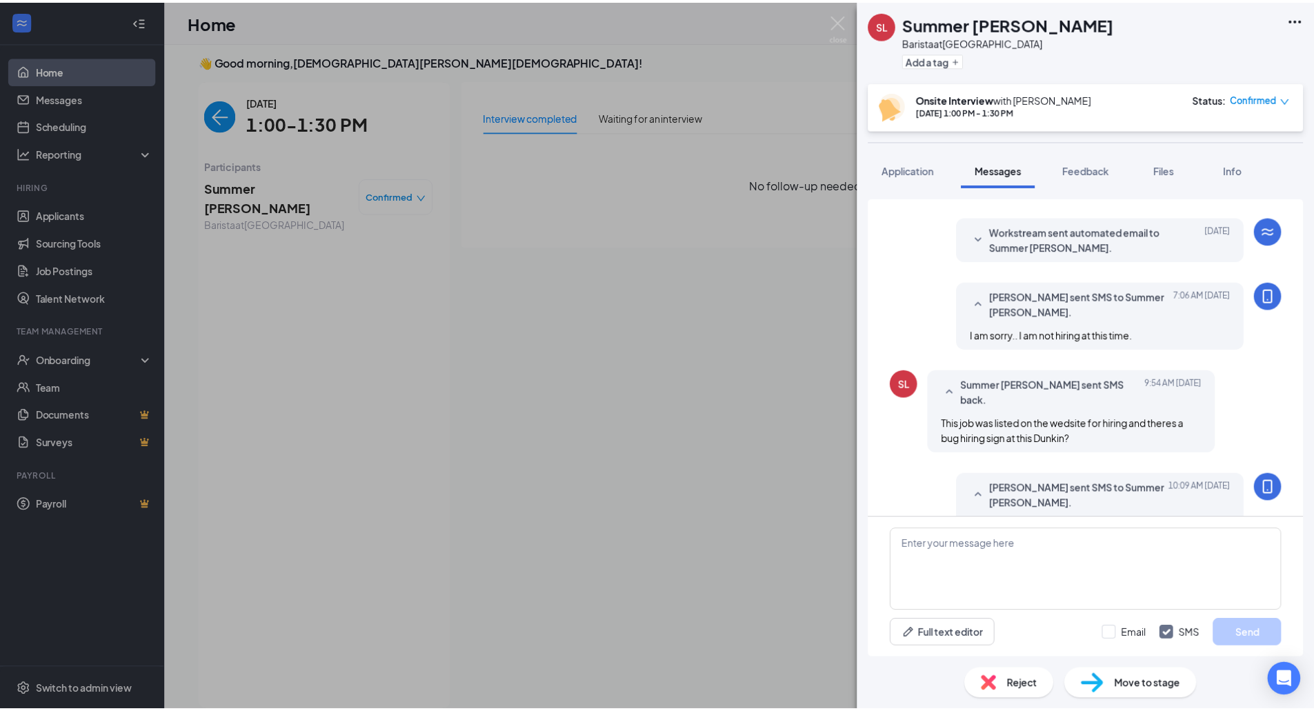
scroll to position [475, 0]
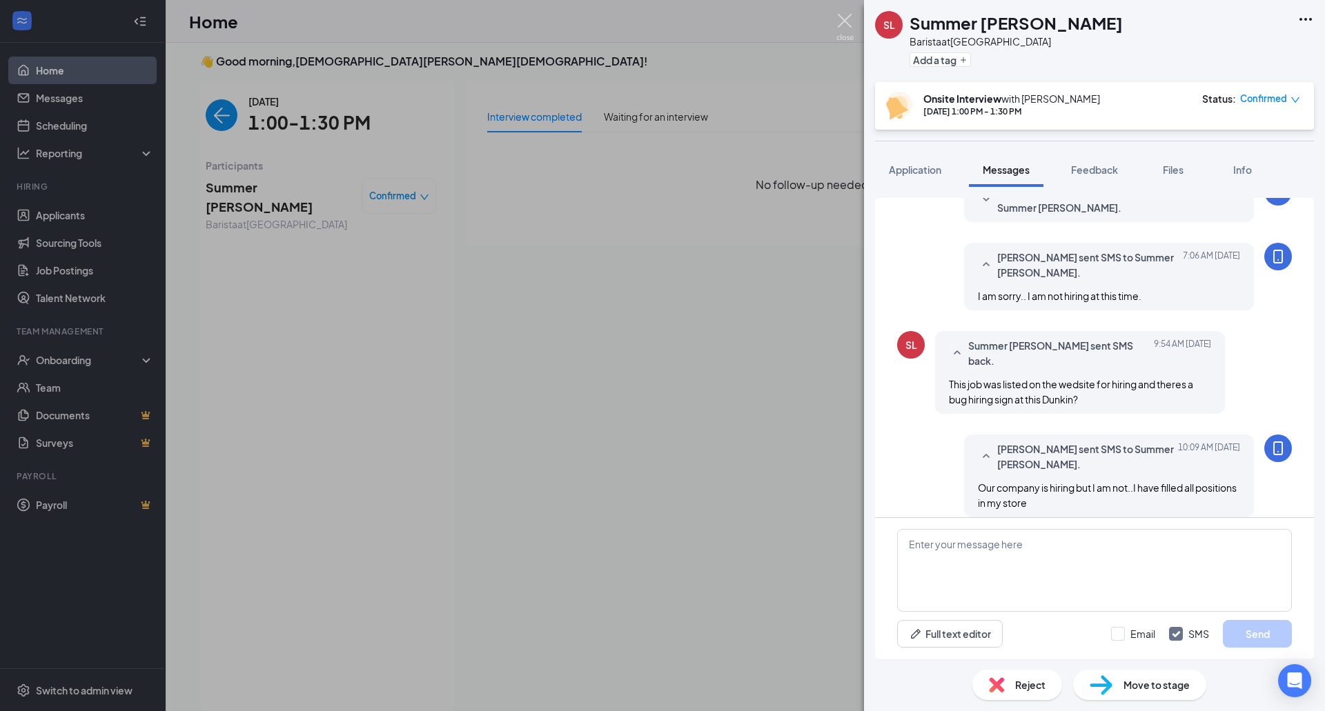
click at [845, 19] on img at bounding box center [844, 27] width 17 height 27
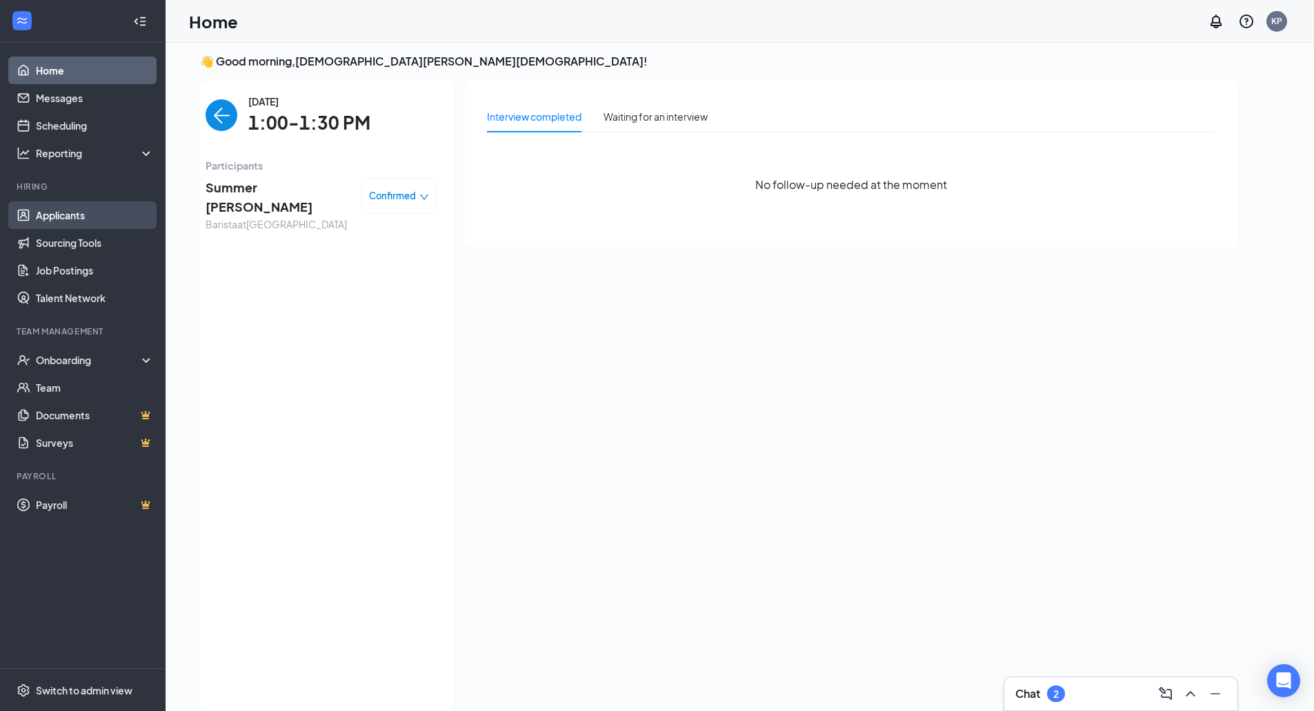
click at [97, 213] on link "Applicants" at bounding box center [95, 215] width 118 height 28
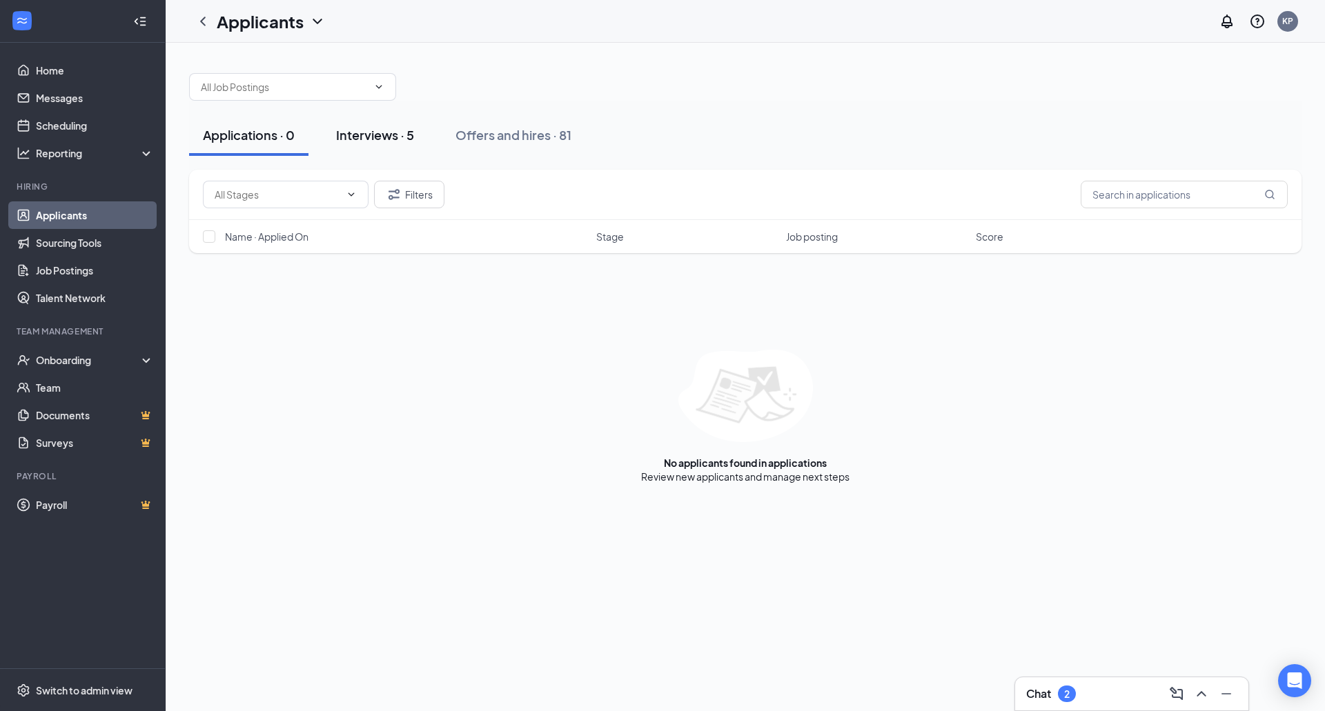
click at [359, 130] on div "Interviews · 5" at bounding box center [375, 134] width 78 height 17
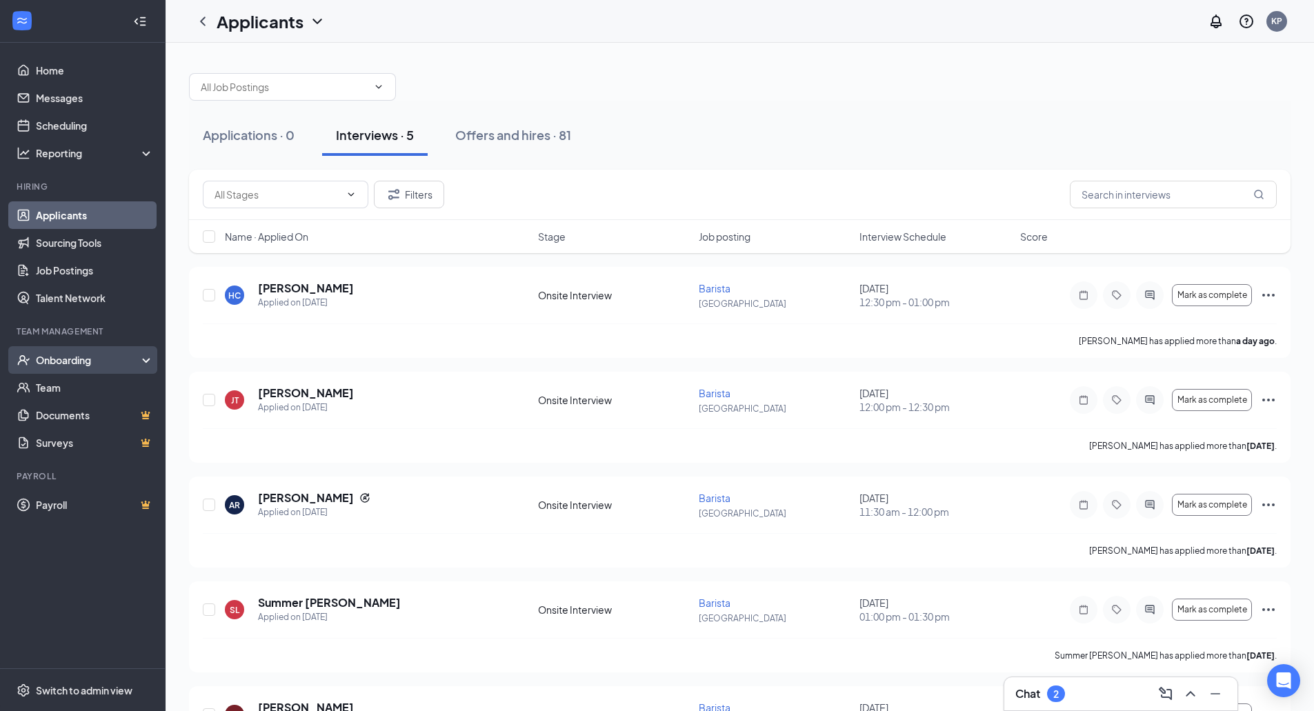
click at [69, 360] on div "Onboarding" at bounding box center [89, 360] width 106 height 14
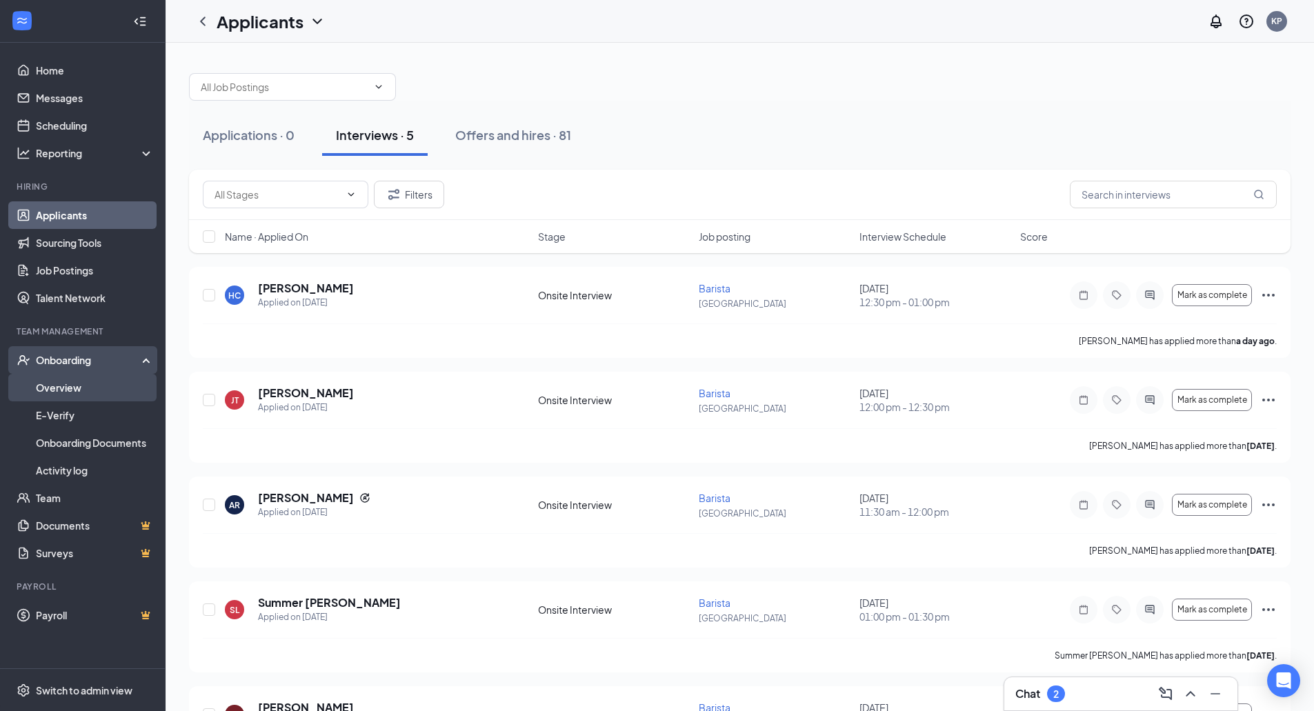
click at [72, 384] on link "Overview" at bounding box center [95, 388] width 118 height 28
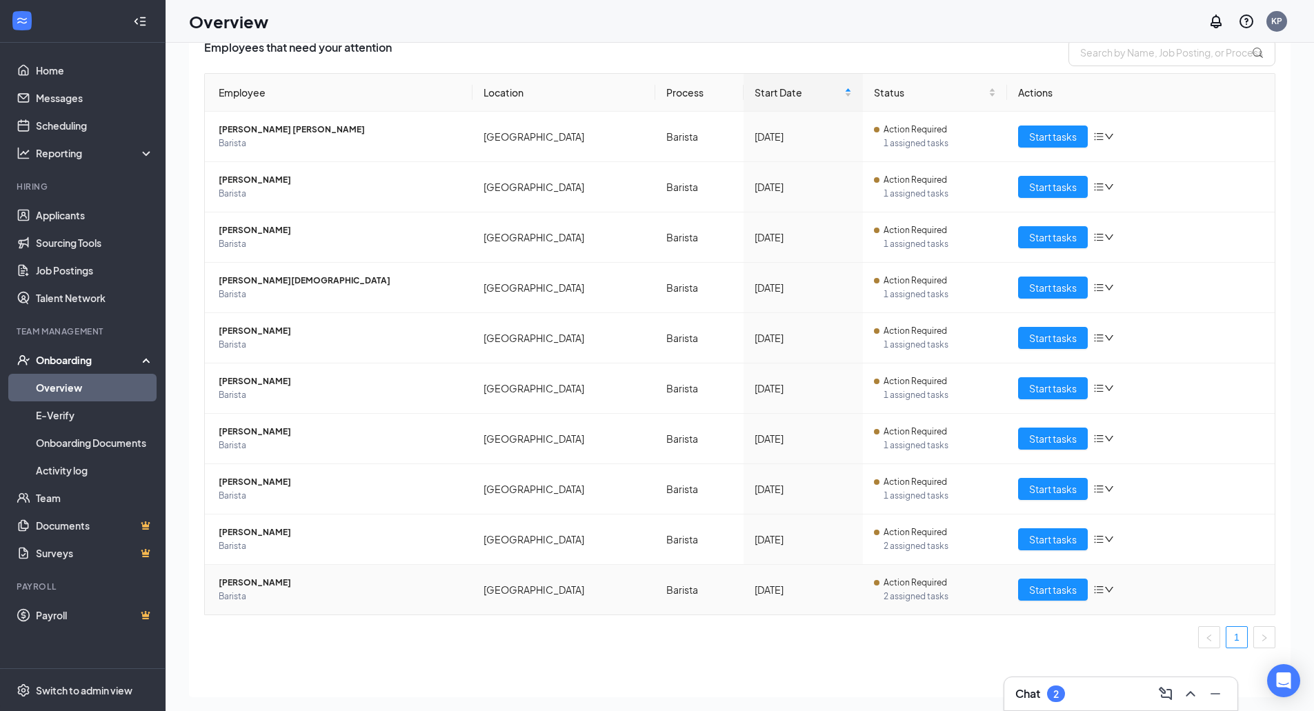
scroll to position [62, 0]
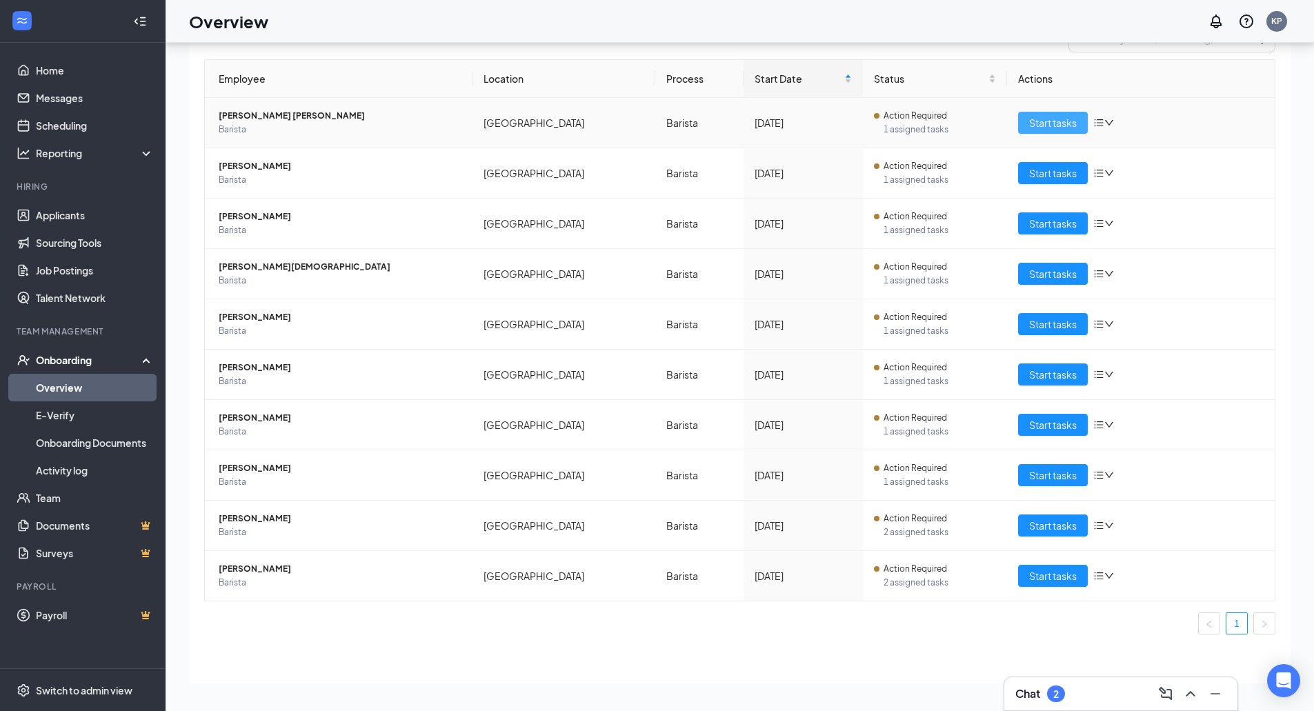
click at [1057, 124] on span "Start tasks" at bounding box center [1053, 122] width 48 height 15
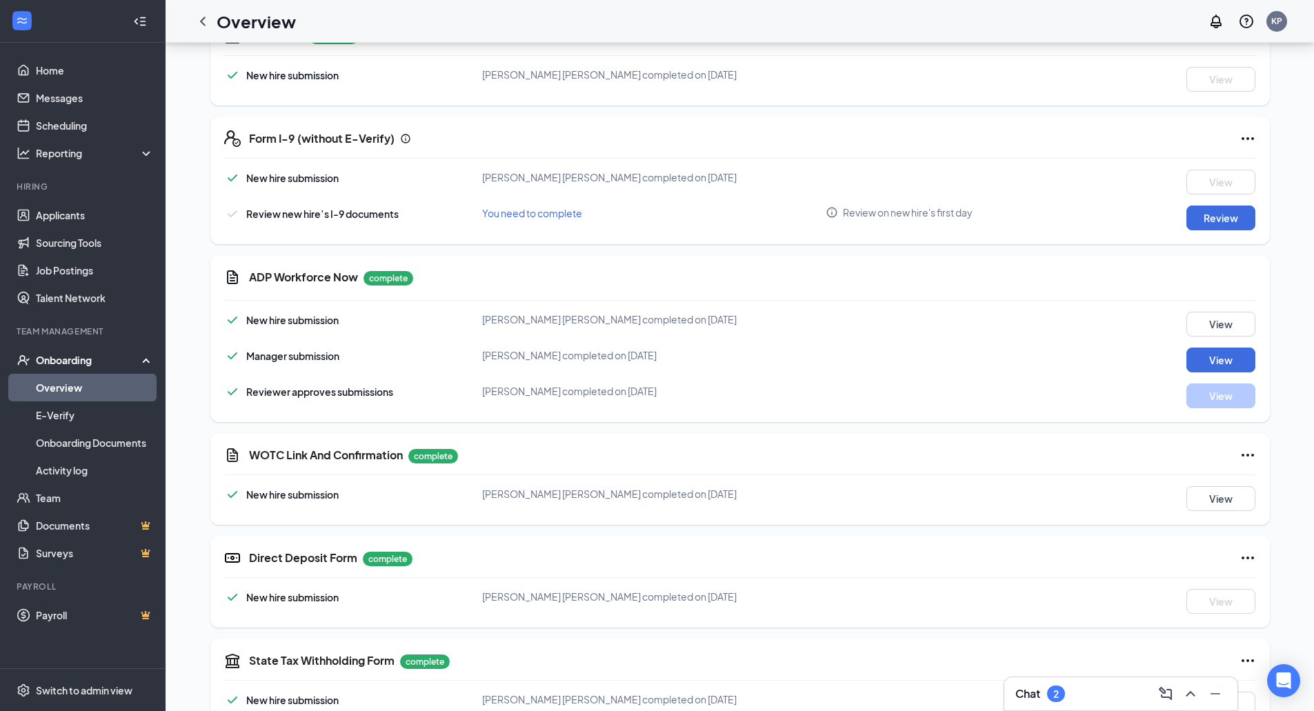
scroll to position [483, 0]
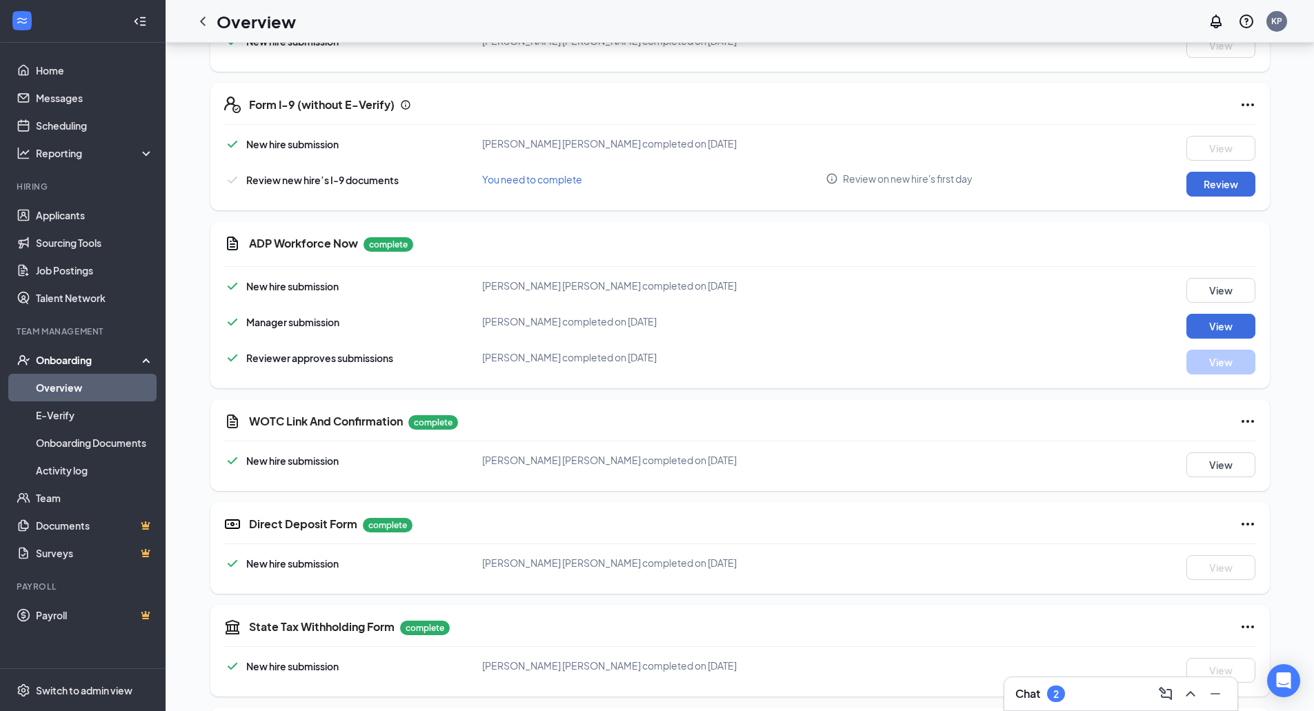
click at [1207, 197] on div "Form I-9 (without E-Verify) New hire submission Jeremie Ls Luna completed on Ju…" at bounding box center [740, 147] width 1060 height 128
click at [1209, 184] on button "Review" at bounding box center [1221, 184] width 69 height 25
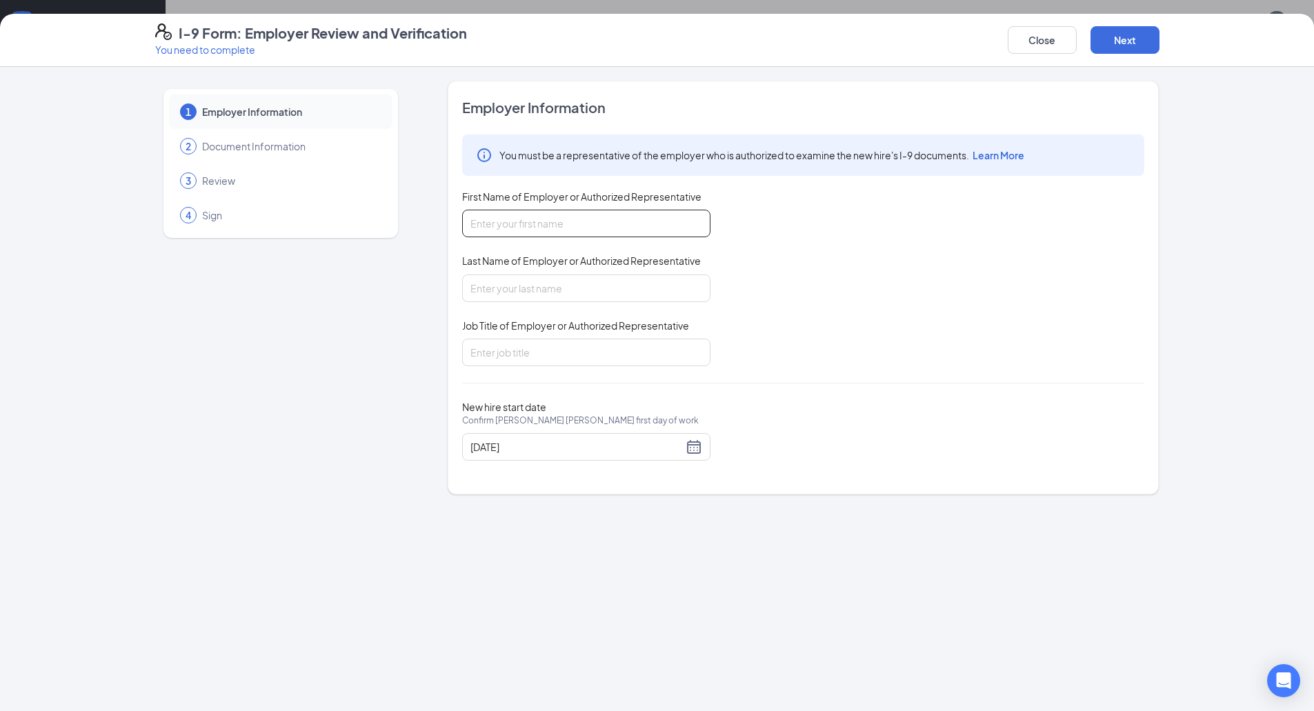
click at [606, 215] on input "First Name of Employer or Authorized Representative" at bounding box center [586, 224] width 248 height 28
type input "[PERSON_NAME]"
type input "Papa"
click at [550, 339] on input "Job Title of Employer or Authorized Representative" at bounding box center [586, 353] width 248 height 28
type input "Store Manager"
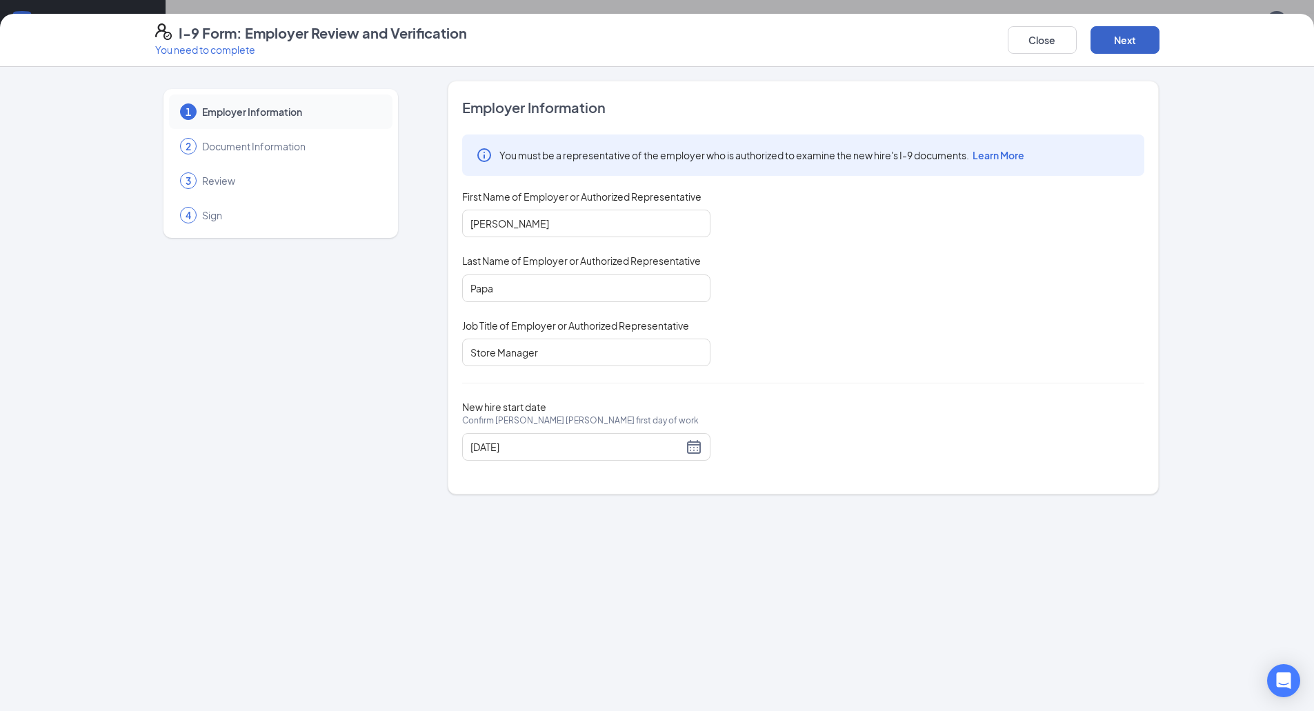
click at [1125, 39] on button "Next" at bounding box center [1125, 40] width 69 height 28
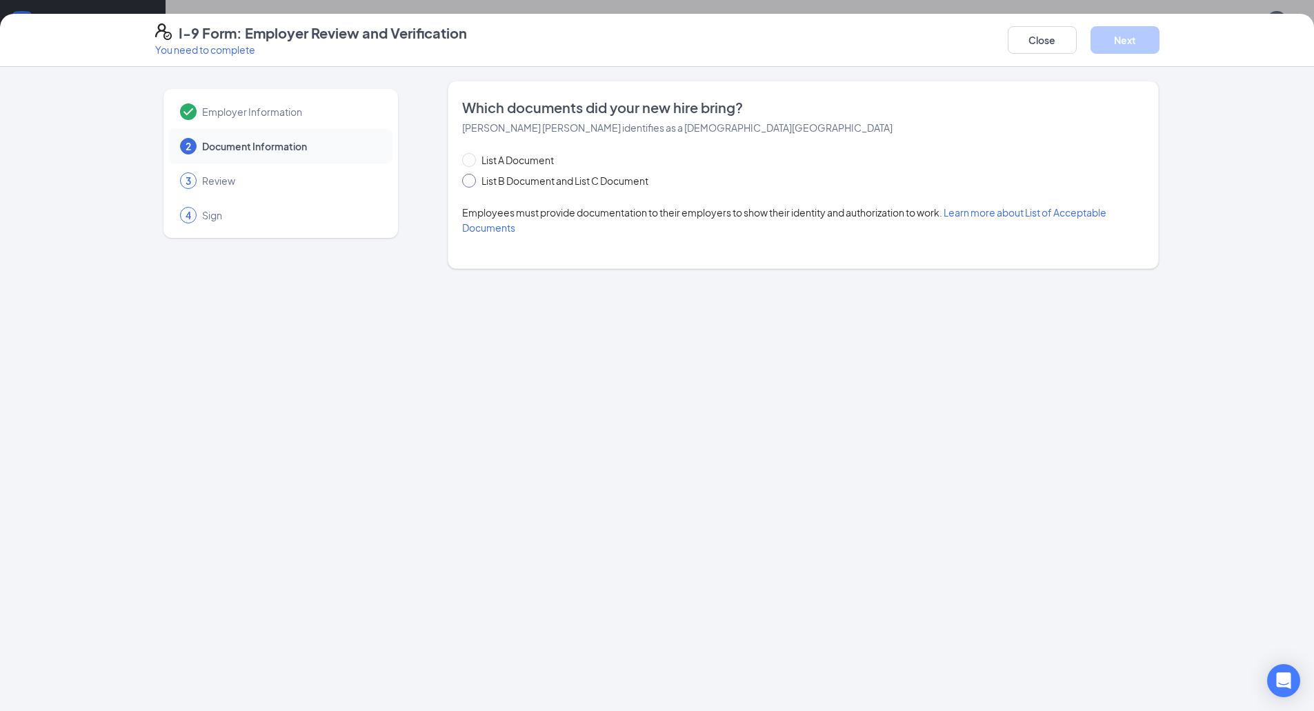
click at [471, 187] on span at bounding box center [469, 181] width 14 height 14
click at [471, 184] on input "List B Document and List C Document" at bounding box center [467, 179] width 10 height 10
radio input "true"
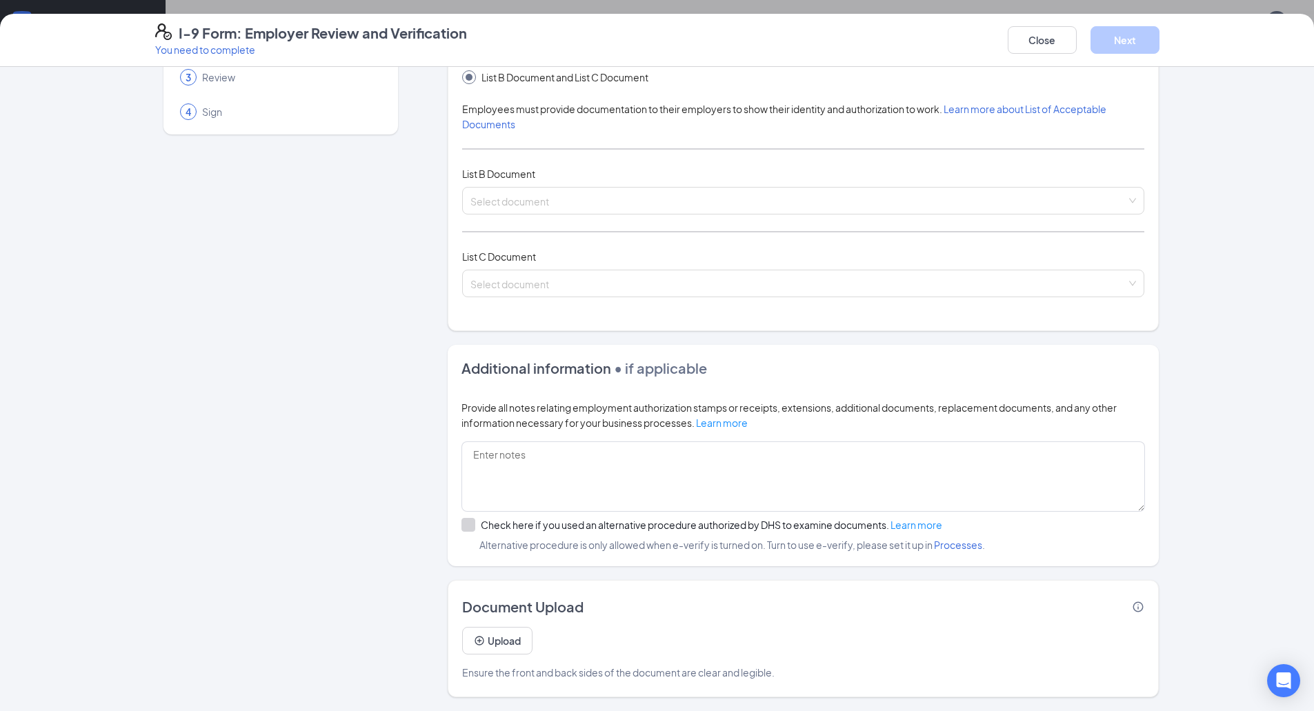
scroll to position [0, 0]
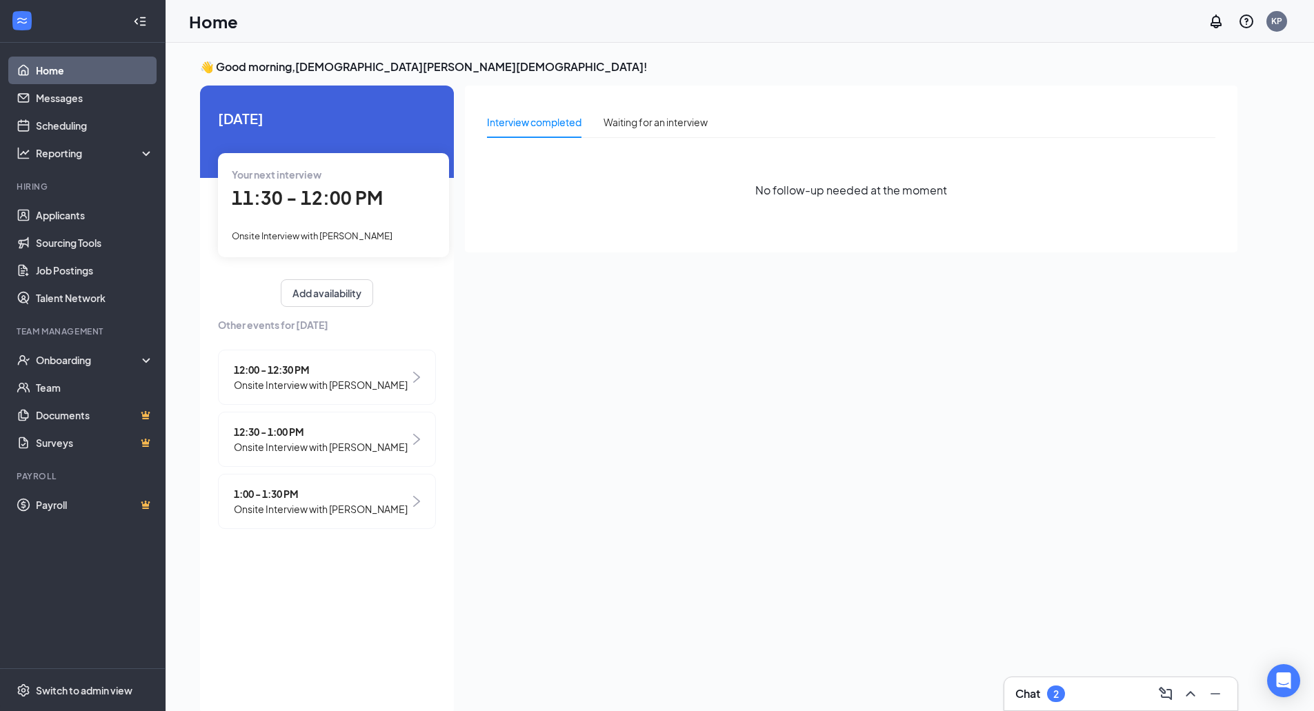
click at [1022, 689] on h3 "Chat" at bounding box center [1028, 693] width 25 height 15
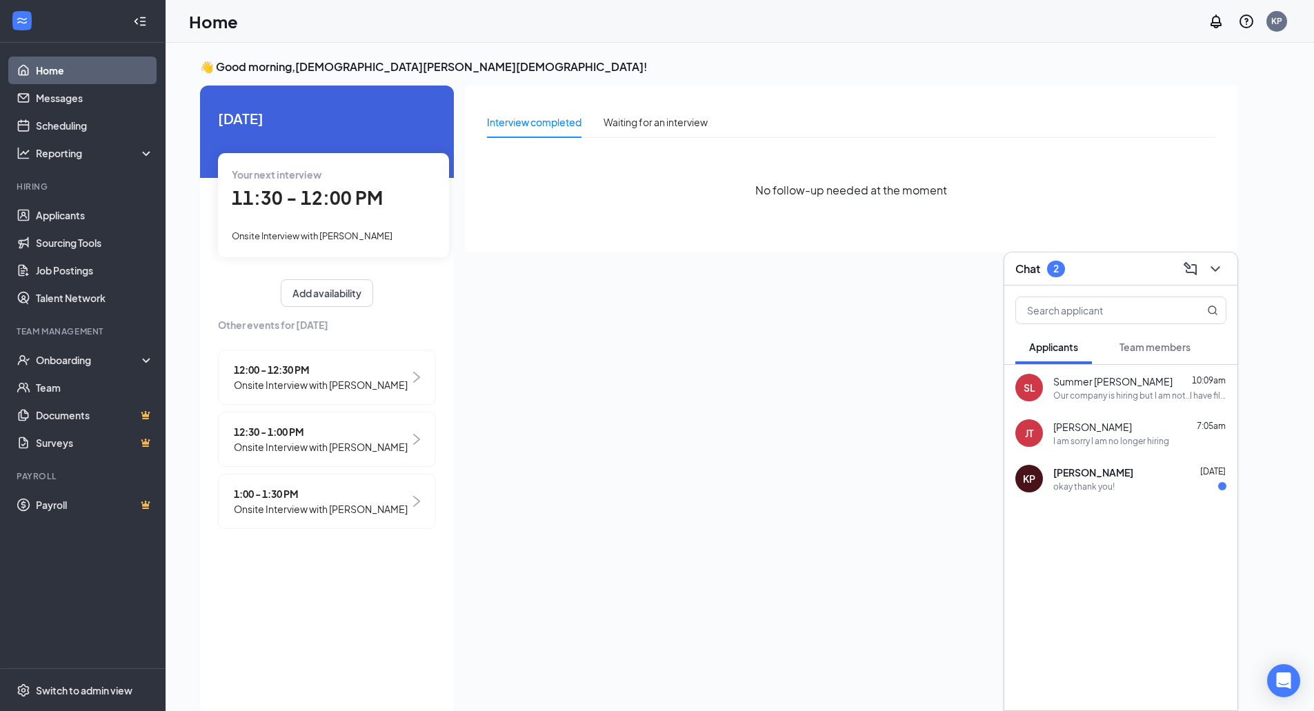
click at [306, 383] on span "Onsite Interview with [PERSON_NAME]" at bounding box center [321, 384] width 174 height 15
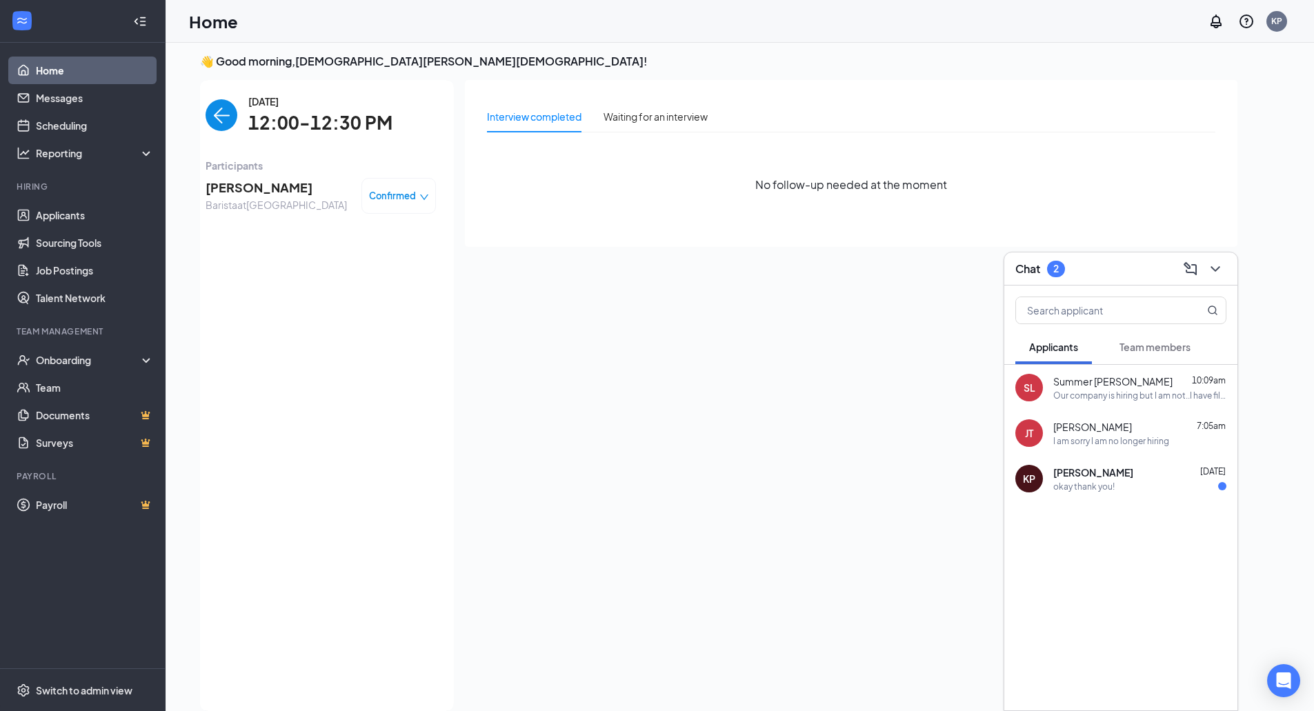
click at [63, 63] on link "Home" at bounding box center [95, 71] width 118 height 28
click at [50, 76] on link "Home" at bounding box center [95, 71] width 118 height 28
click at [59, 106] on link "Messages" at bounding box center [95, 98] width 118 height 28
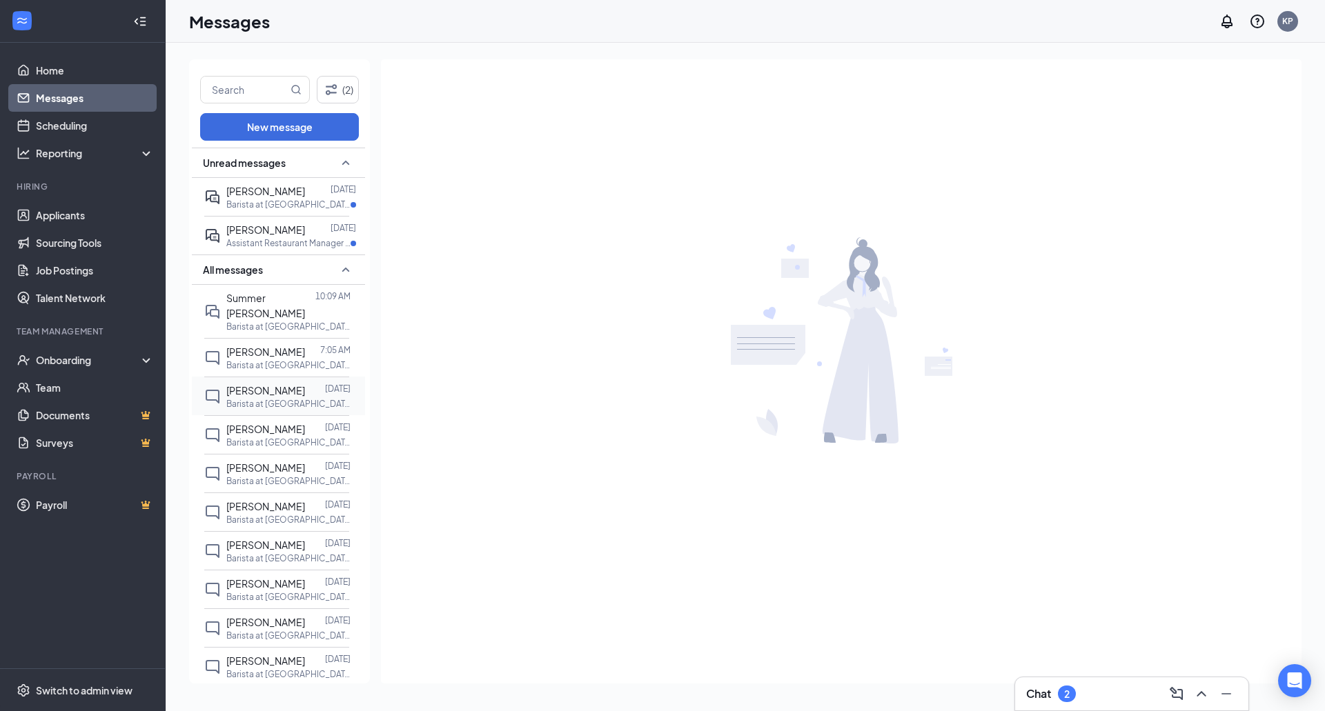
click at [317, 410] on p "Barista at West Shore Rd" at bounding box center [288, 404] width 124 height 12
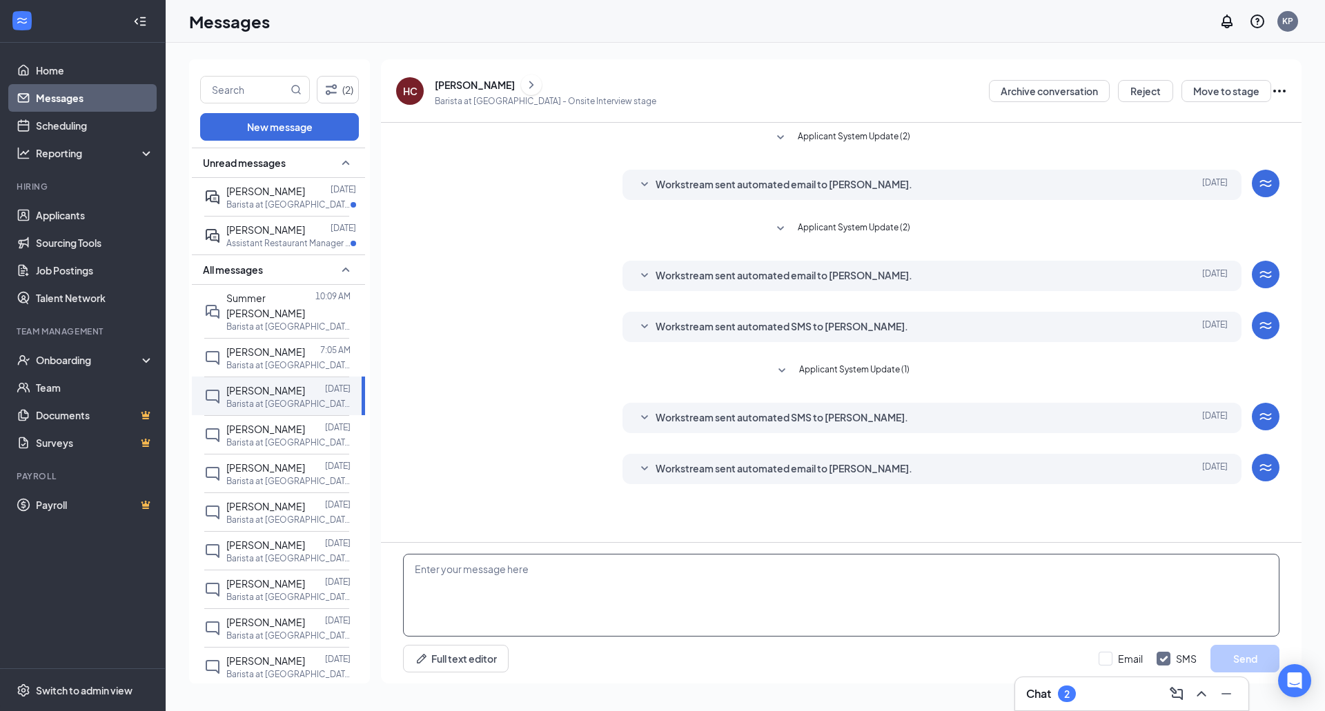
click at [462, 574] on textarea at bounding box center [841, 595] width 876 height 83
type textarea "Hi Hayden,"
click at [282, 397] on span "[PERSON_NAME]" at bounding box center [265, 390] width 79 height 12
click at [246, 398] on div "[PERSON_NAME]" at bounding box center [265, 390] width 79 height 15
click at [256, 356] on span "[PERSON_NAME]" at bounding box center [265, 352] width 79 height 12
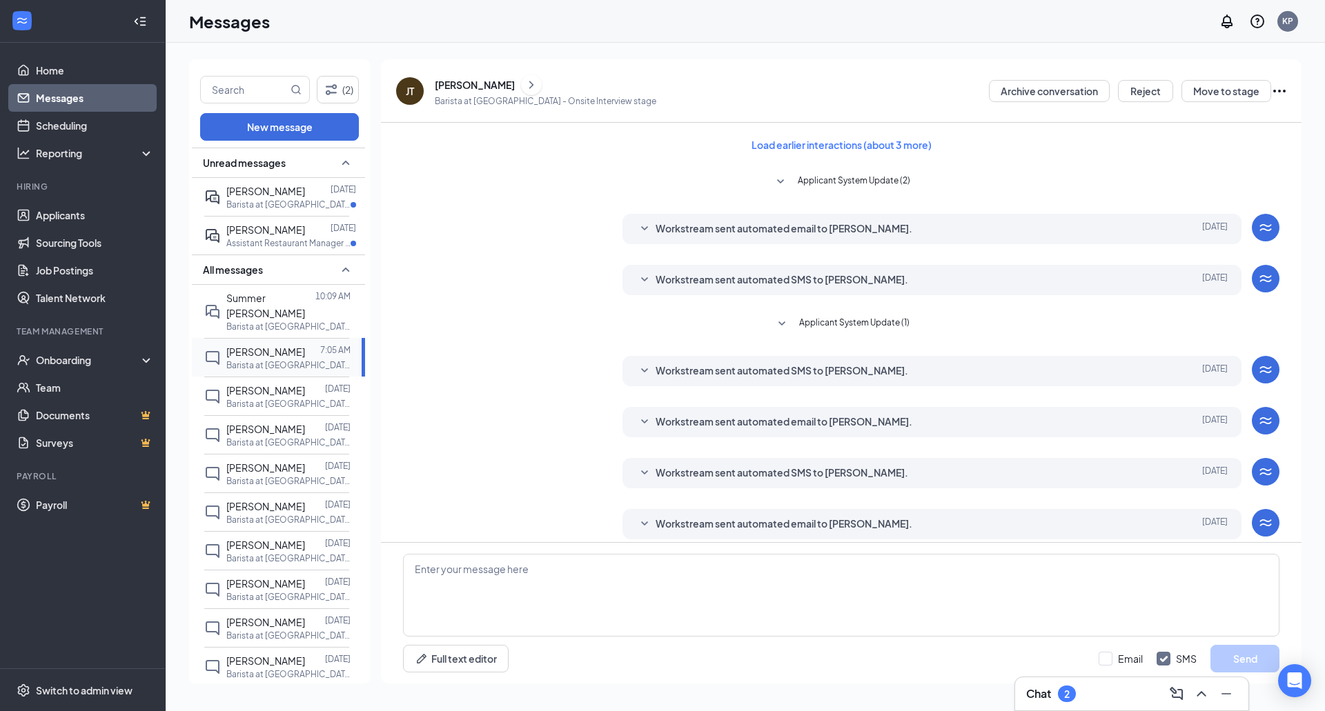
scroll to position [86, 0]
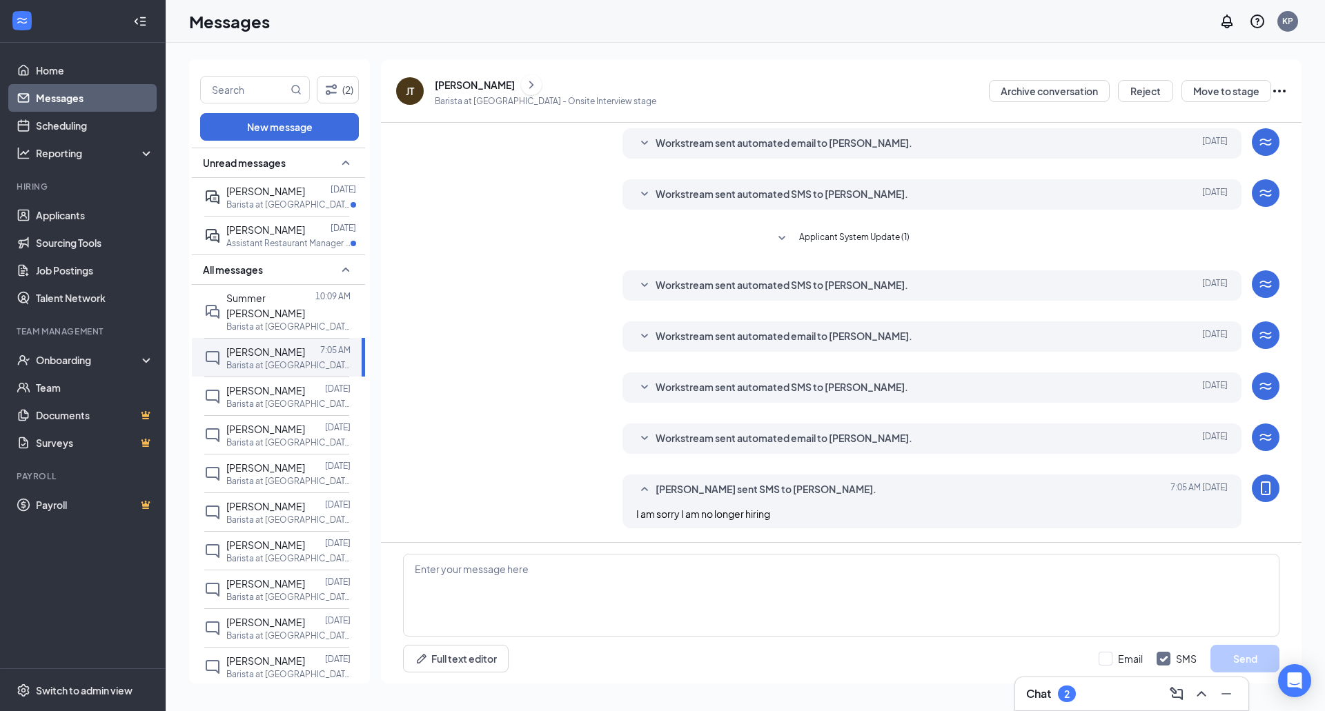
click at [497, 86] on div "[PERSON_NAME]" at bounding box center [475, 85] width 80 height 14
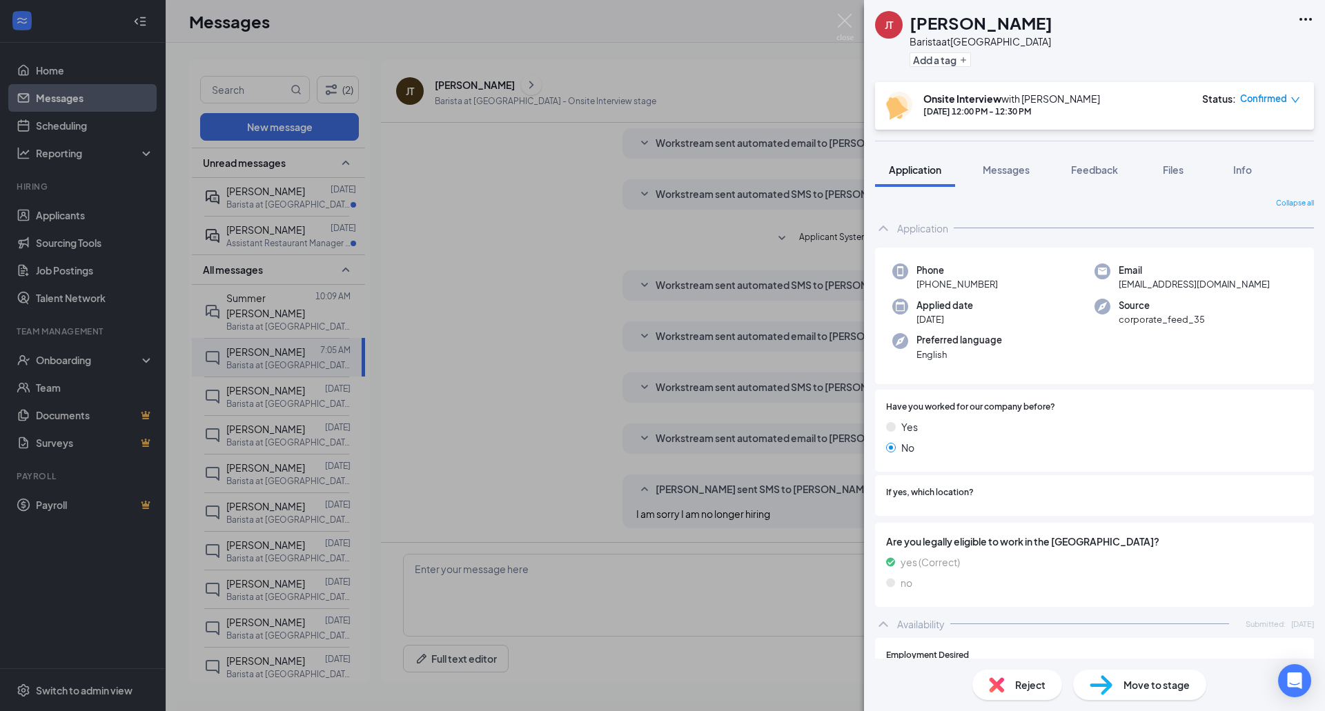
click at [1018, 682] on span "Reject" at bounding box center [1030, 684] width 30 height 15
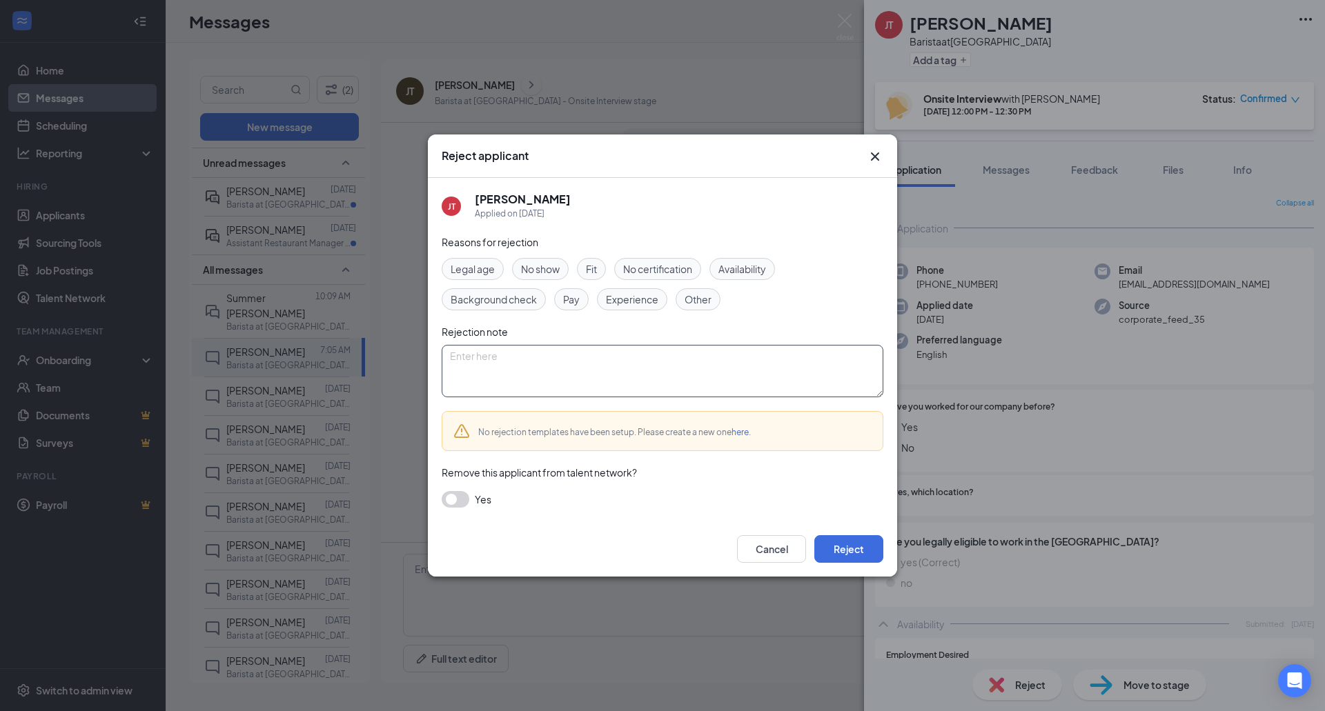
click at [482, 351] on textarea at bounding box center [663, 371] width 442 height 52
type textarea "Sorry I am no longer hiring."
click at [862, 546] on button "Reject" at bounding box center [848, 549] width 69 height 28
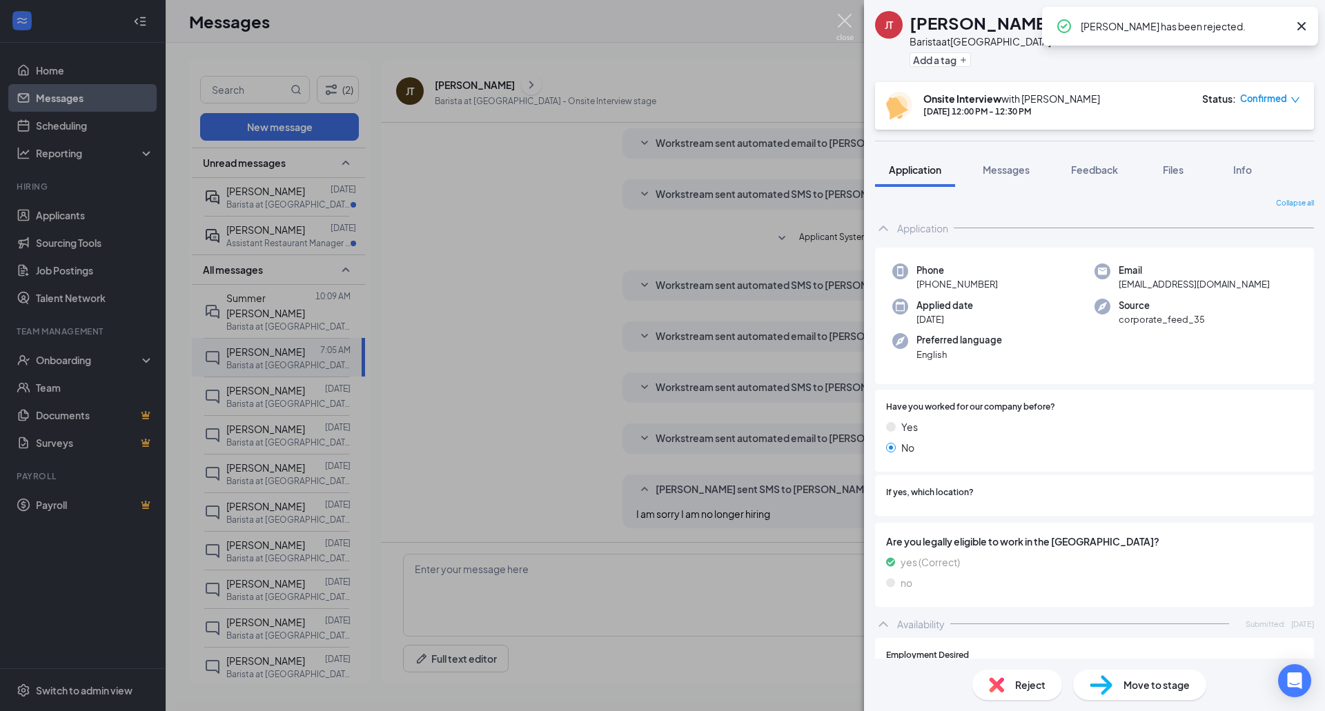
click at [848, 18] on img at bounding box center [844, 27] width 17 height 27
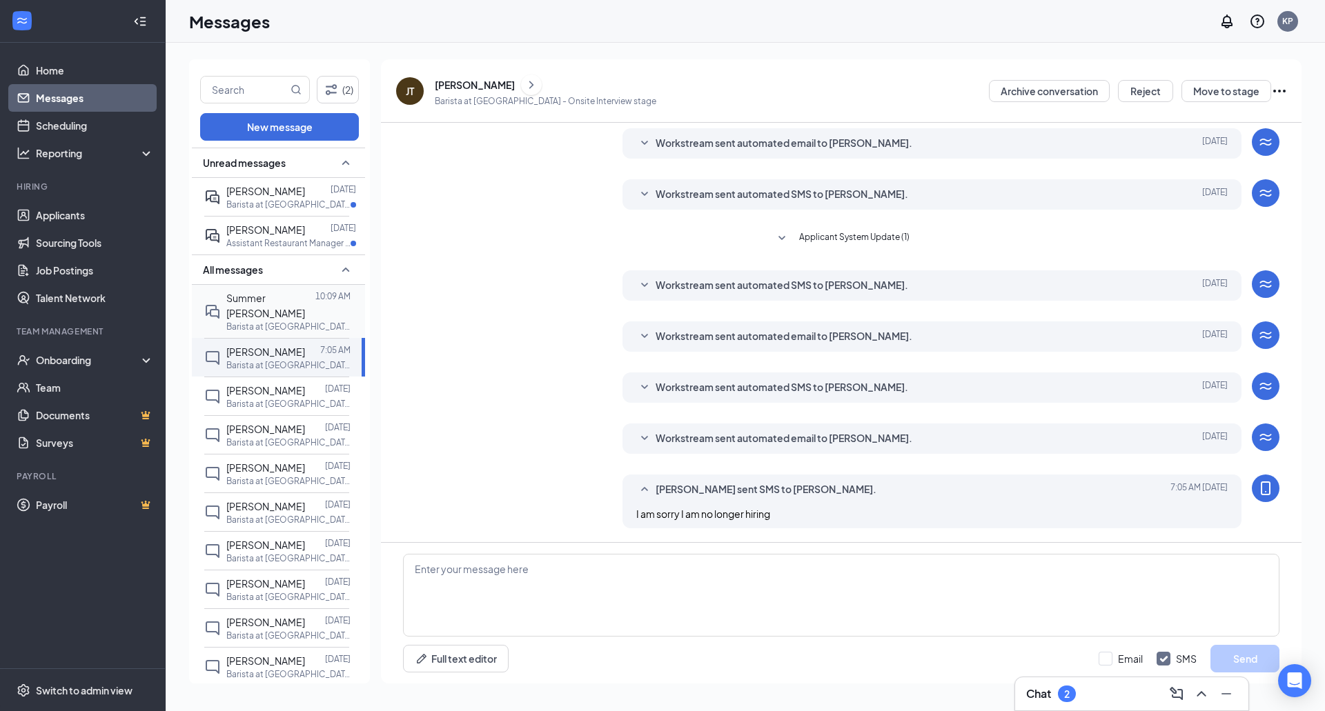
click at [290, 315] on div "Summer [PERSON_NAME]" at bounding box center [270, 305] width 89 height 30
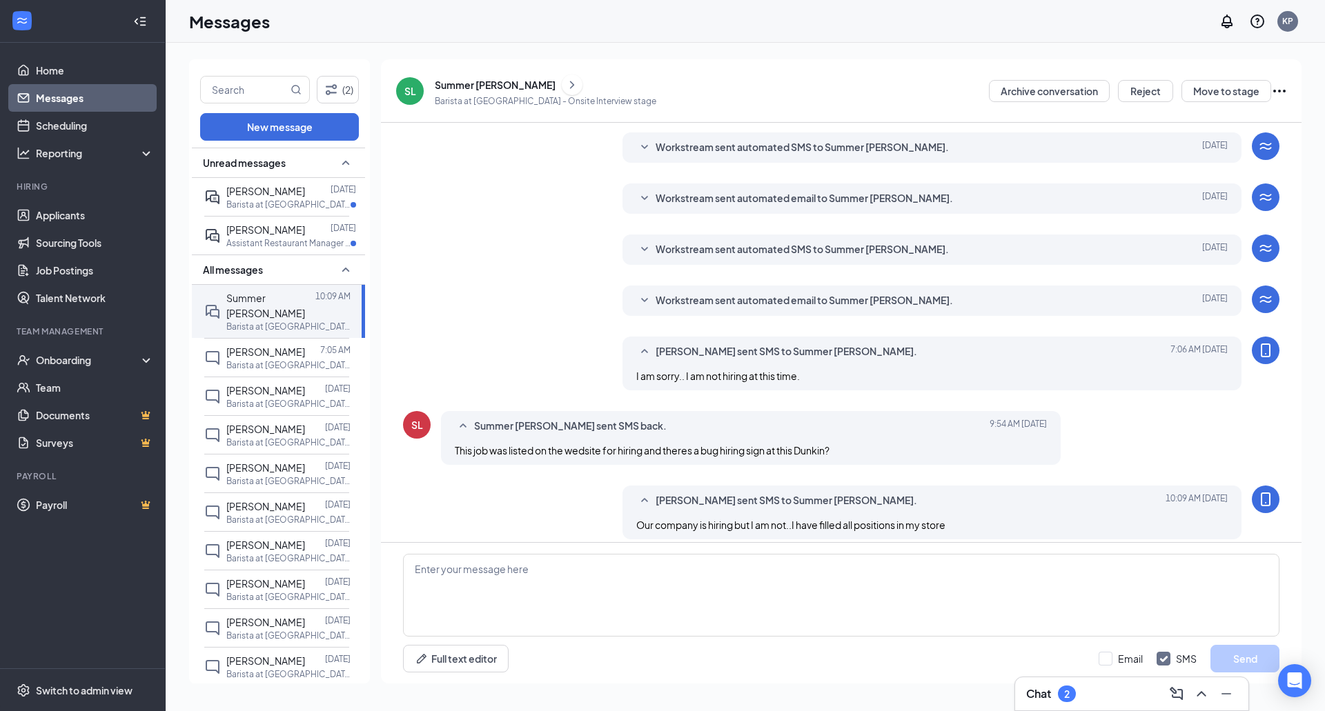
scroll to position [195, 0]
